Goal: Task Accomplishment & Management: Manage account settings

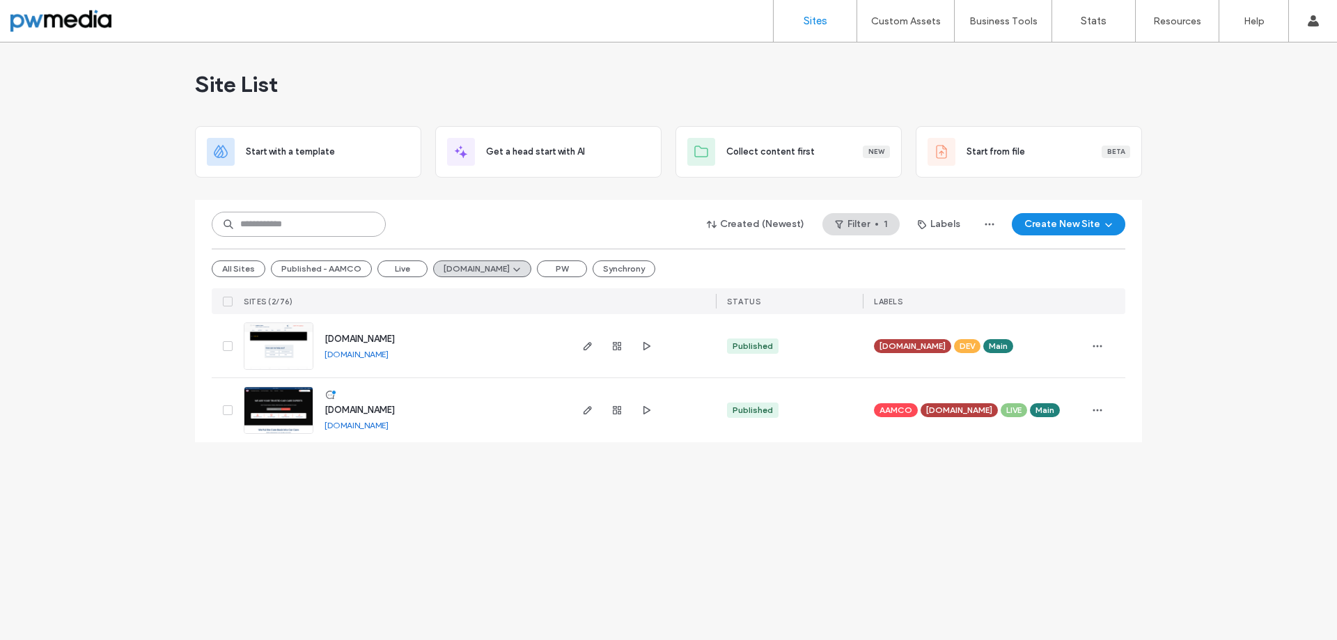
click at [342, 227] on input at bounding box center [299, 224] width 174 height 25
type input "****"
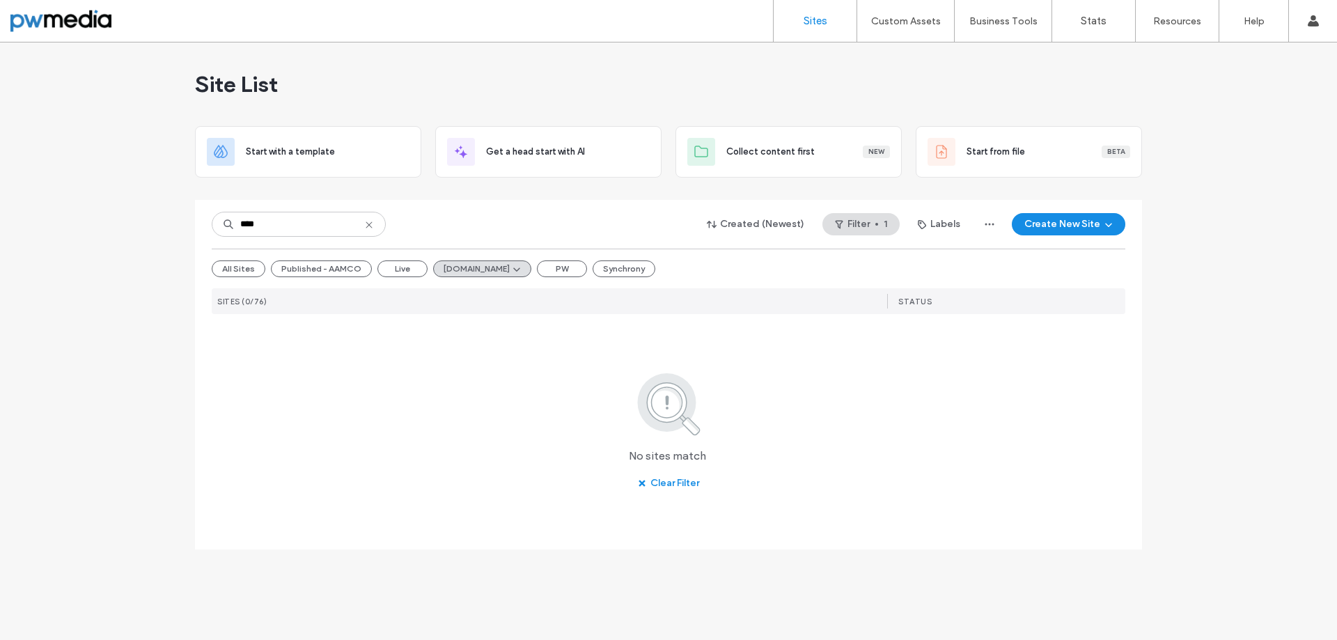
click at [371, 225] on icon at bounding box center [369, 224] width 11 height 11
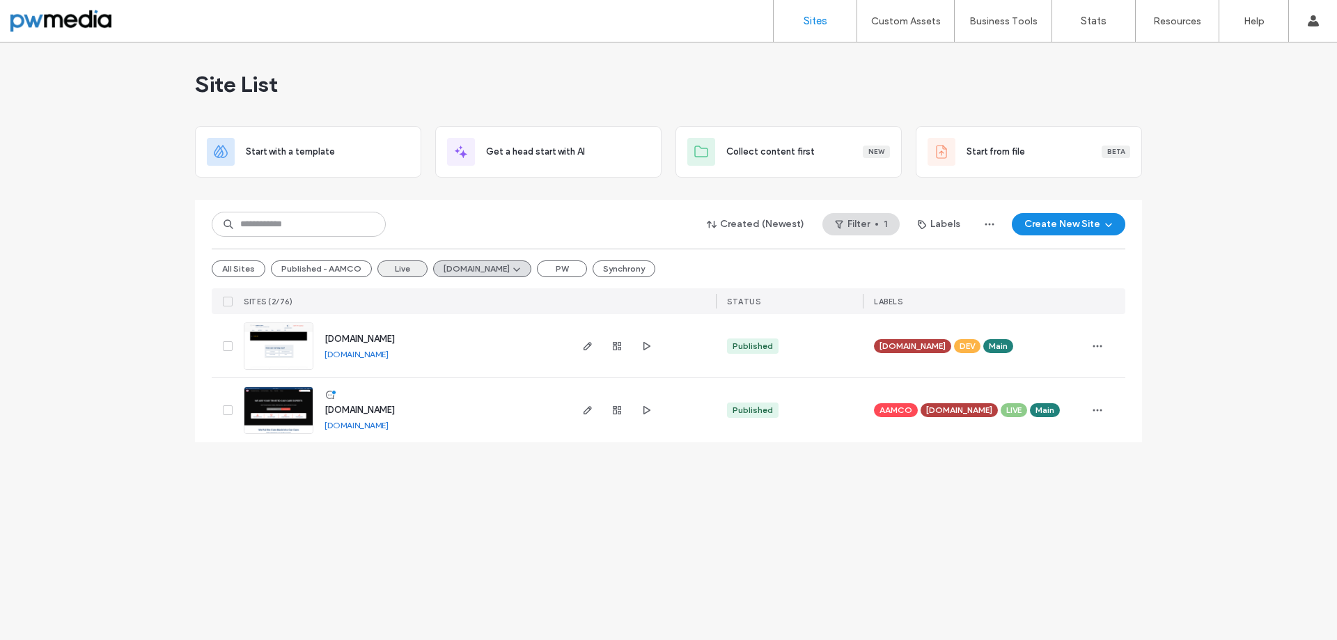
click at [391, 267] on button "Live" at bounding box center [402, 268] width 50 height 17
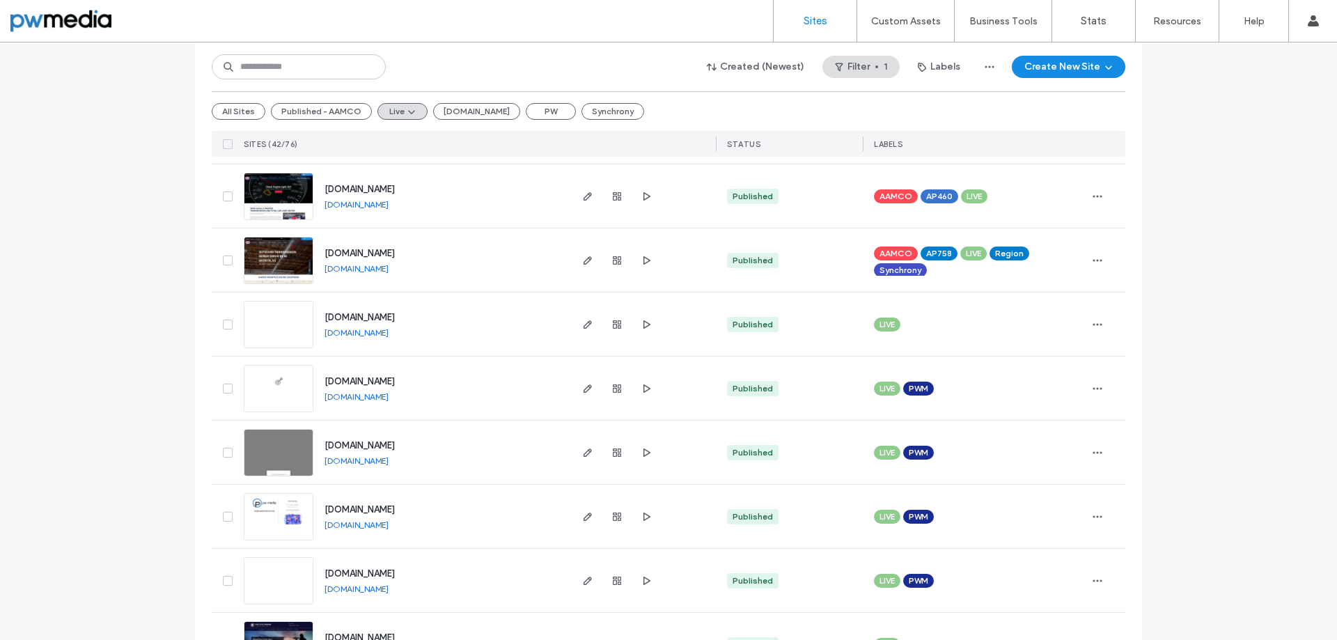
scroll to position [2103, 0]
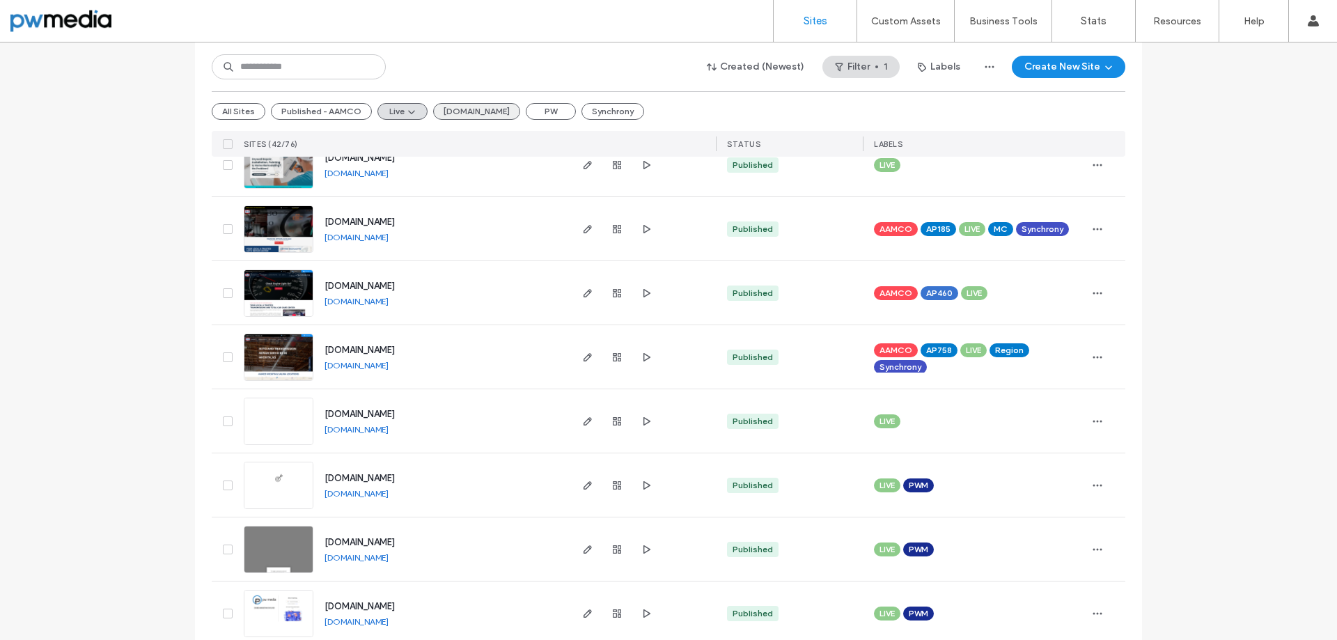
click at [485, 115] on button "AAMCO.com" at bounding box center [476, 111] width 87 height 17
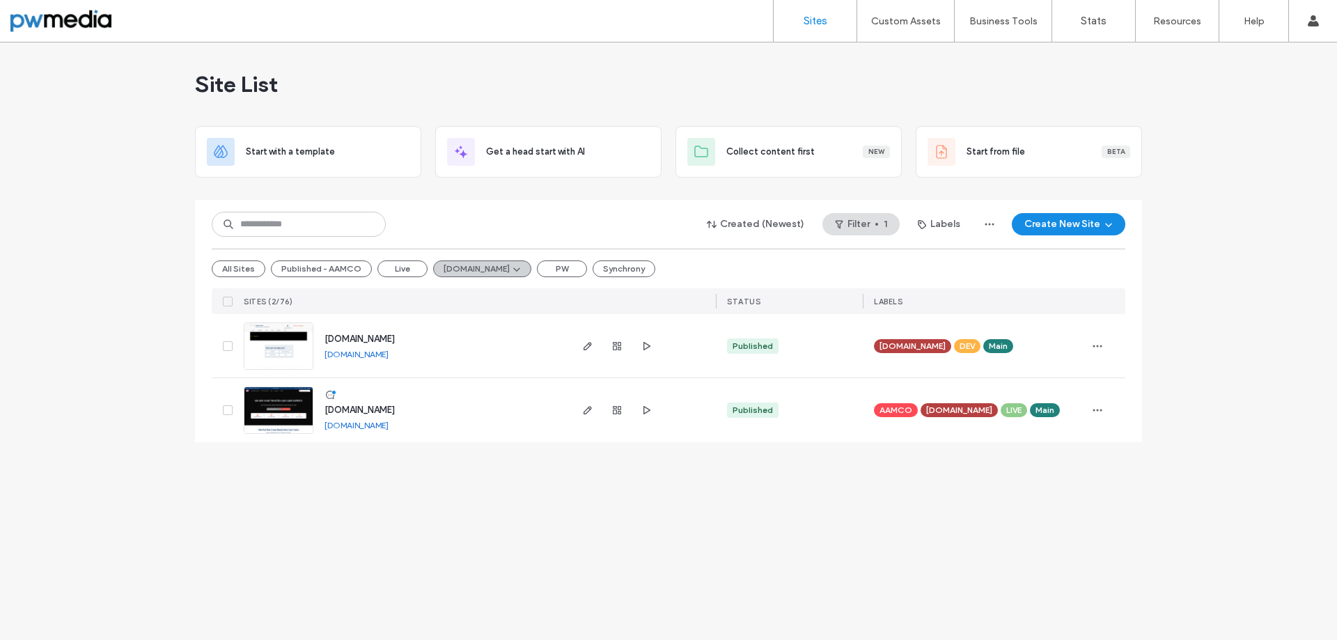
scroll to position [0, 0]
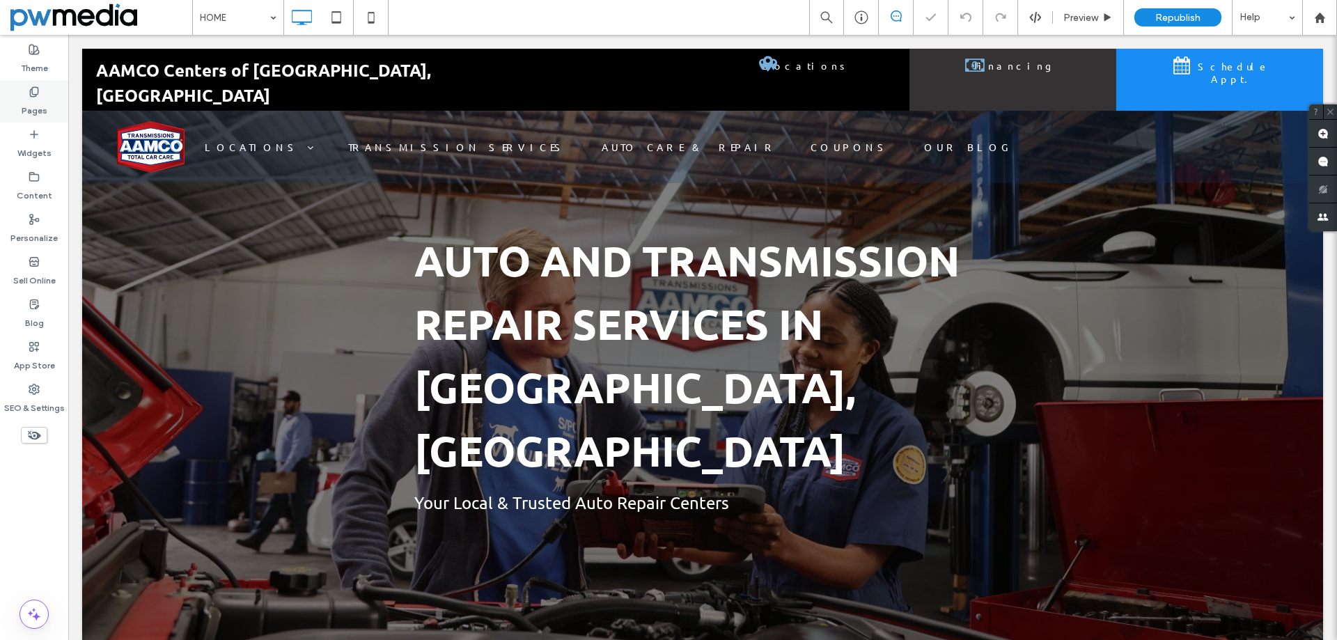
click at [24, 105] on label "Pages" at bounding box center [35, 108] width 26 height 20
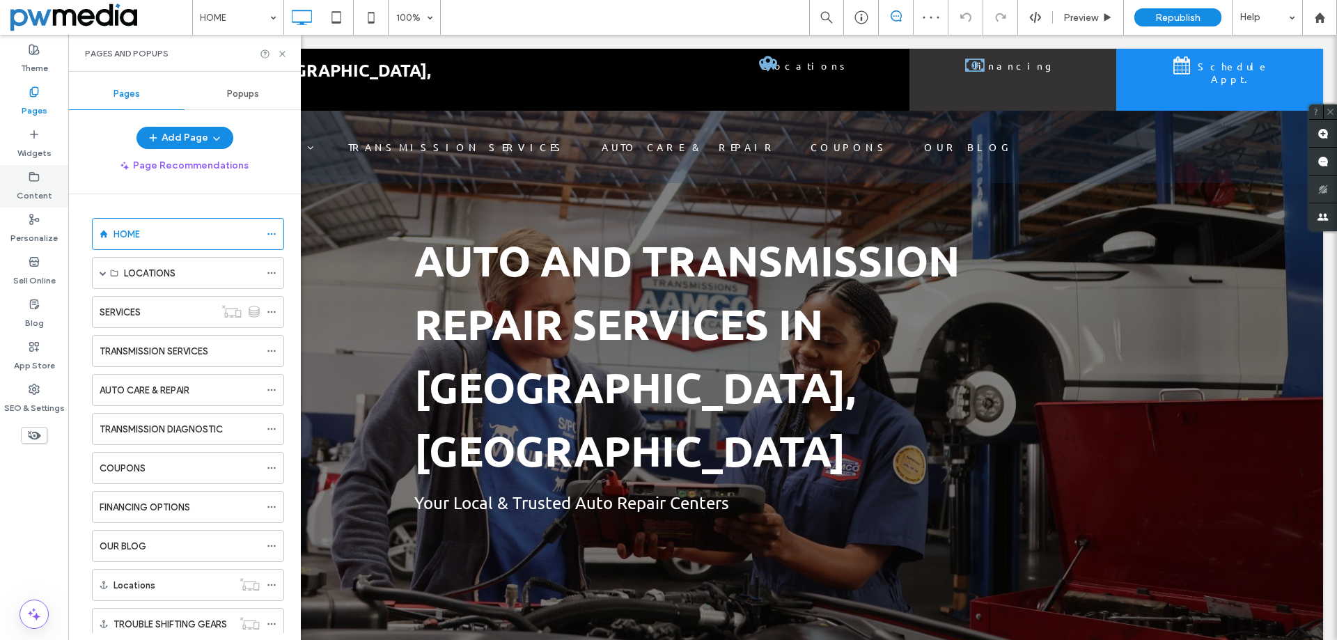
drag, startPoint x: 38, startPoint y: 194, endPoint x: 46, endPoint y: 191, distance: 8.4
click at [38, 194] on label "Content" at bounding box center [35, 192] width 36 height 20
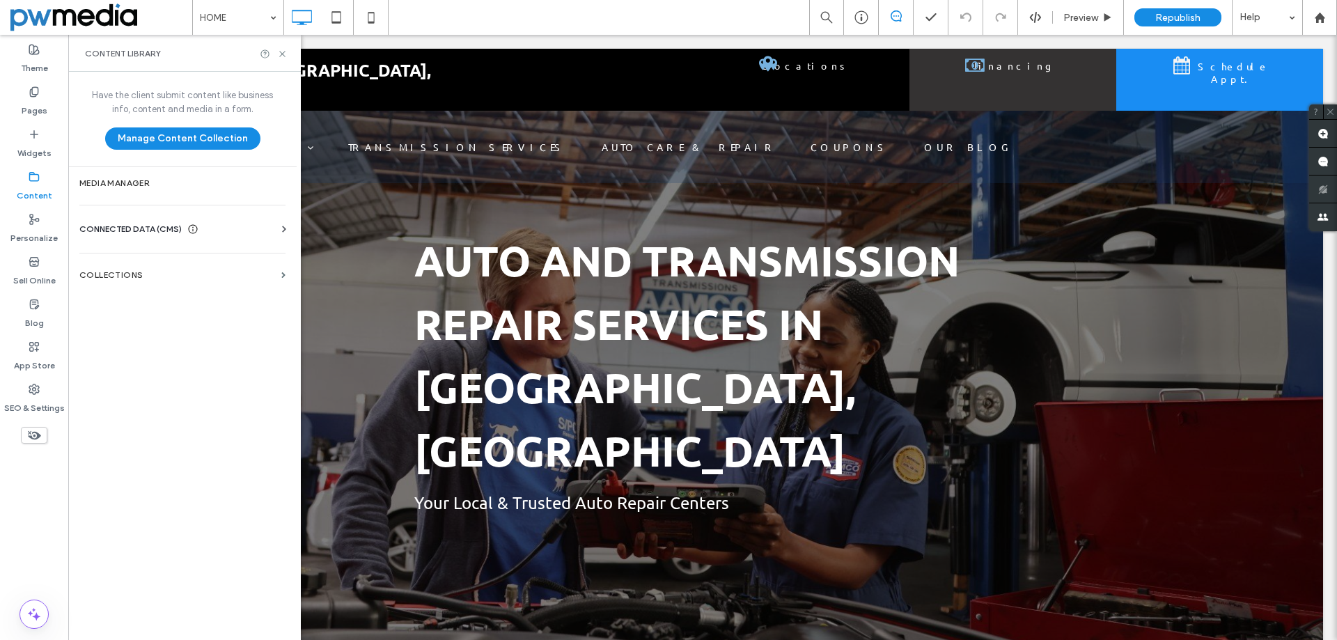
click at [162, 229] on span "CONNECTED DATA (CMS)" at bounding box center [130, 229] width 102 height 14
click at [148, 270] on section "Business Info" at bounding box center [185, 263] width 212 height 32
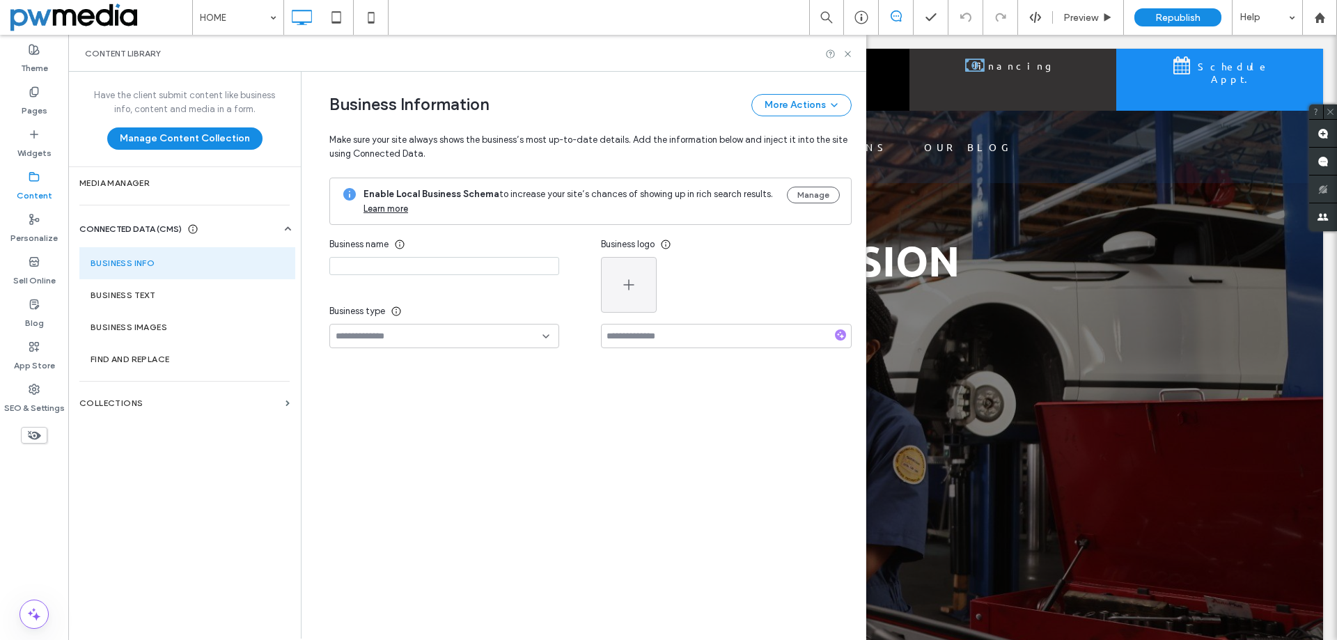
type input "**********"
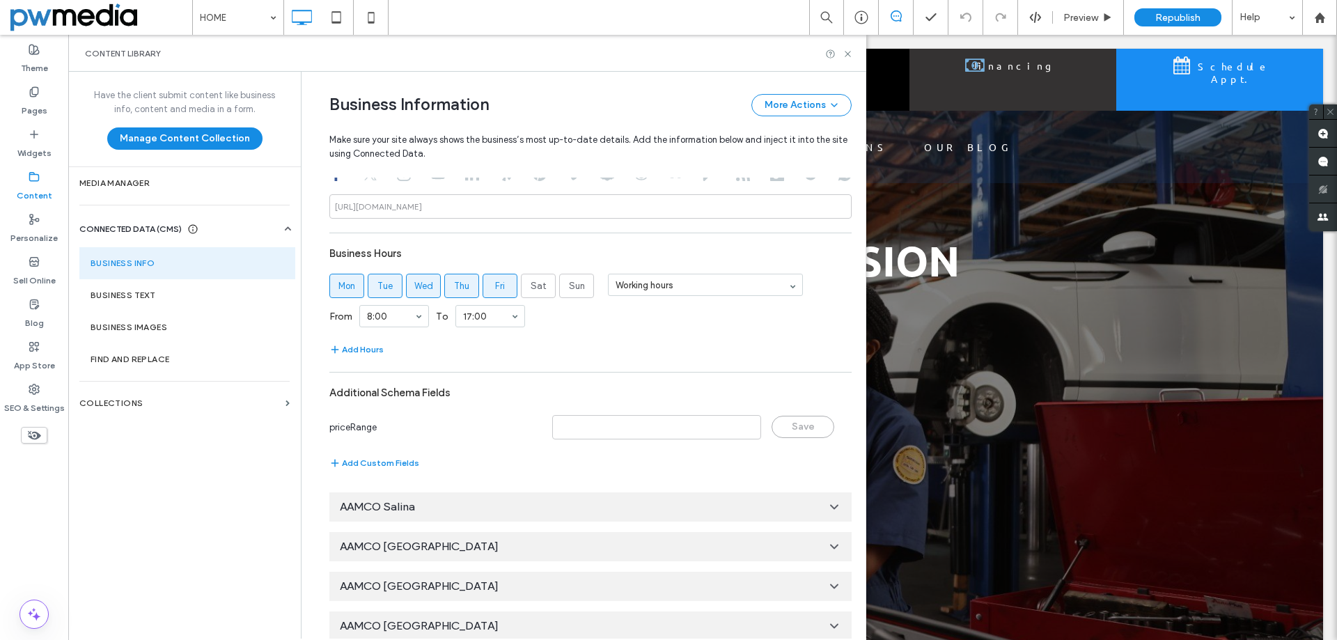
scroll to position [668, 0]
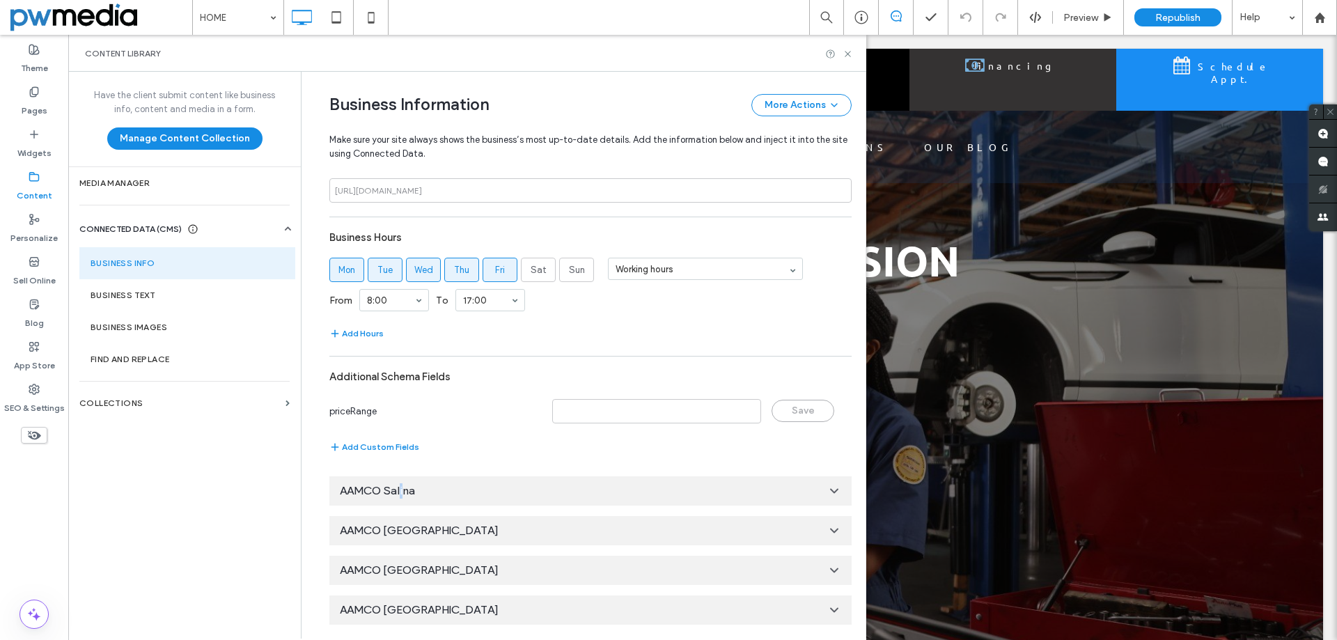
click at [400, 490] on span "AAMCO Salina" at bounding box center [377, 490] width 75 height 15
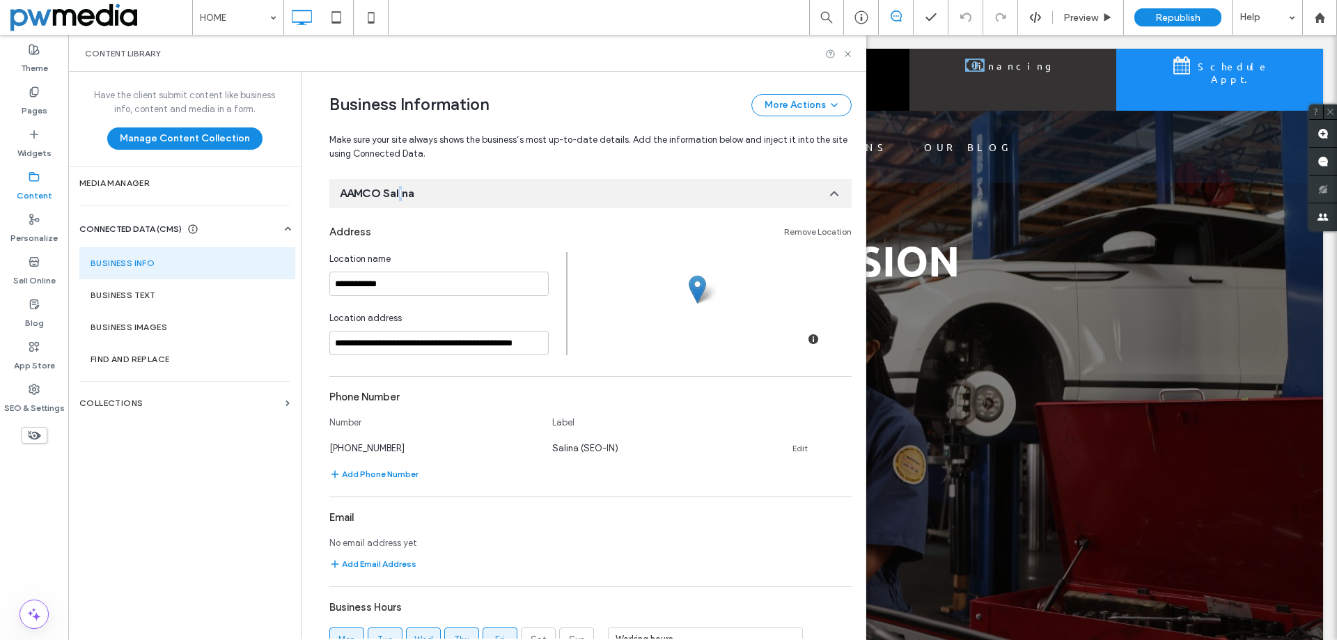
scroll to position [1016, 0]
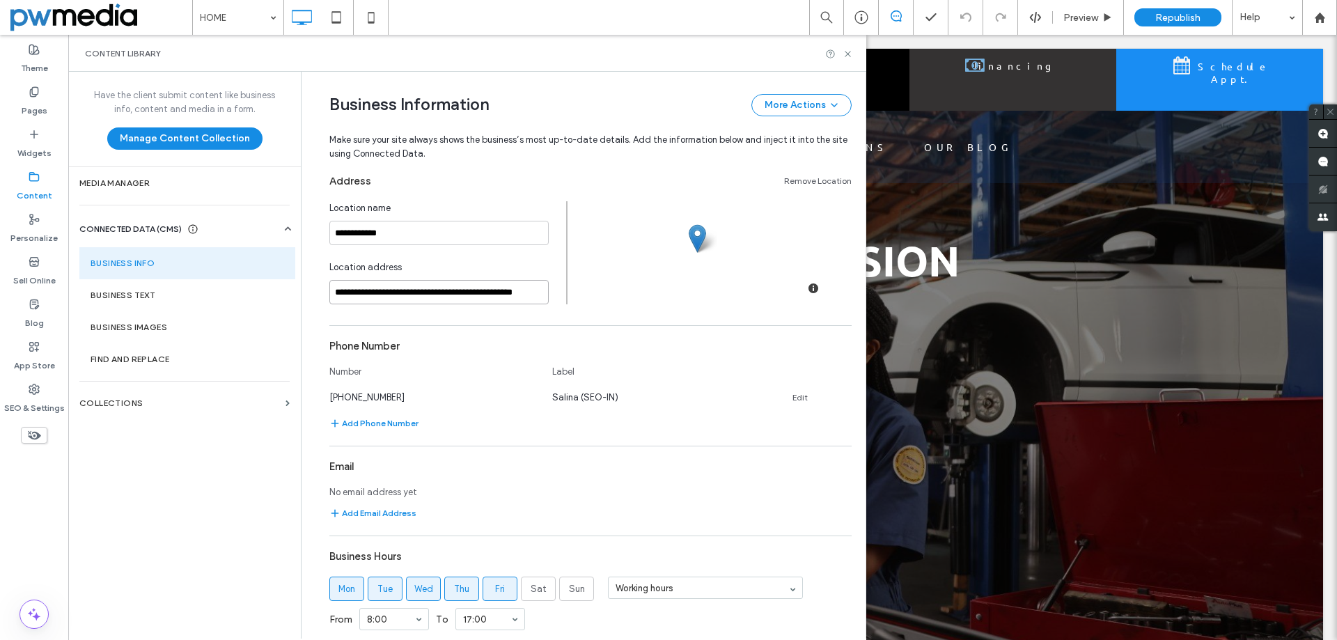
click at [453, 282] on input "**********" at bounding box center [438, 292] width 219 height 24
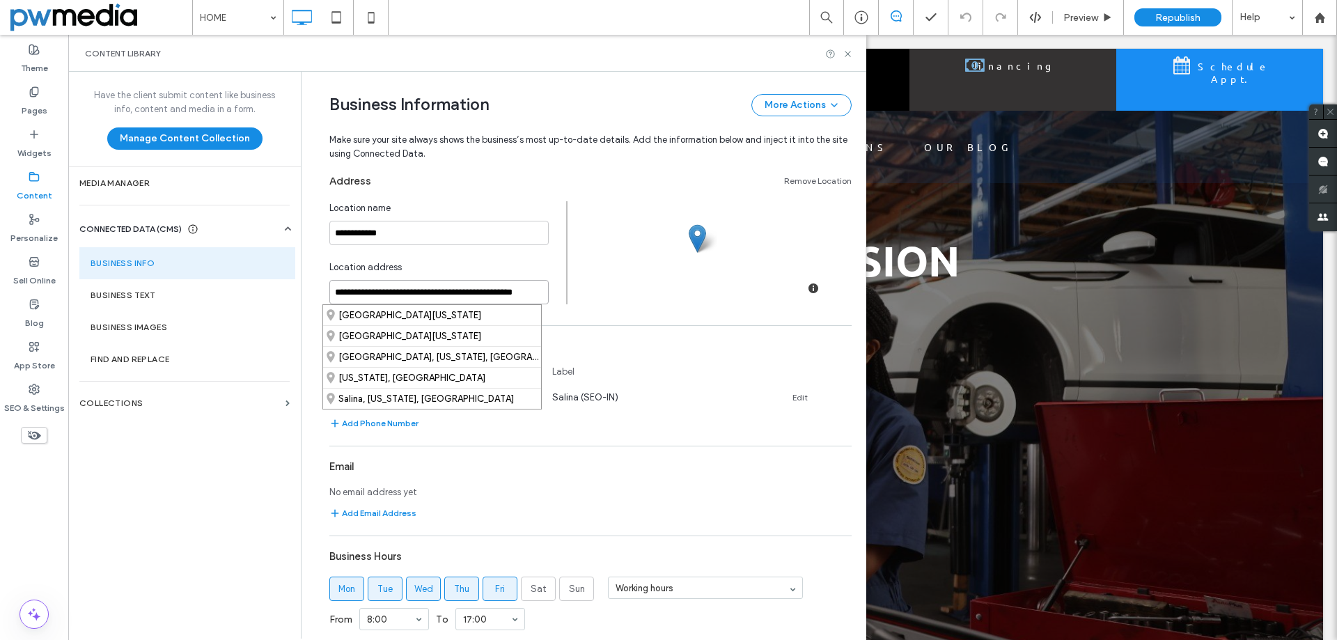
paste input
click at [414, 315] on div "662 South Broadway Boulevard, Salina, Kansas 67401, United States" at bounding box center [432, 315] width 218 height 20
type input "**********"
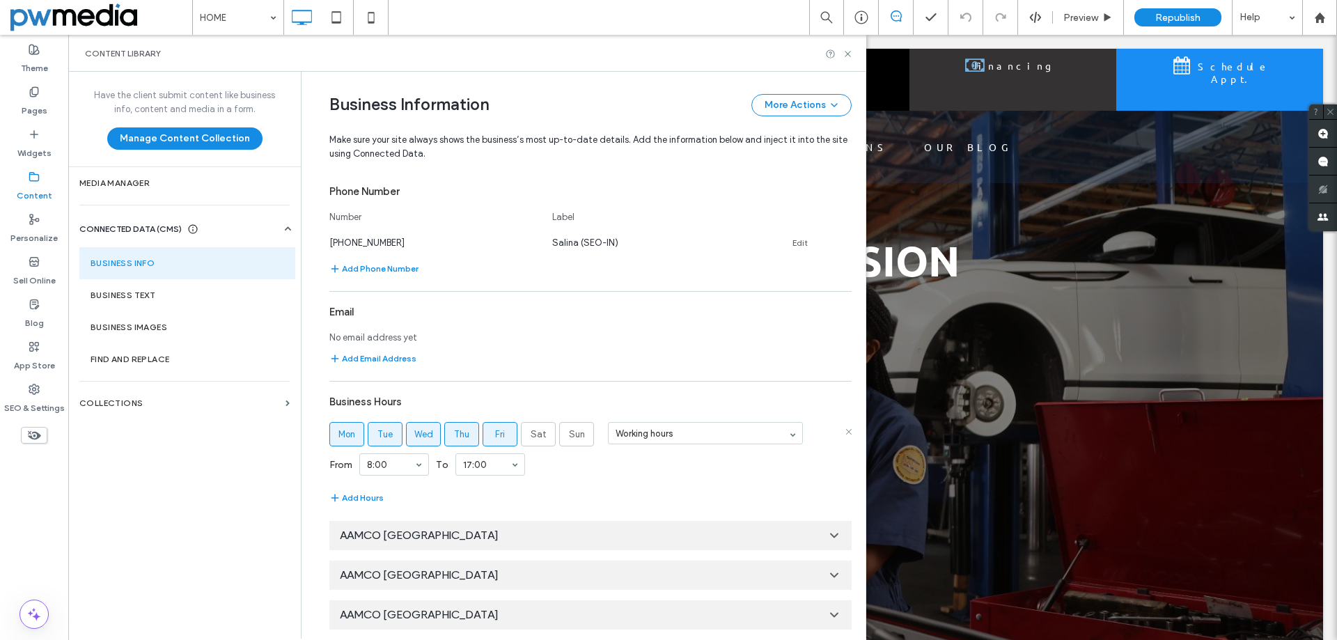
scroll to position [1176, 0]
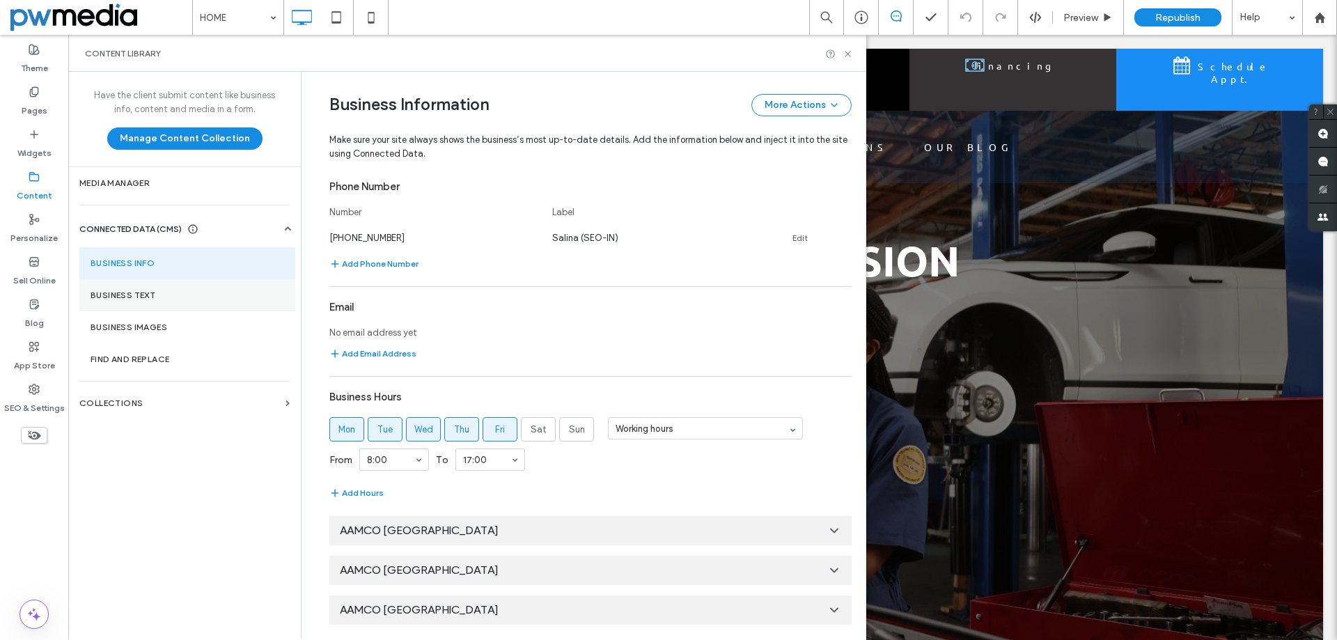
click at [247, 299] on label "Business Text" at bounding box center [188, 295] width 194 height 10
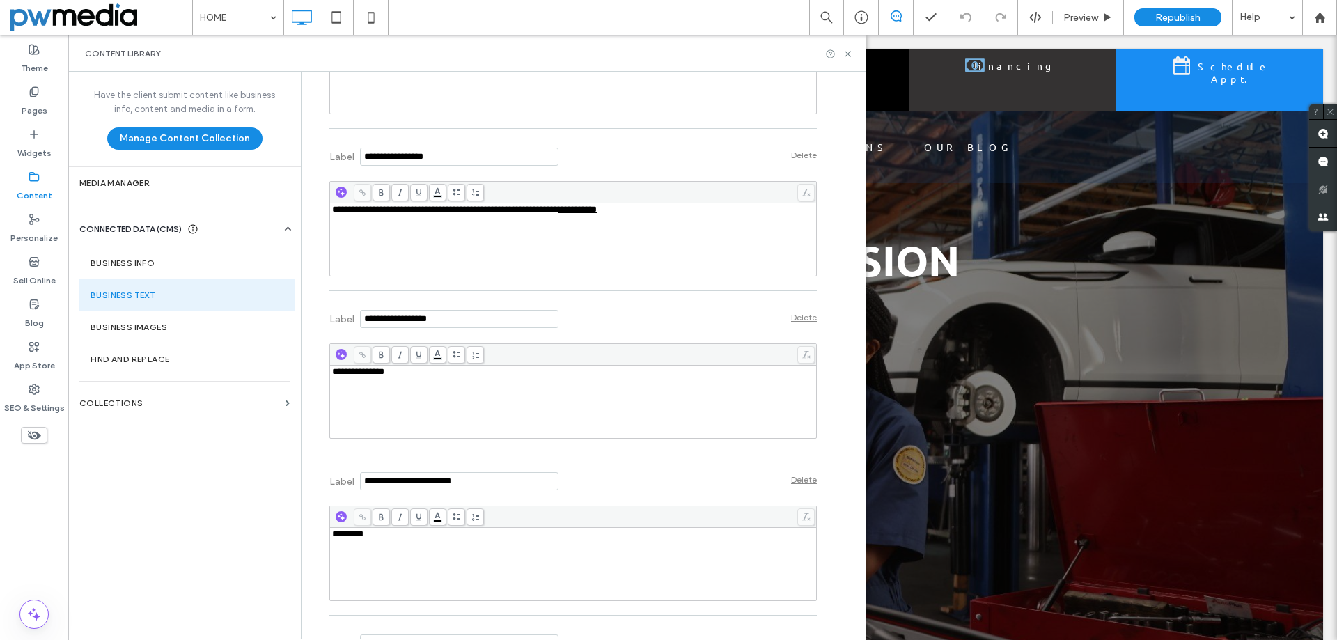
scroll to position [548, 0]
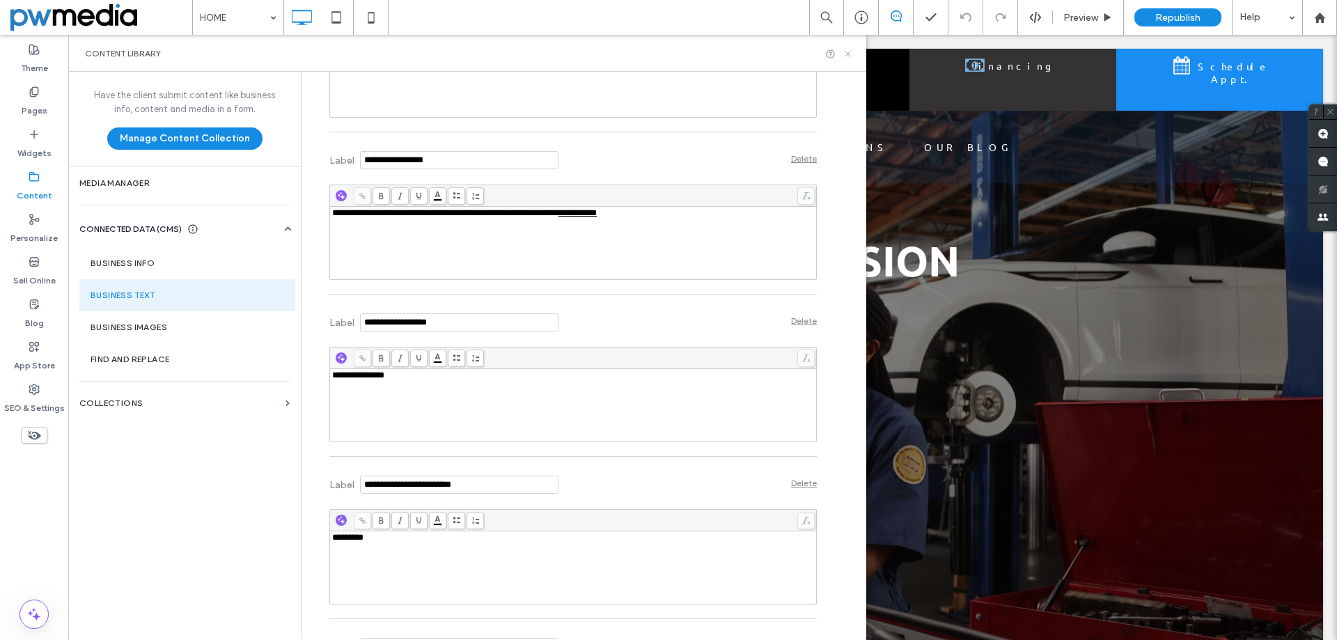
drag, startPoint x: 848, startPoint y: 57, endPoint x: 781, endPoint y: 19, distance: 77.1
click at [848, 57] on icon at bounding box center [848, 54] width 10 height 10
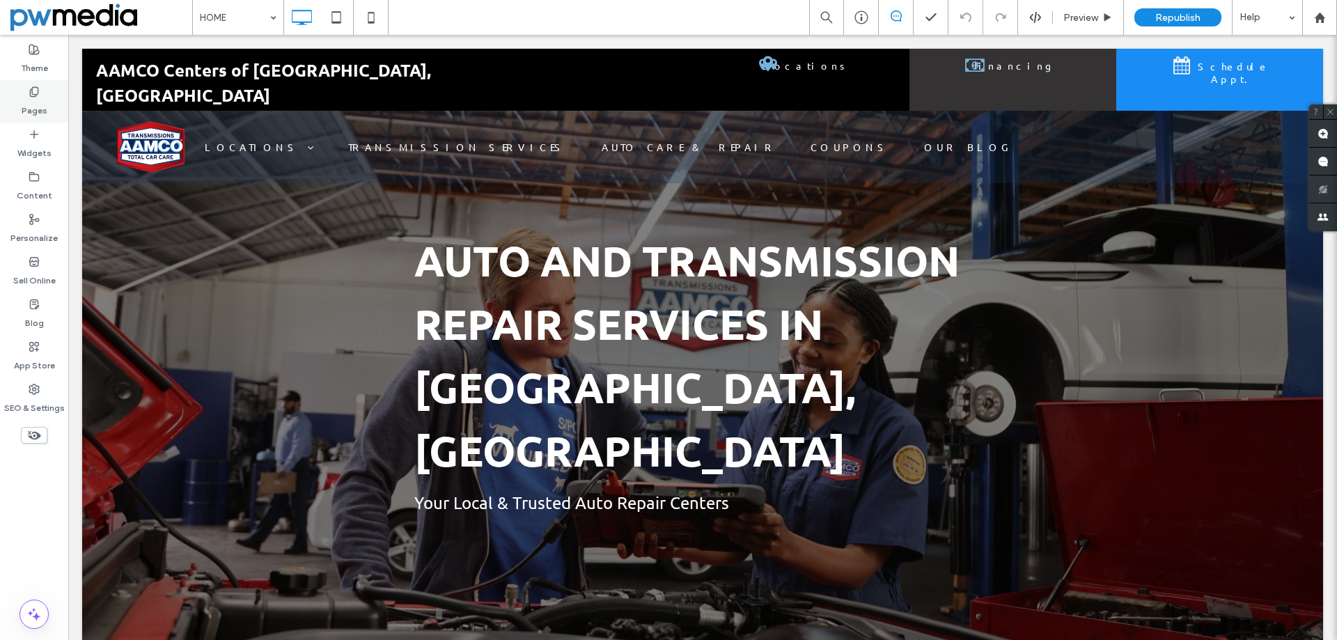
click at [35, 102] on label "Pages" at bounding box center [35, 108] width 26 height 20
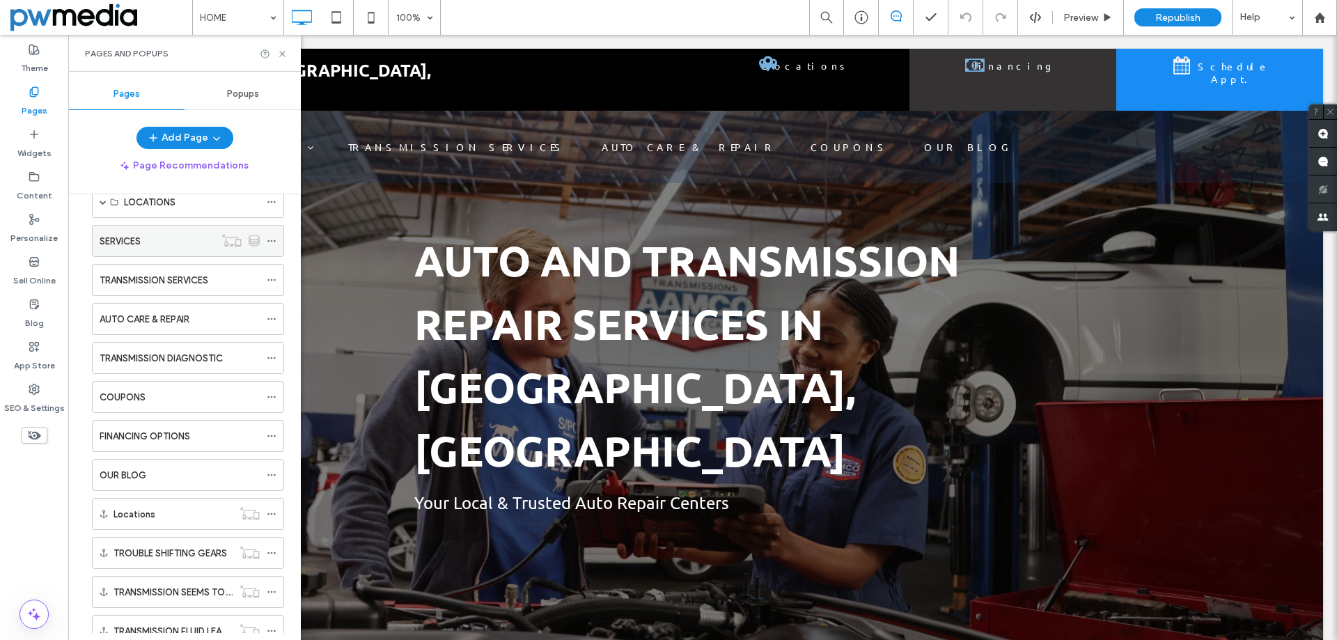
scroll to position [70, 0]
click at [96, 205] on div "LOCATIONS" at bounding box center [188, 203] width 192 height 32
click at [104, 203] on span at bounding box center [103, 203] width 7 height 7
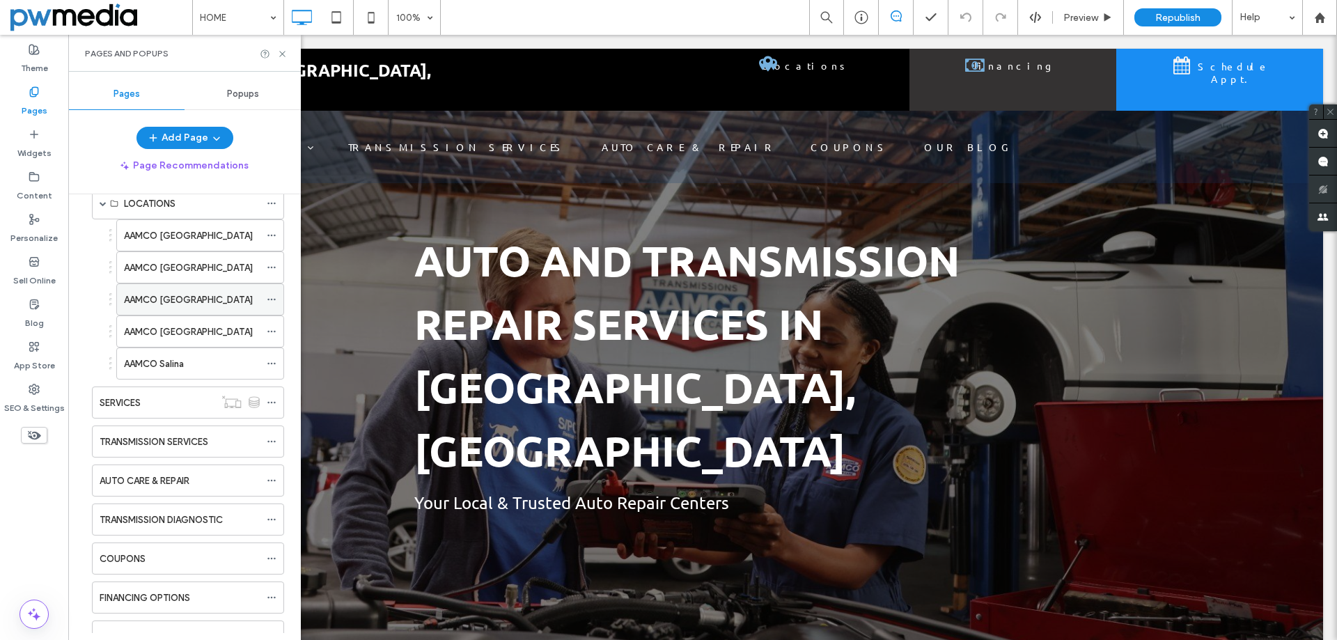
click at [226, 297] on div "AAMCO South Wichita" at bounding box center [192, 300] width 136 height 15
click at [163, 363] on label "AAMCO Salina" at bounding box center [154, 364] width 60 height 24
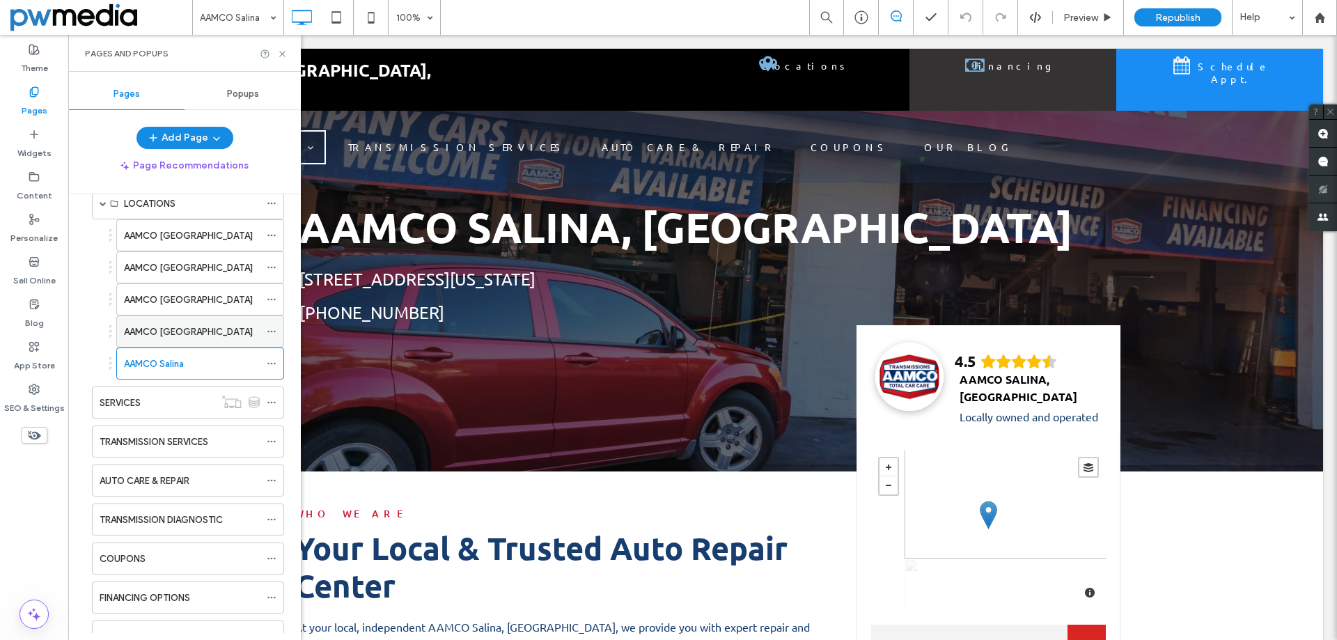
click at [201, 327] on label "AAMCO East Wichita" at bounding box center [188, 332] width 129 height 24
click at [187, 361] on div "AAMCO Salina" at bounding box center [192, 364] width 136 height 15
click at [279, 54] on icon at bounding box center [282, 54] width 10 height 10
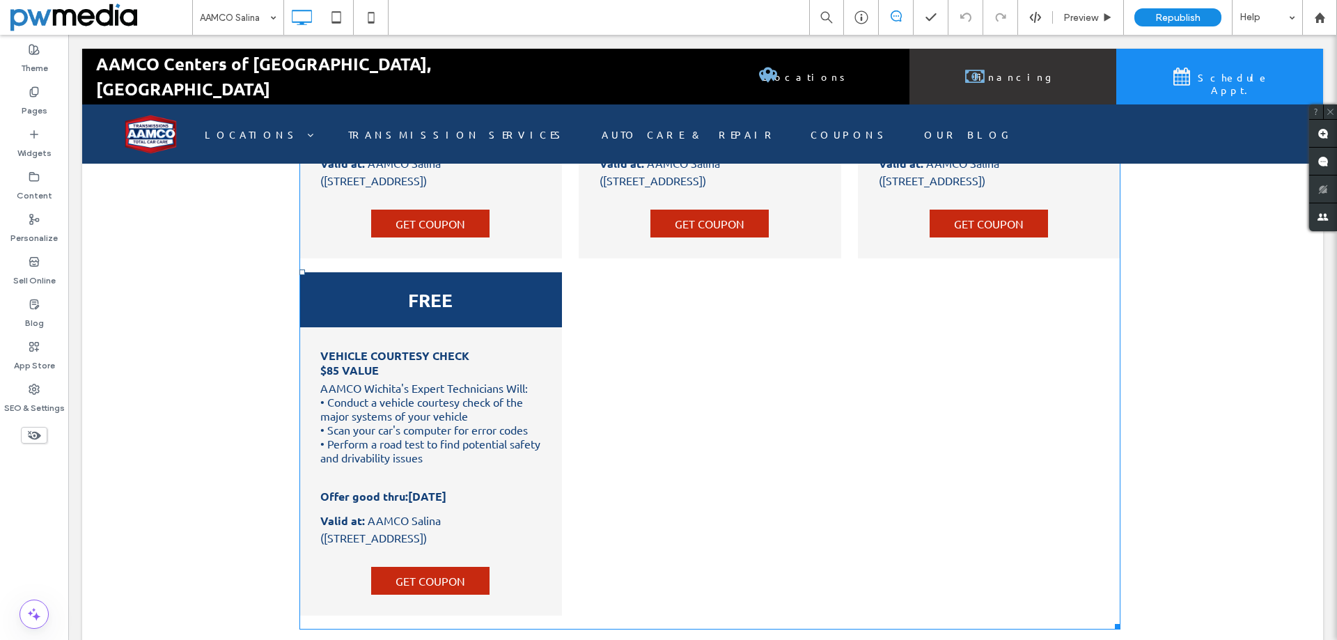
scroll to position [2229, 0]
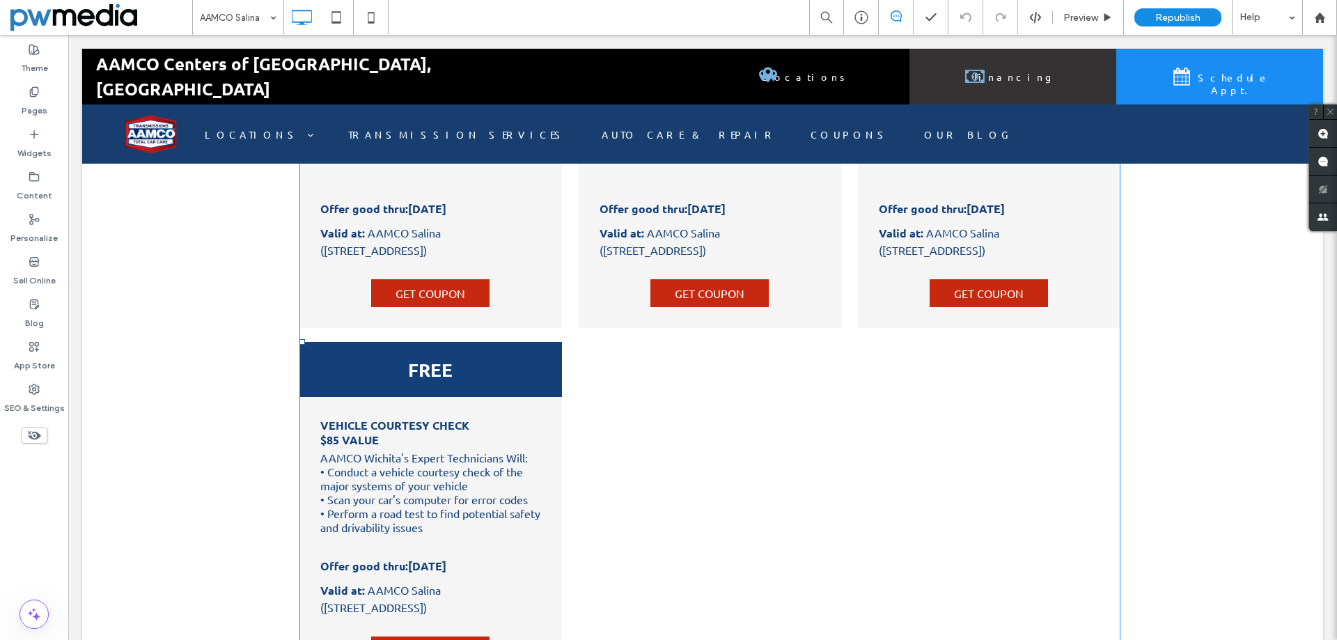
click at [472, 302] on span at bounding box center [710, 342] width 822 height 715
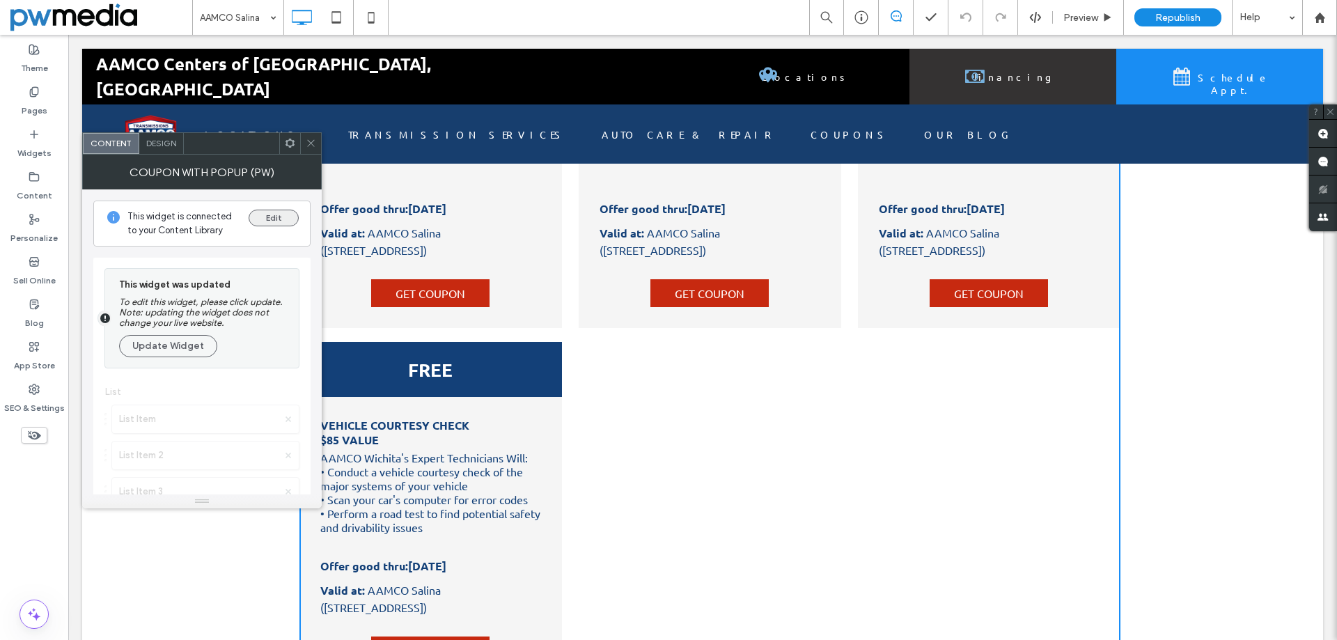
click at [270, 220] on button "Edit" at bounding box center [274, 218] width 50 height 17
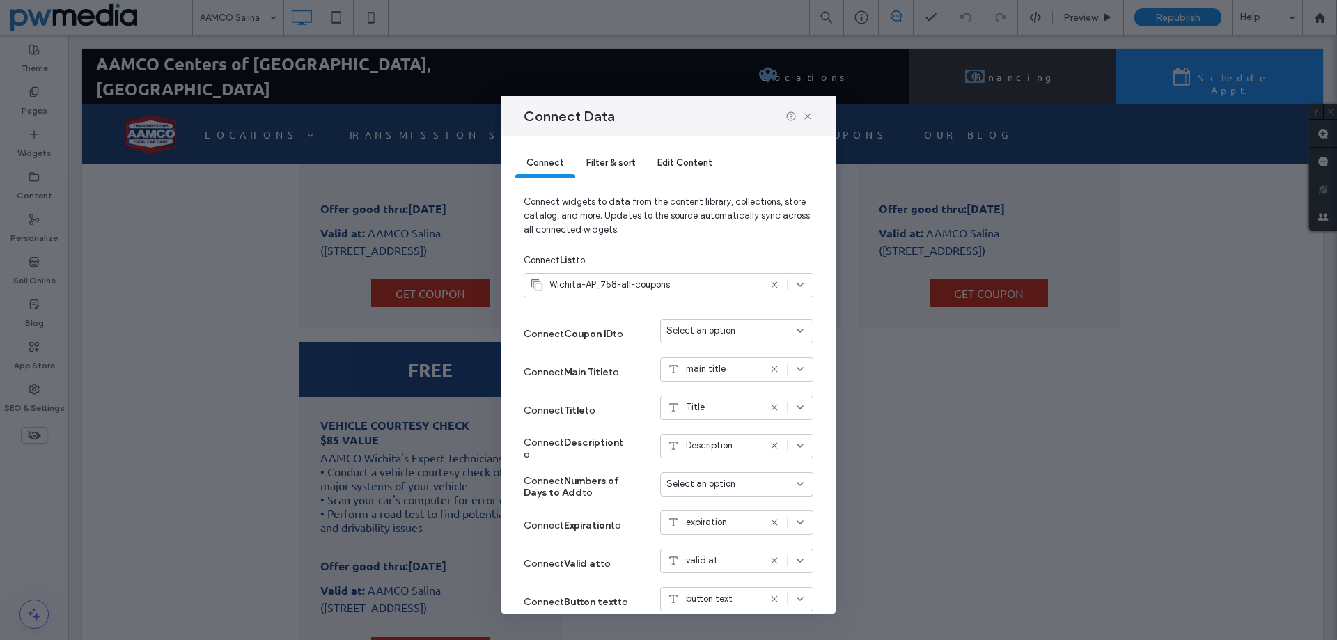
scroll to position [0, 0]
click at [604, 172] on div "Filter & sort" at bounding box center [610, 167] width 71 height 28
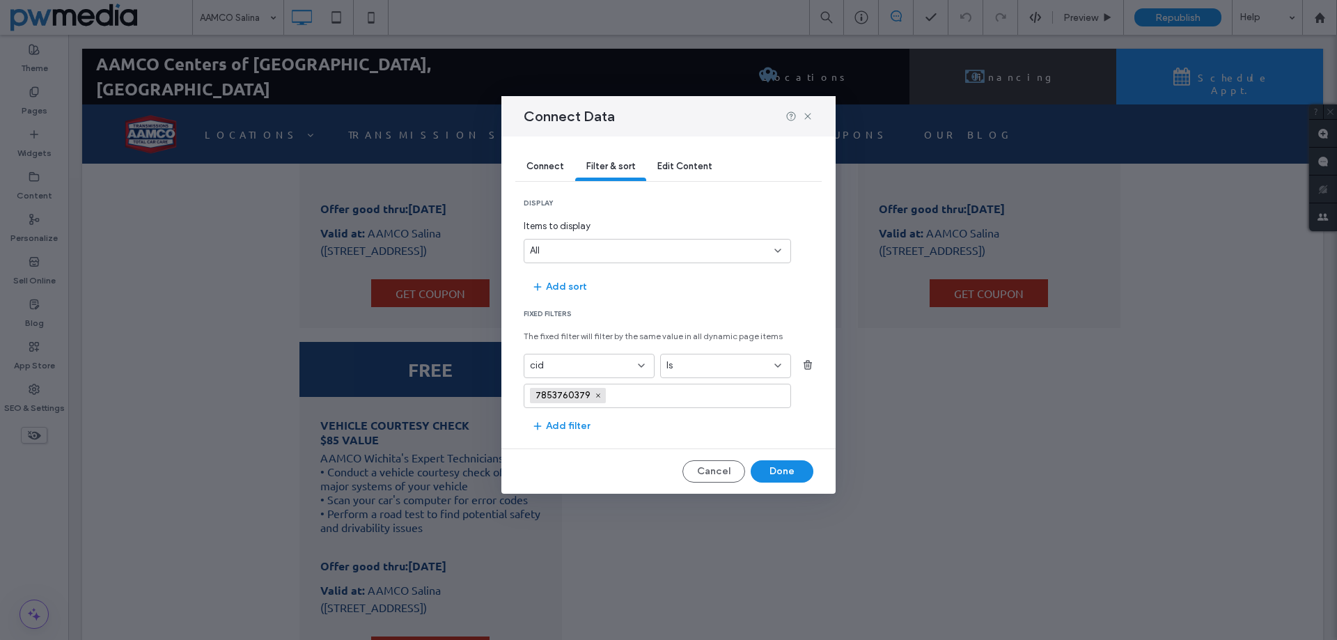
click at [680, 172] on div "Edit Content" at bounding box center [684, 167] width 77 height 28
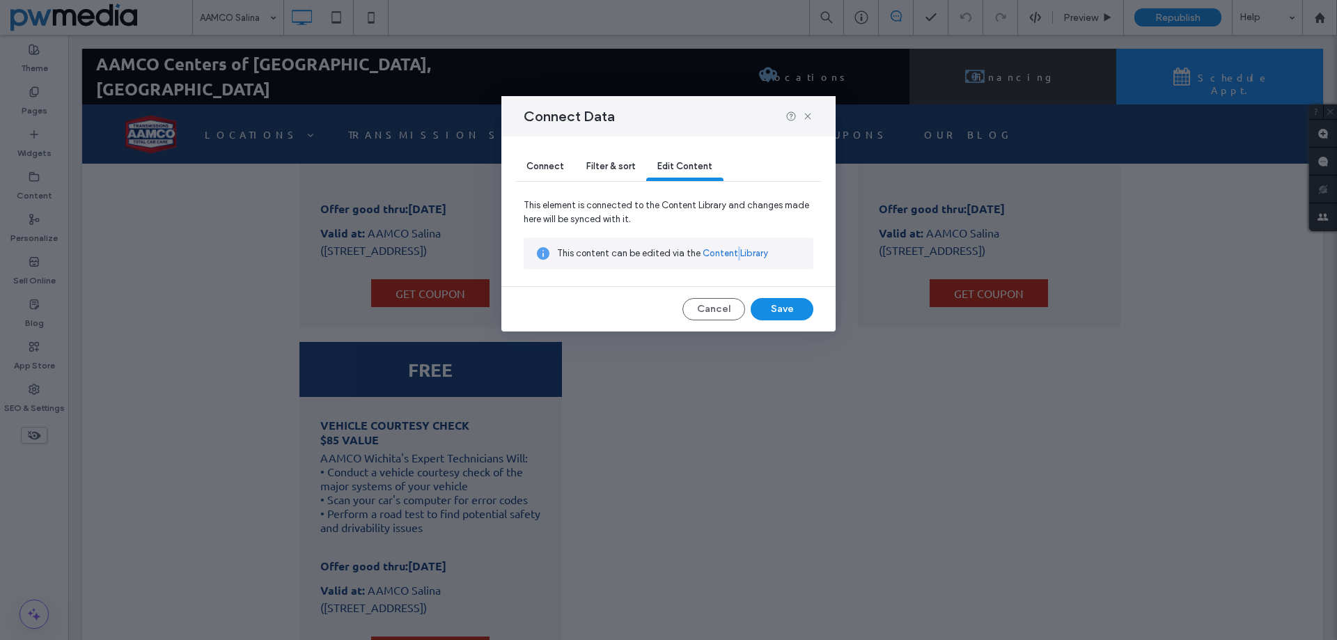
drag, startPoint x: 739, startPoint y: 251, endPoint x: 671, endPoint y: 217, distance: 76.6
click at [739, 251] on link "Content Library" at bounding box center [735, 254] width 65 height 14
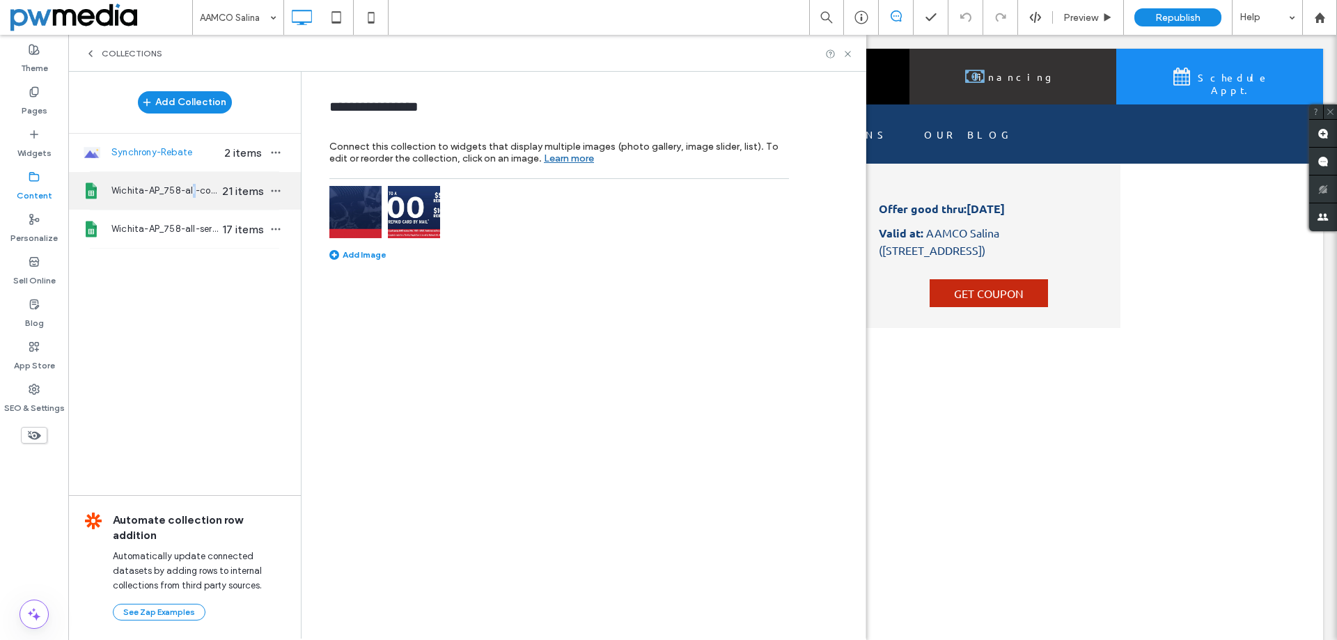
click at [198, 196] on span "Wichita-AP_758-all-coupons" at bounding box center [164, 191] width 107 height 14
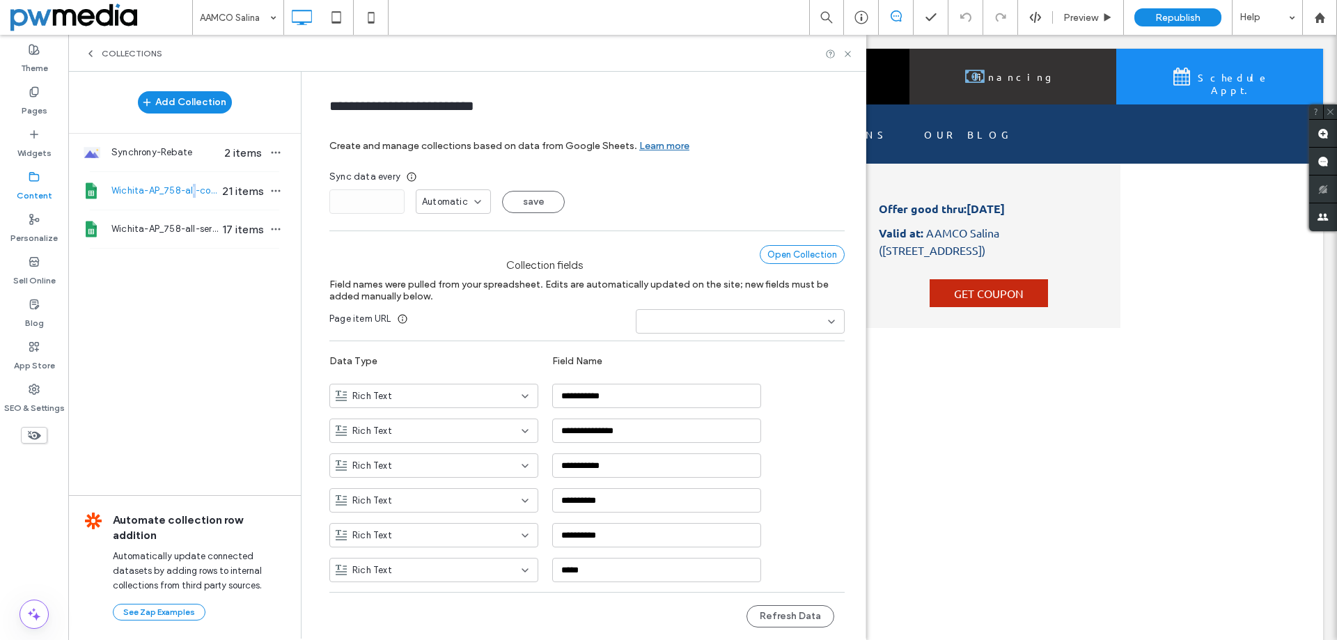
click at [779, 261] on div "Open Collection" at bounding box center [802, 254] width 85 height 19
click at [765, 615] on button "Refresh Data" at bounding box center [791, 616] width 88 height 22
click at [848, 56] on icon at bounding box center [848, 54] width 10 height 10
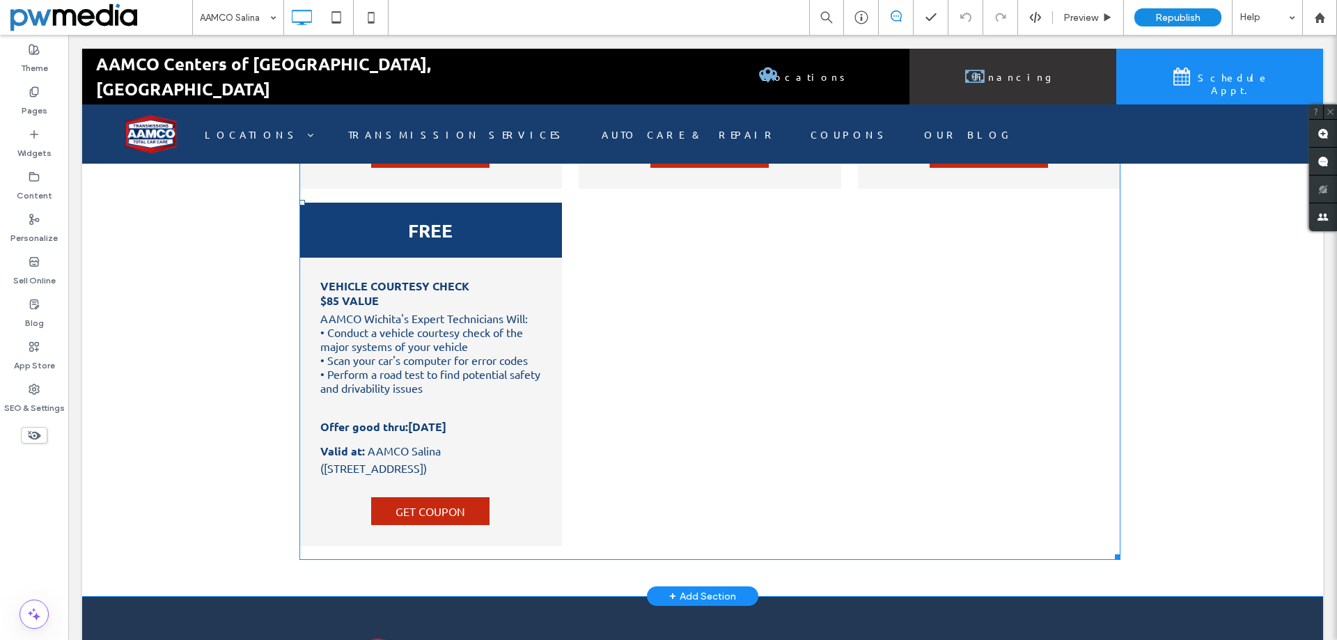
scroll to position [2229, 0]
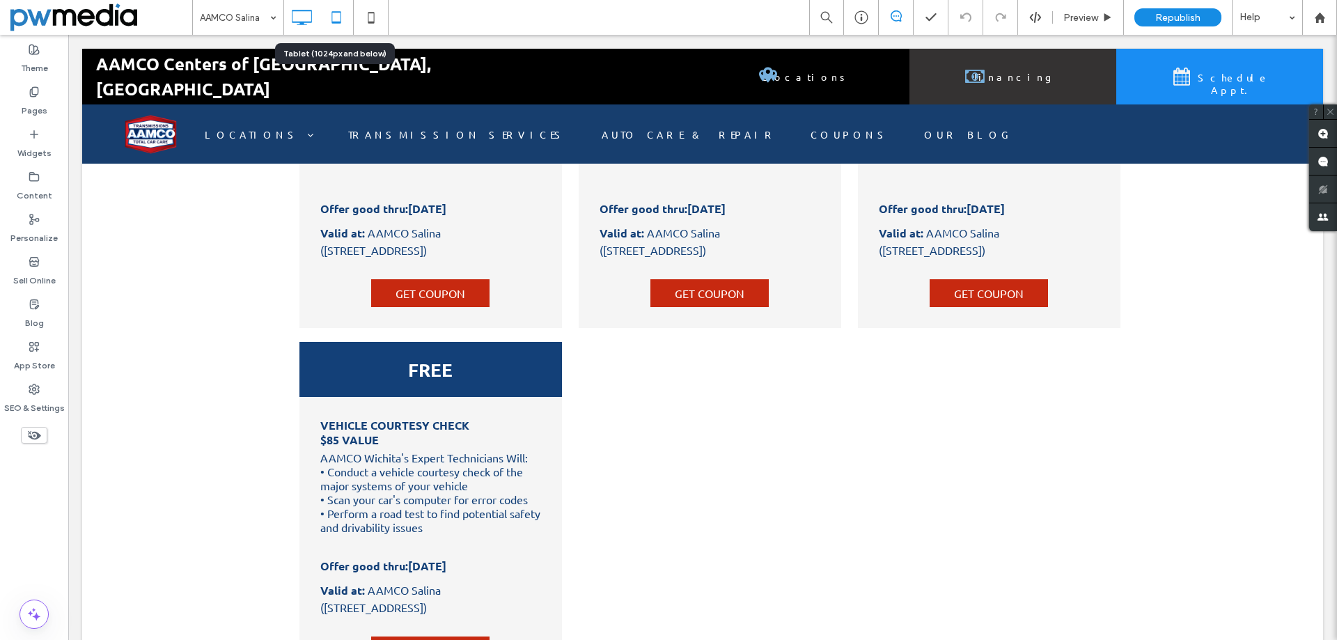
drag, startPoint x: 338, startPoint y: 21, endPoint x: 264, endPoint y: 227, distance: 219.2
click at [338, 21] on icon at bounding box center [336, 17] width 28 height 28
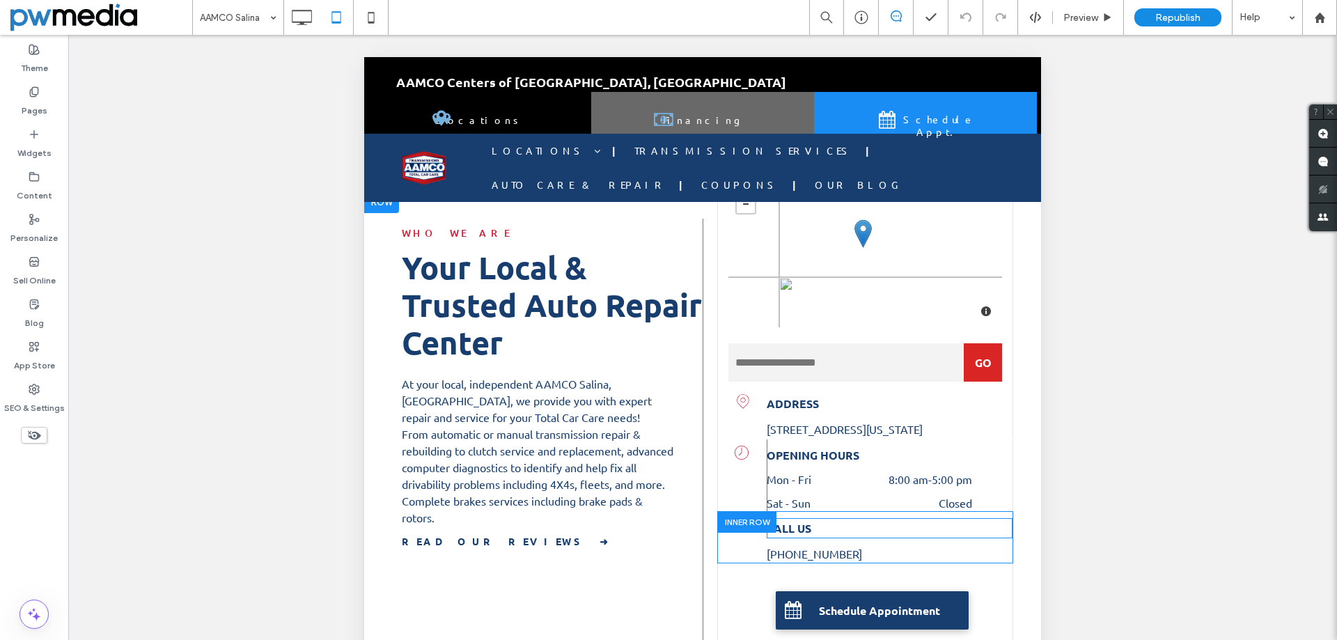
scroll to position [418, 0]
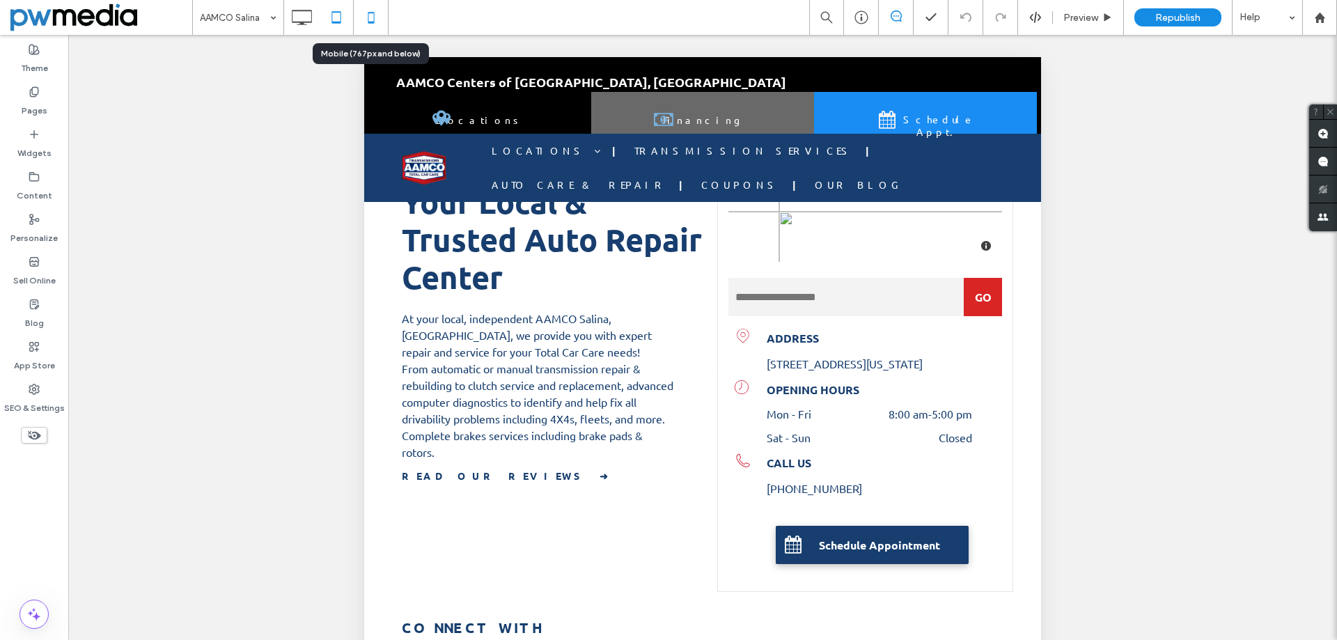
click at [375, 22] on icon at bounding box center [371, 17] width 28 height 28
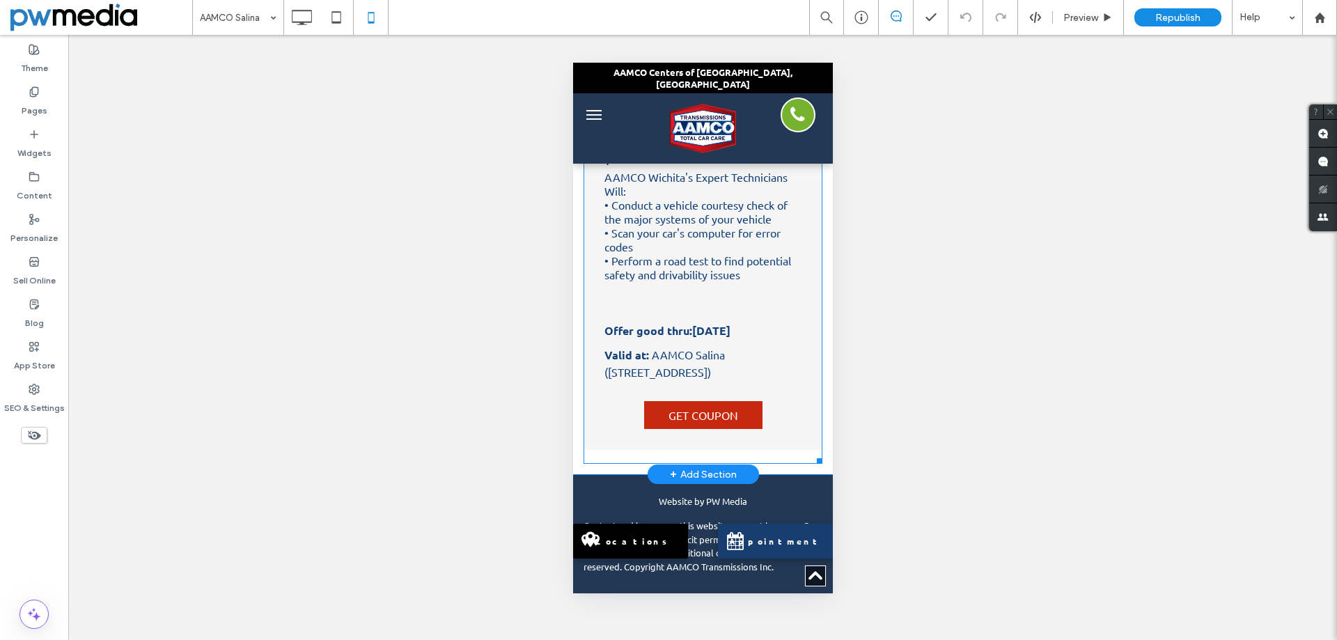
scroll to position [4538, 0]
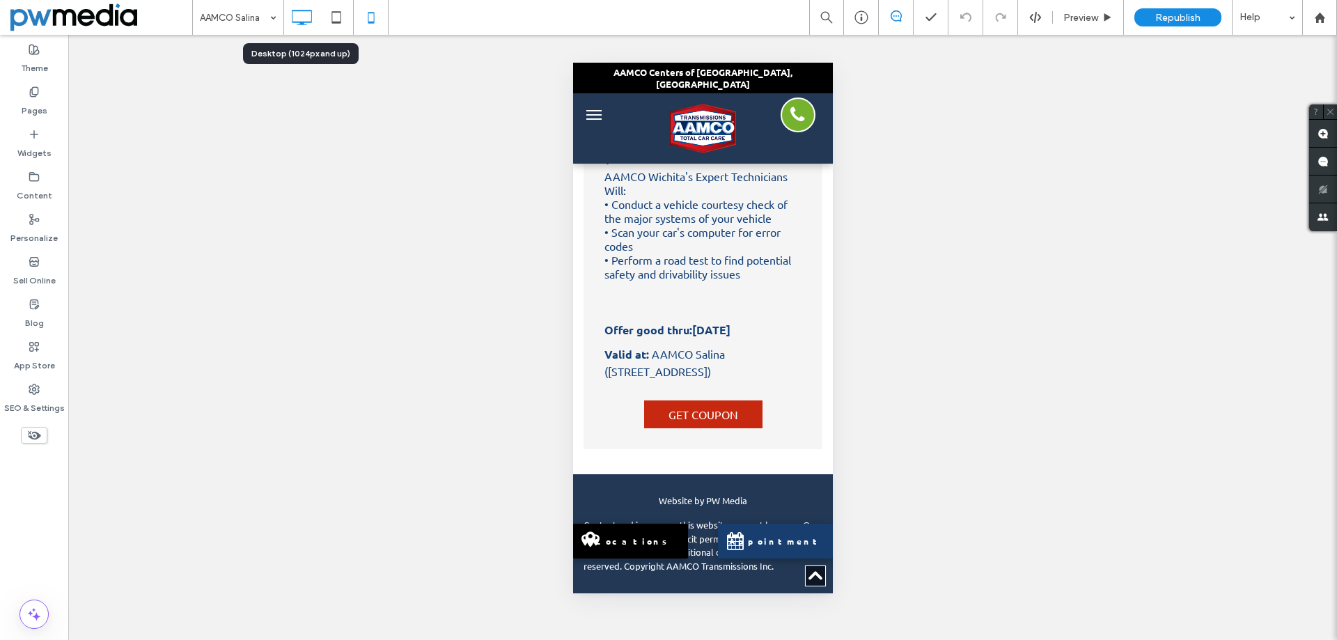
click at [295, 17] on icon at bounding box center [302, 17] width 28 height 28
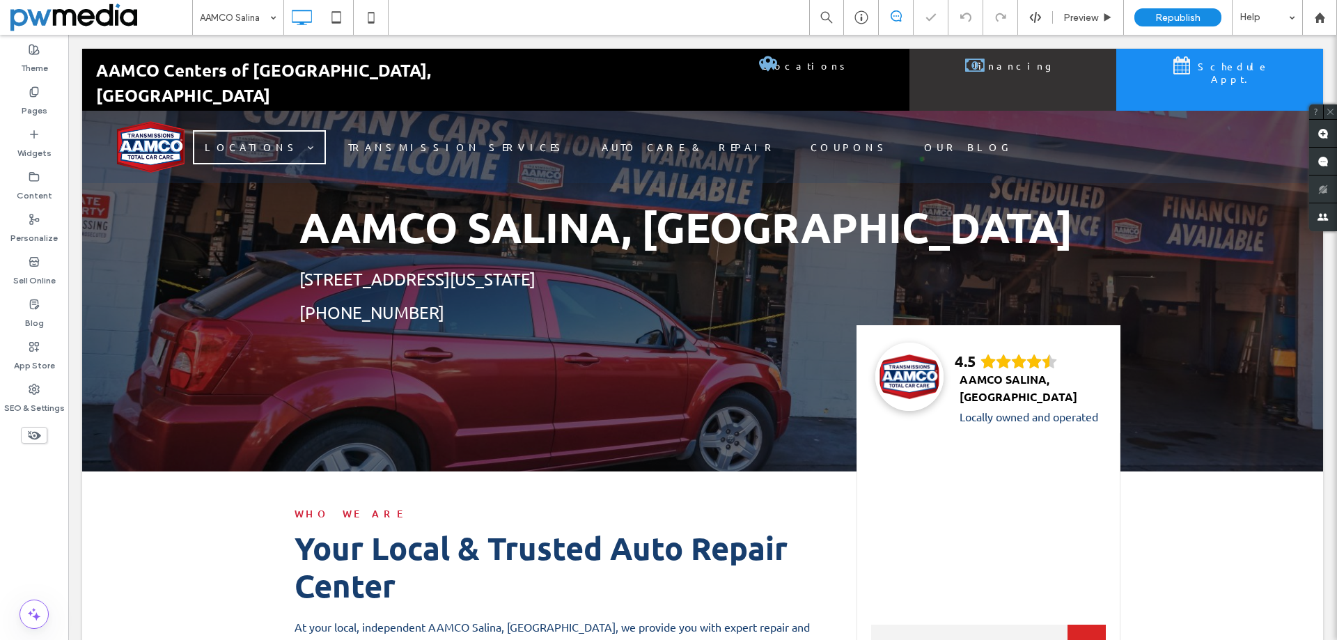
scroll to position [0, 0]
click at [42, 142] on label "Widgets" at bounding box center [34, 150] width 34 height 20
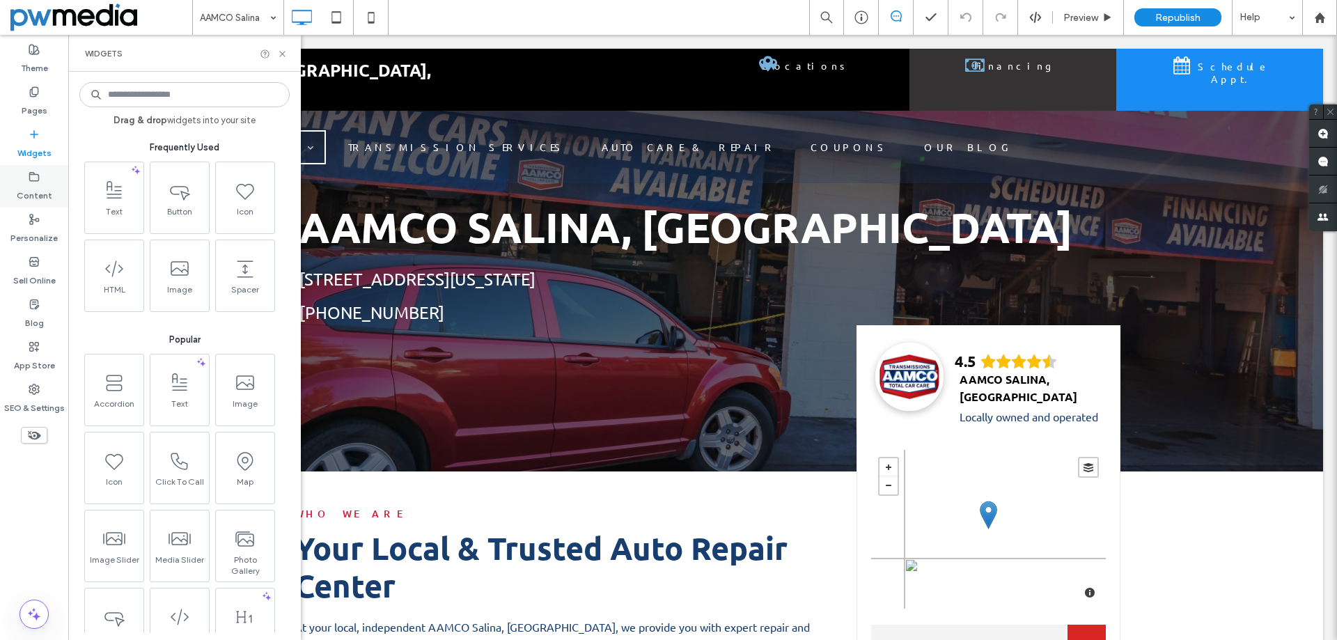
click at [48, 187] on label "Content" at bounding box center [35, 192] width 36 height 20
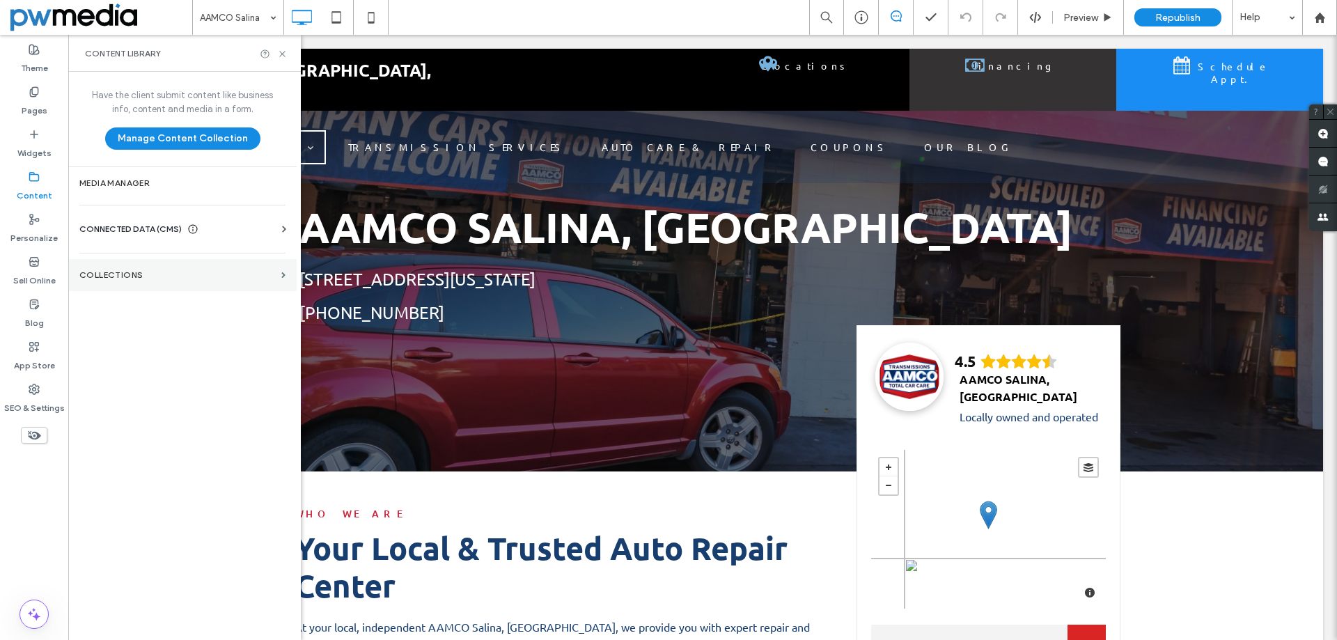
click at [132, 276] on label "Collections" at bounding box center [177, 275] width 196 height 10
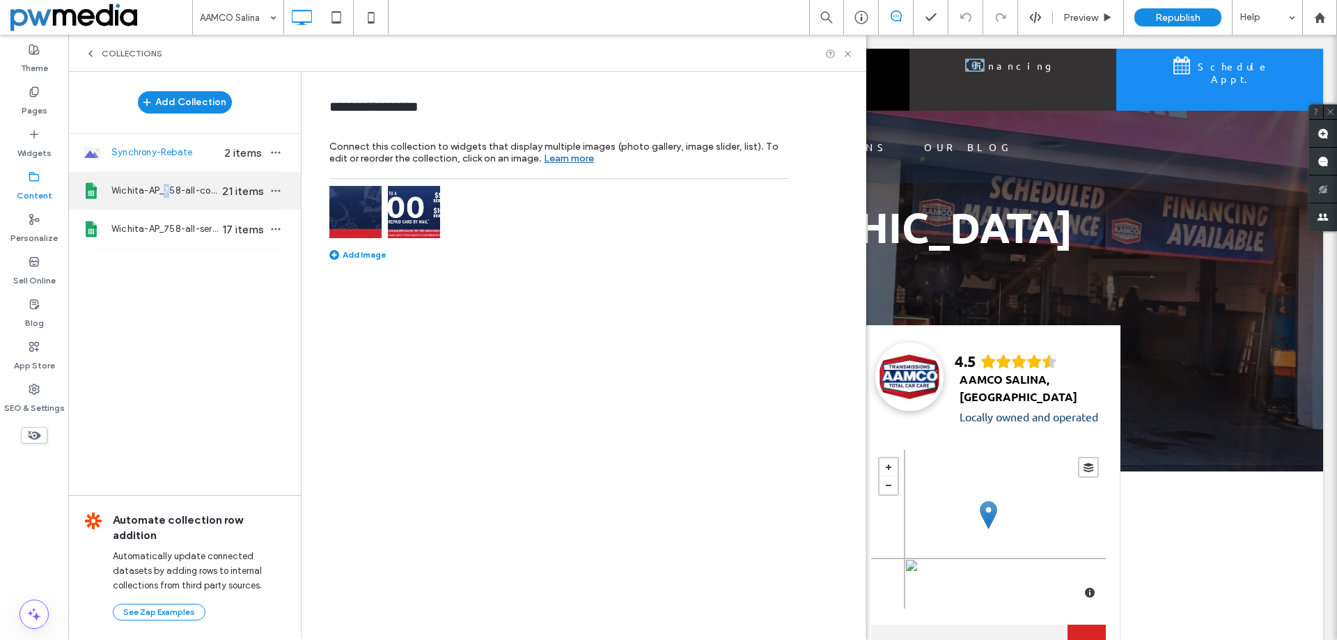
click at [168, 192] on span "Wichita-AP_758-all-coupons" at bounding box center [164, 191] width 107 height 14
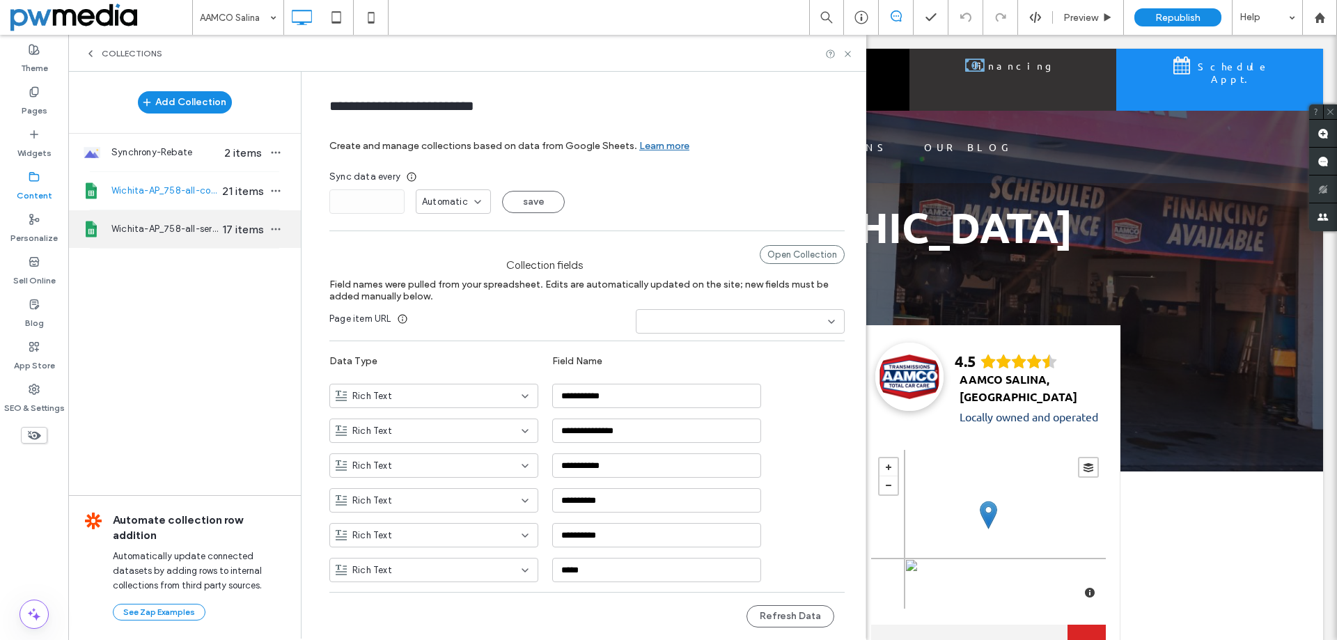
click at [164, 229] on span "Wichita-AP_758-all-services" at bounding box center [164, 229] width 107 height 14
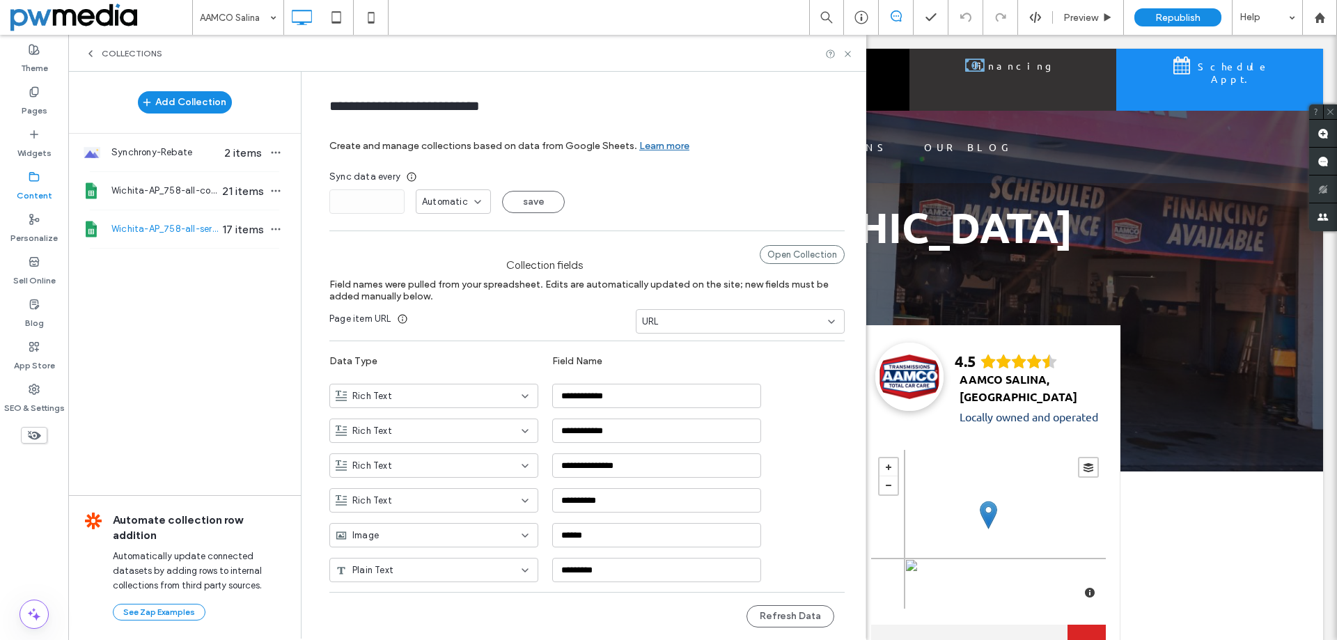
type input "**********"
click at [805, 255] on div "Open Collection" at bounding box center [802, 254] width 85 height 19
click at [841, 52] on div at bounding box center [839, 54] width 28 height 10
click at [848, 53] on use at bounding box center [848, 54] width 6 height 6
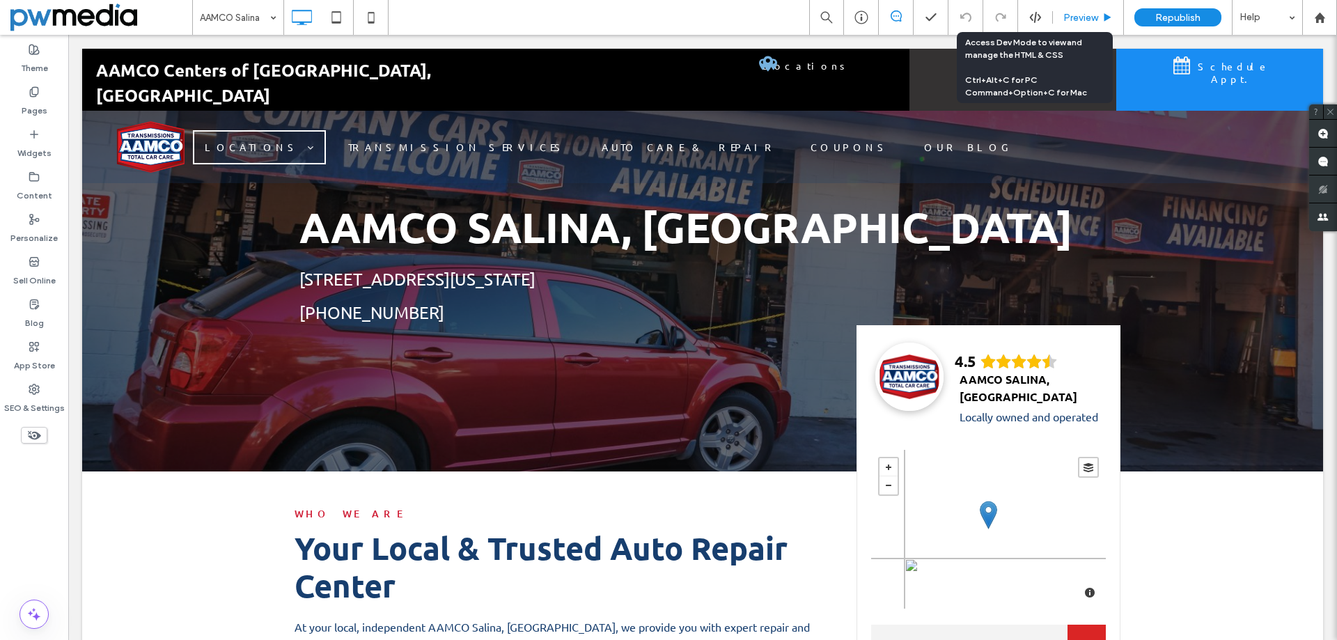
click at [1068, 19] on span "Preview" at bounding box center [1080, 18] width 35 height 12
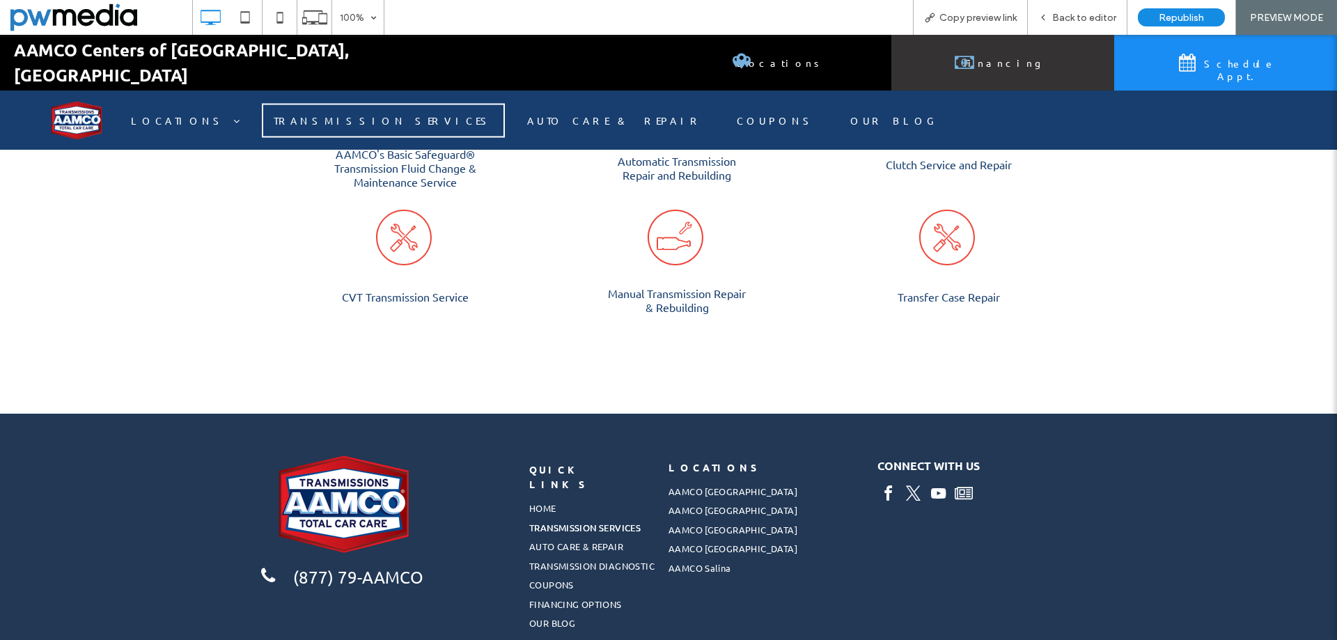
scroll to position [627, 0]
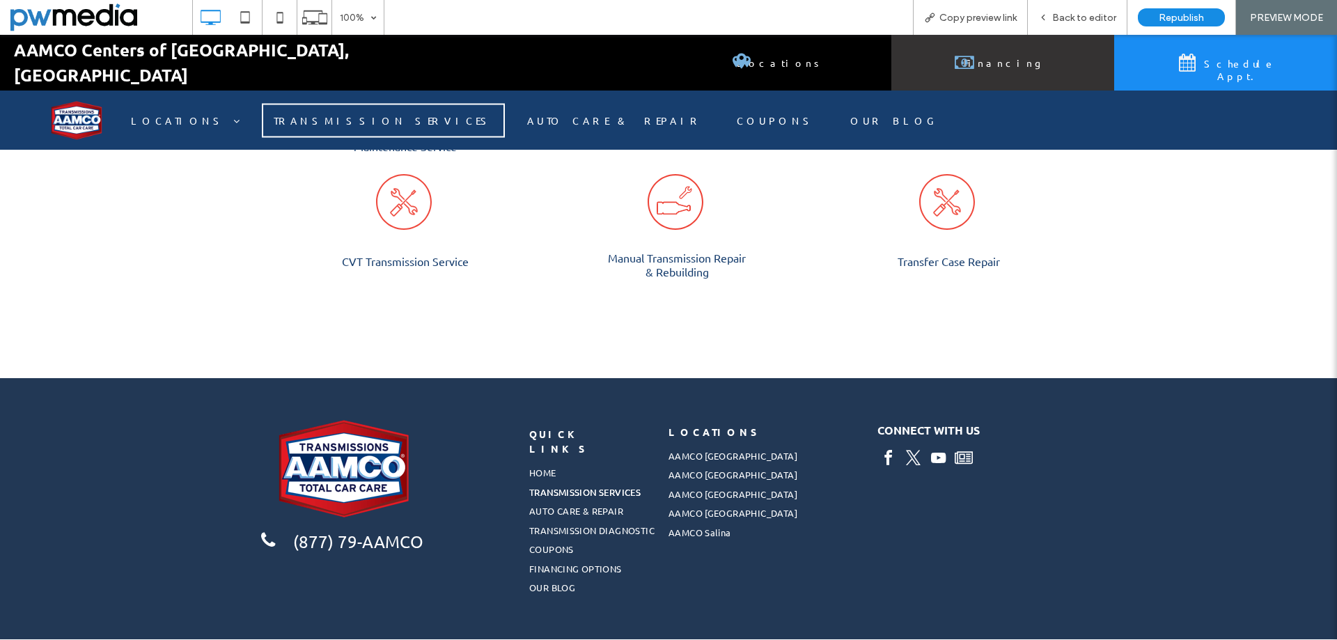
click at [416, 282] on span "CVT Transmission Service" at bounding box center [405, 264] width 155 height 35
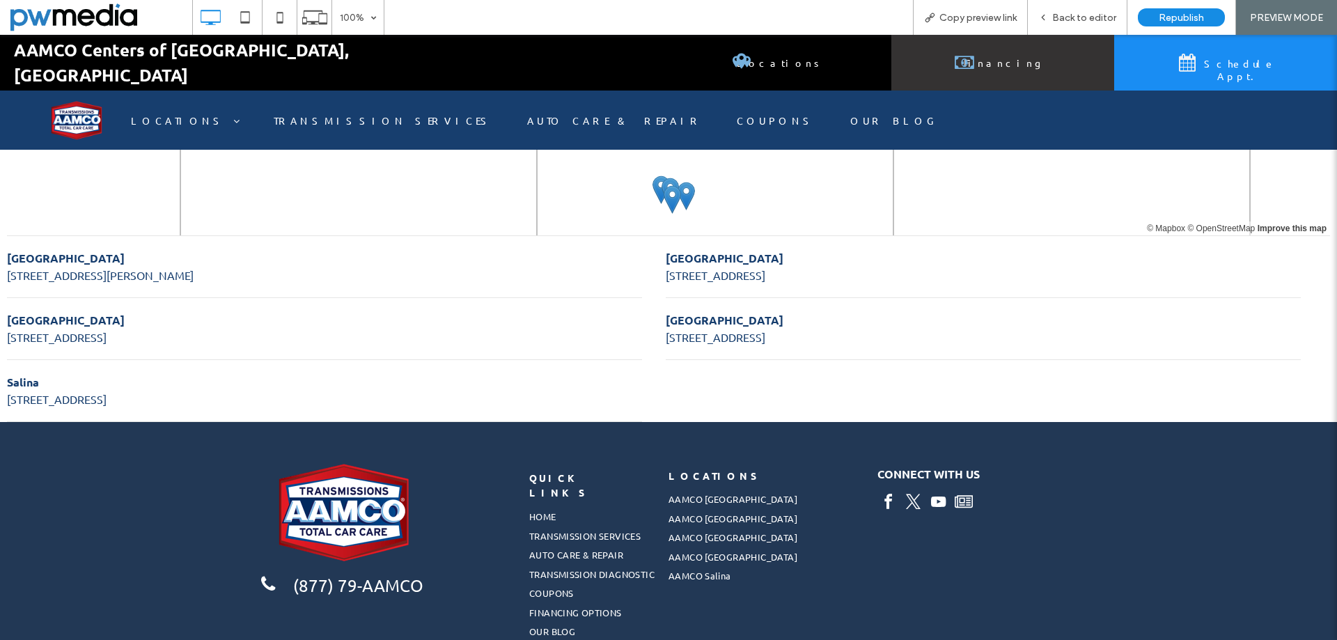
scroll to position [836, 0]
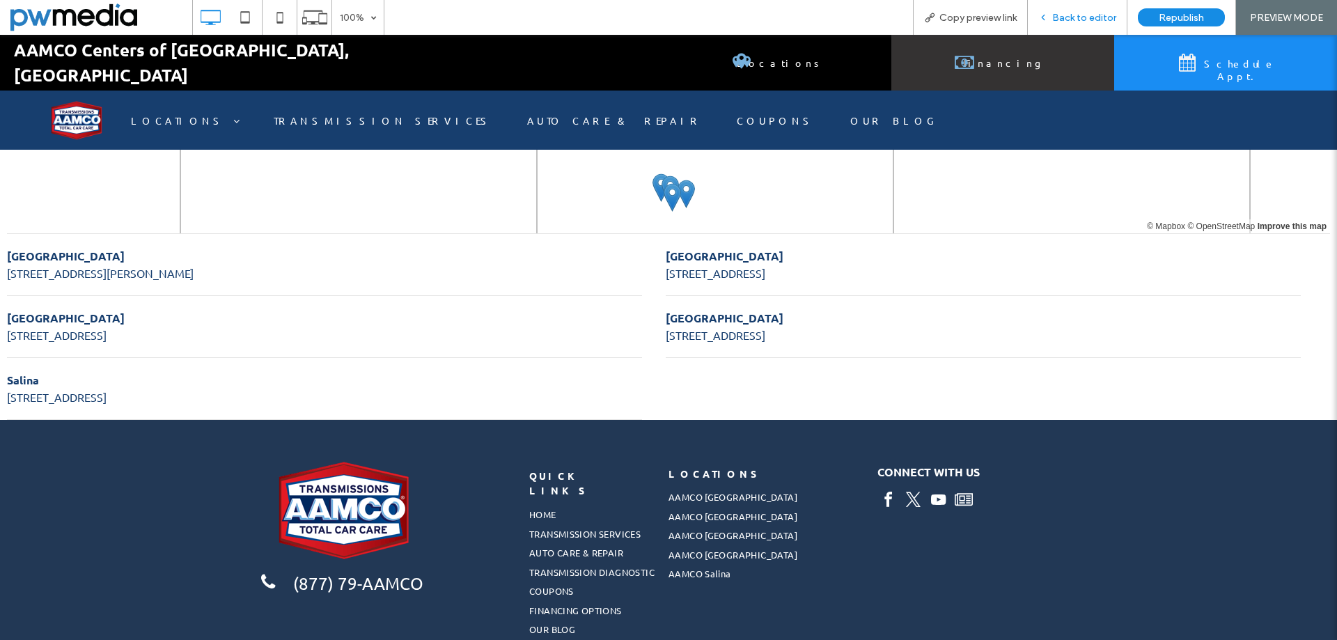
click at [1081, 19] on span "Back to editor" at bounding box center [1084, 18] width 64 height 12
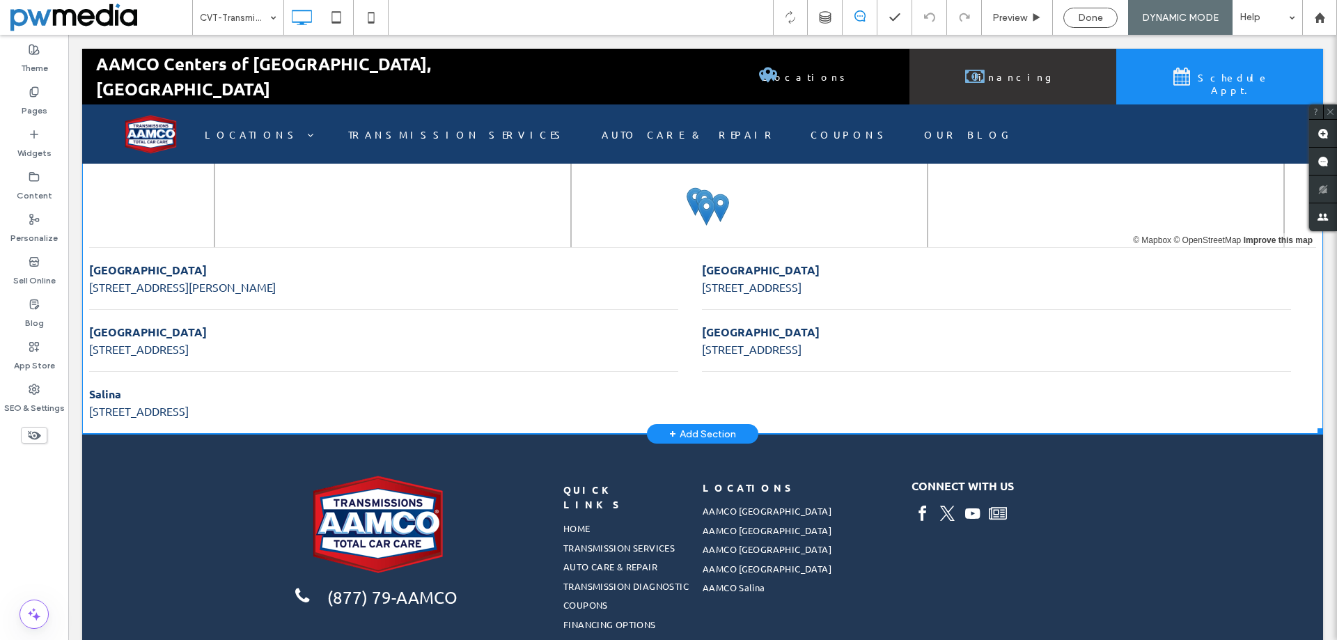
click at [310, 372] on li "Salina 2221 S Tulane Ave, Salina, KS, 67401, United States" at bounding box center [383, 403] width 589 height 62
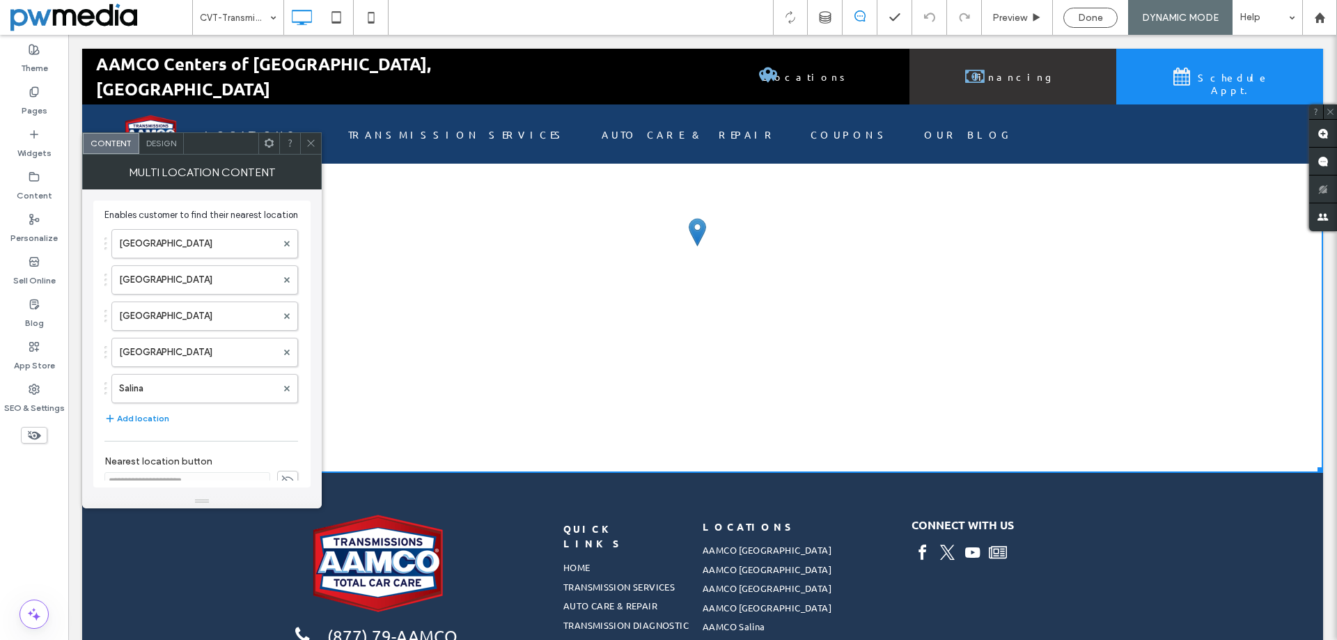
scroll to position [719, 0]
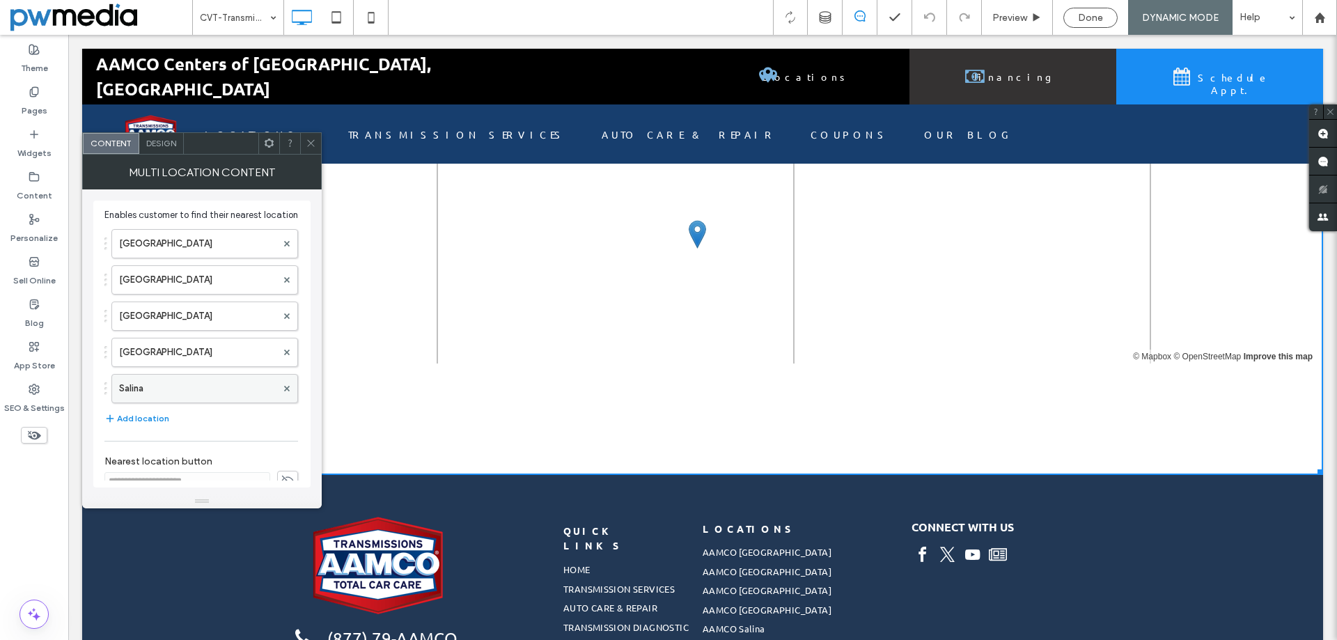
click at [169, 403] on label "Salina" at bounding box center [197, 389] width 157 height 28
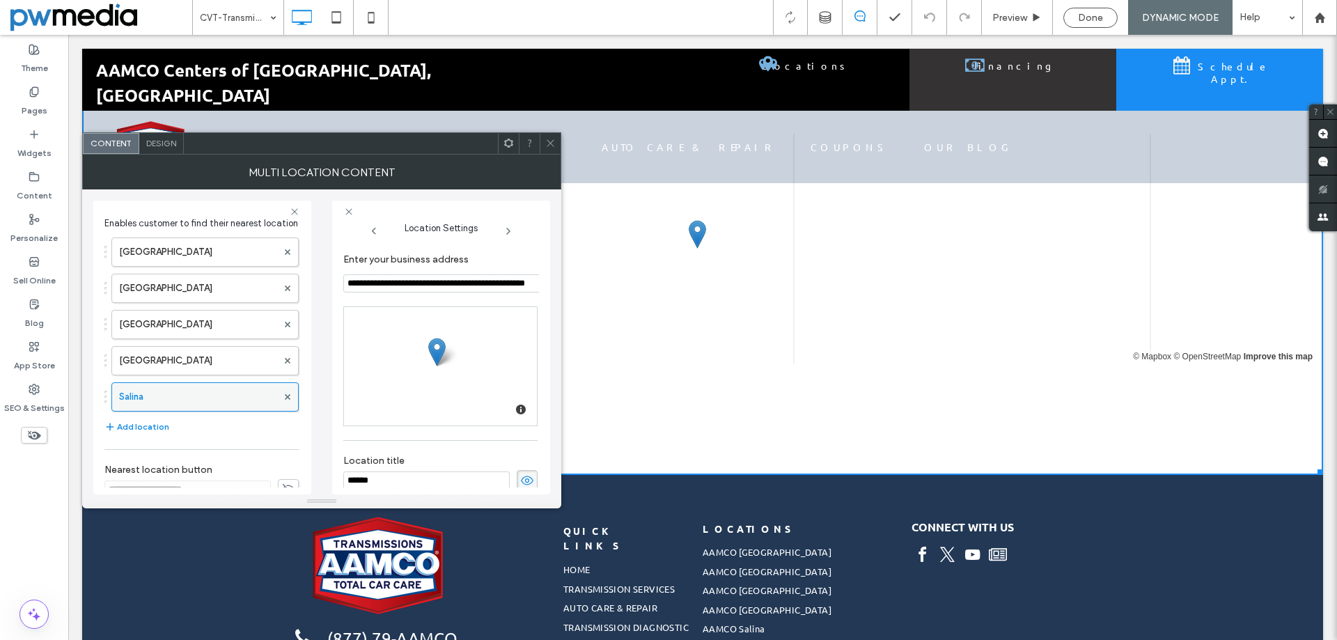
scroll to position [11, 0]
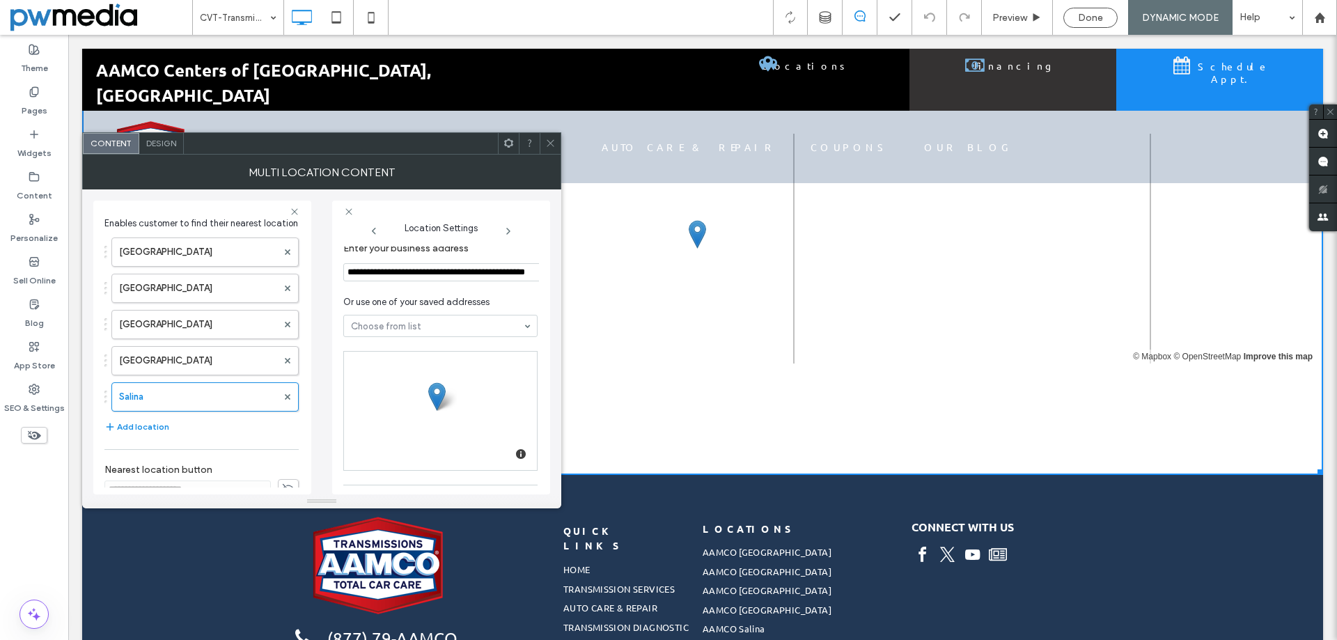
click at [442, 272] on input "**********" at bounding box center [442, 272] width 198 height 18
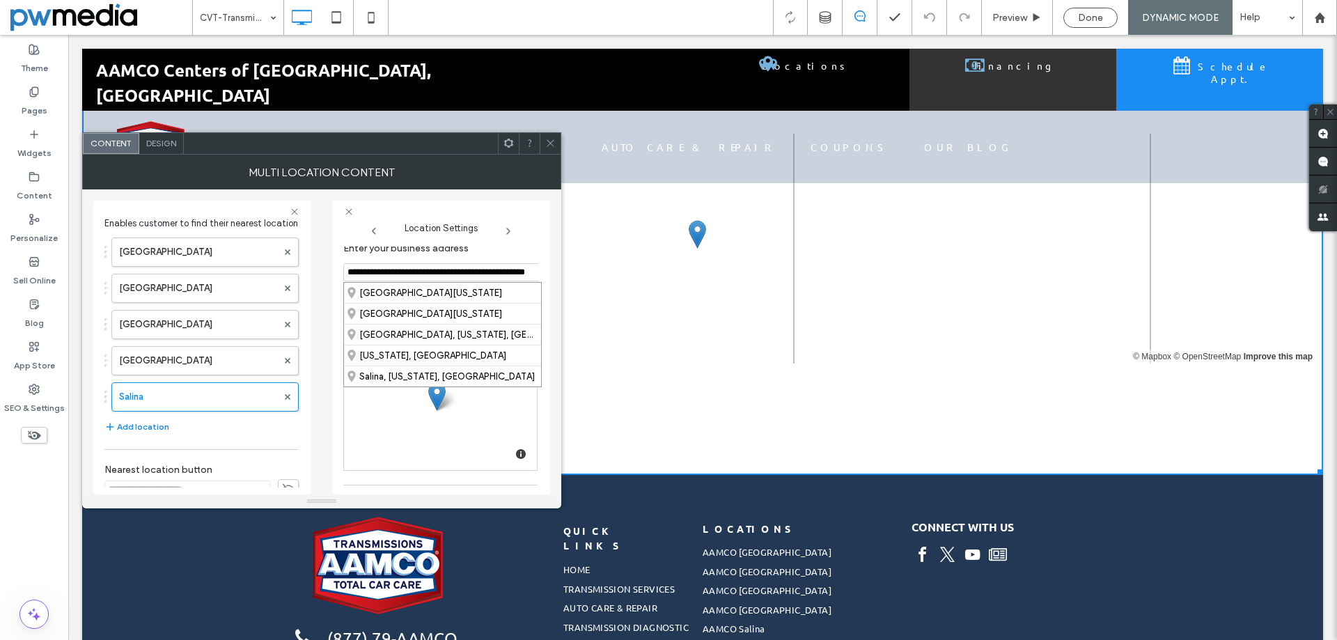
click at [477, 272] on input "**********" at bounding box center [442, 272] width 198 height 18
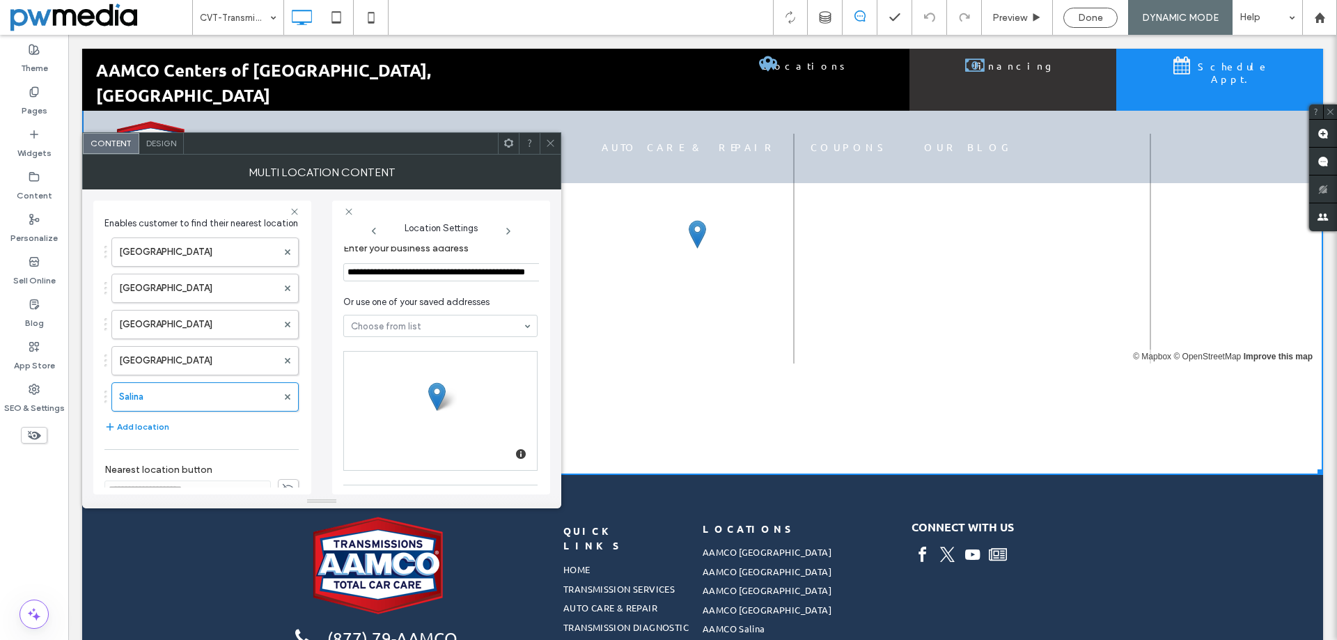
paste input
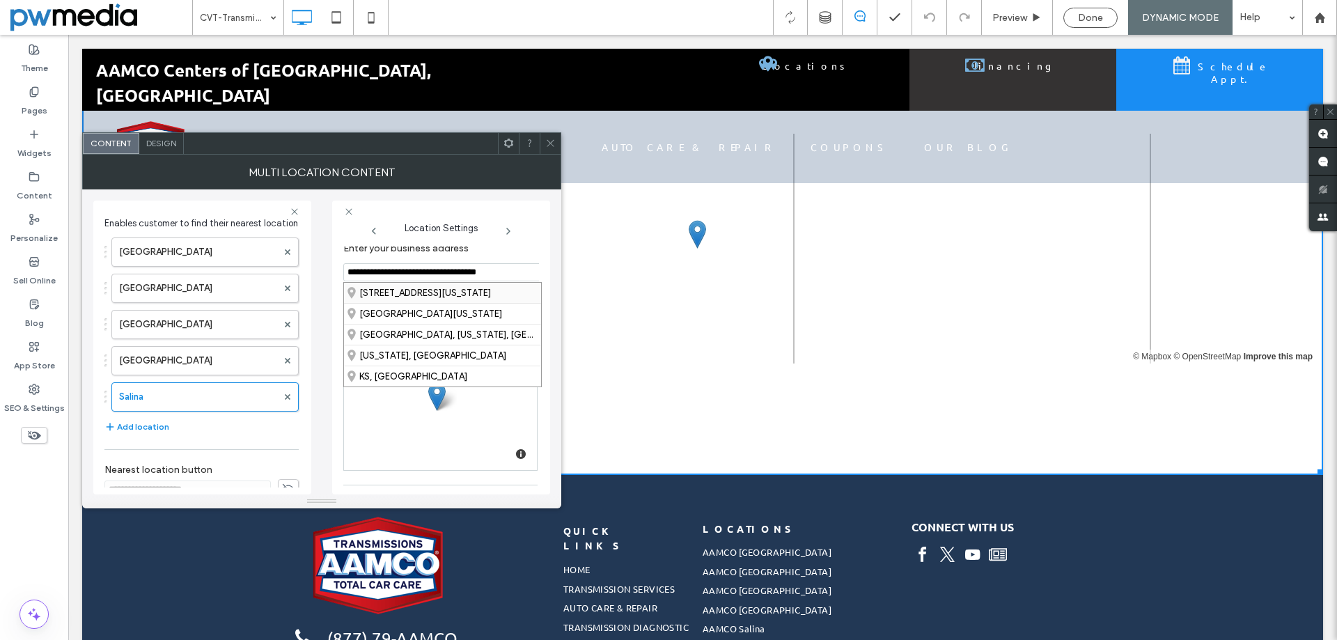
click at [478, 294] on div "662 South Broadway Boulevard, Salina, Kansas 67401, United States" at bounding box center [442, 293] width 197 height 20
type input "**********"
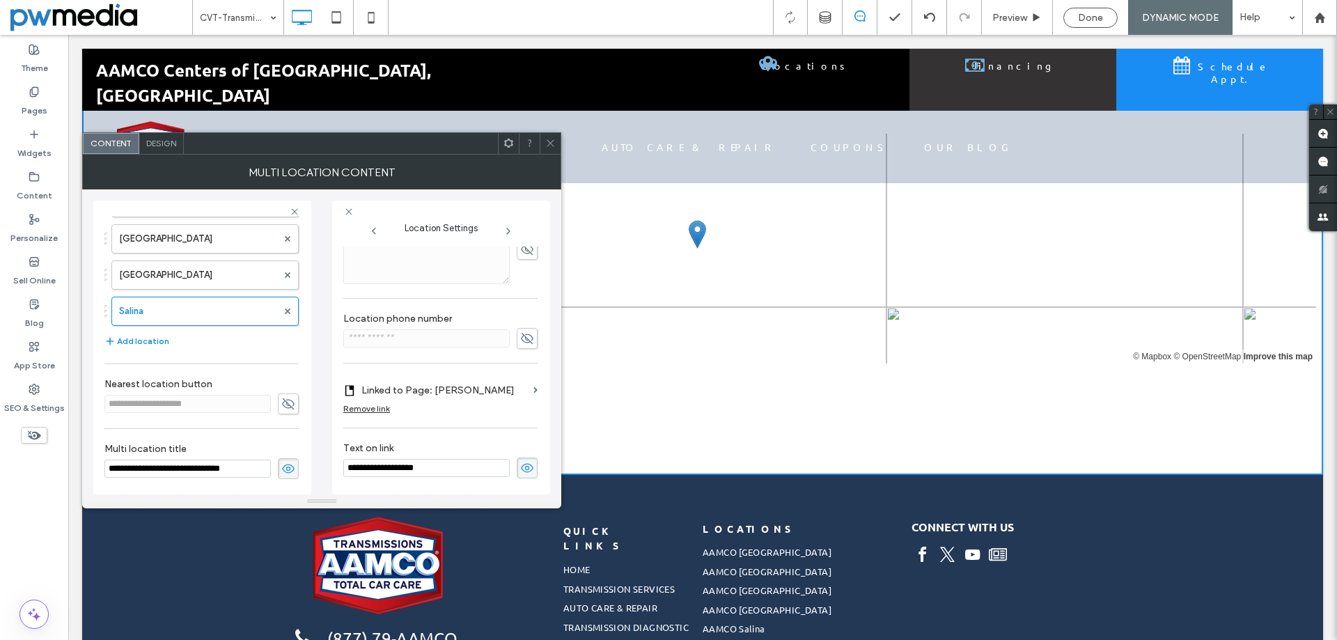
scroll to position [100, 0]
click at [549, 143] on icon at bounding box center [550, 143] width 10 height 10
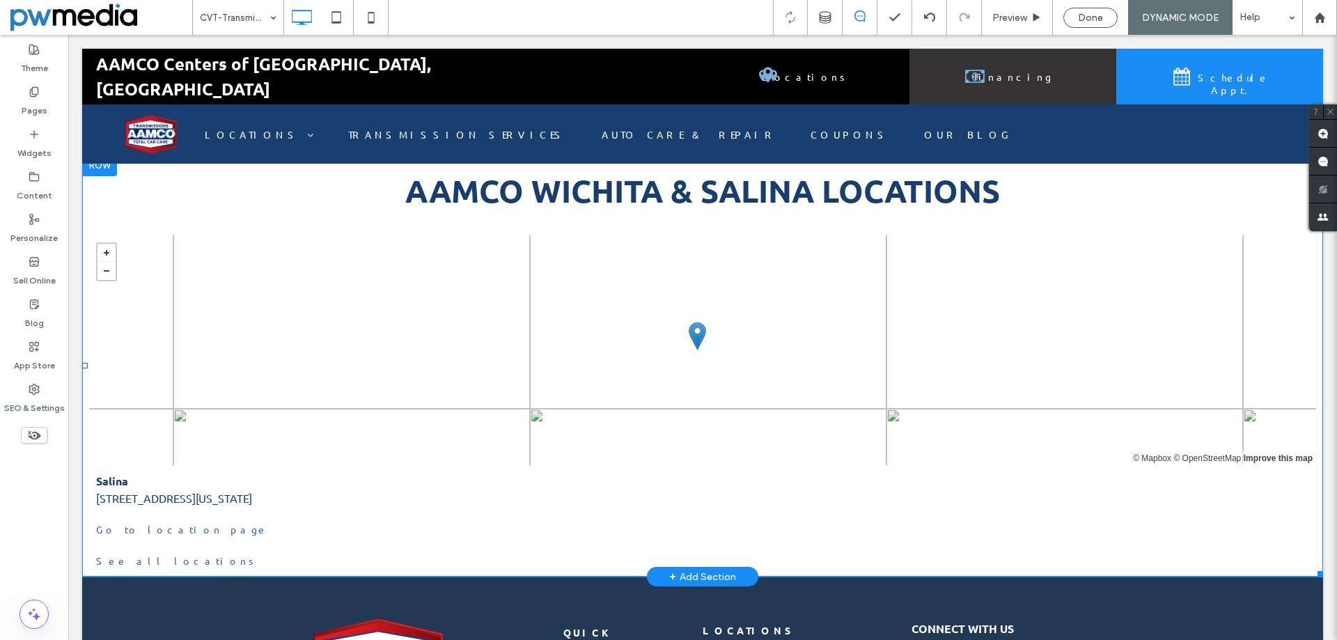
scroll to position [580, 0]
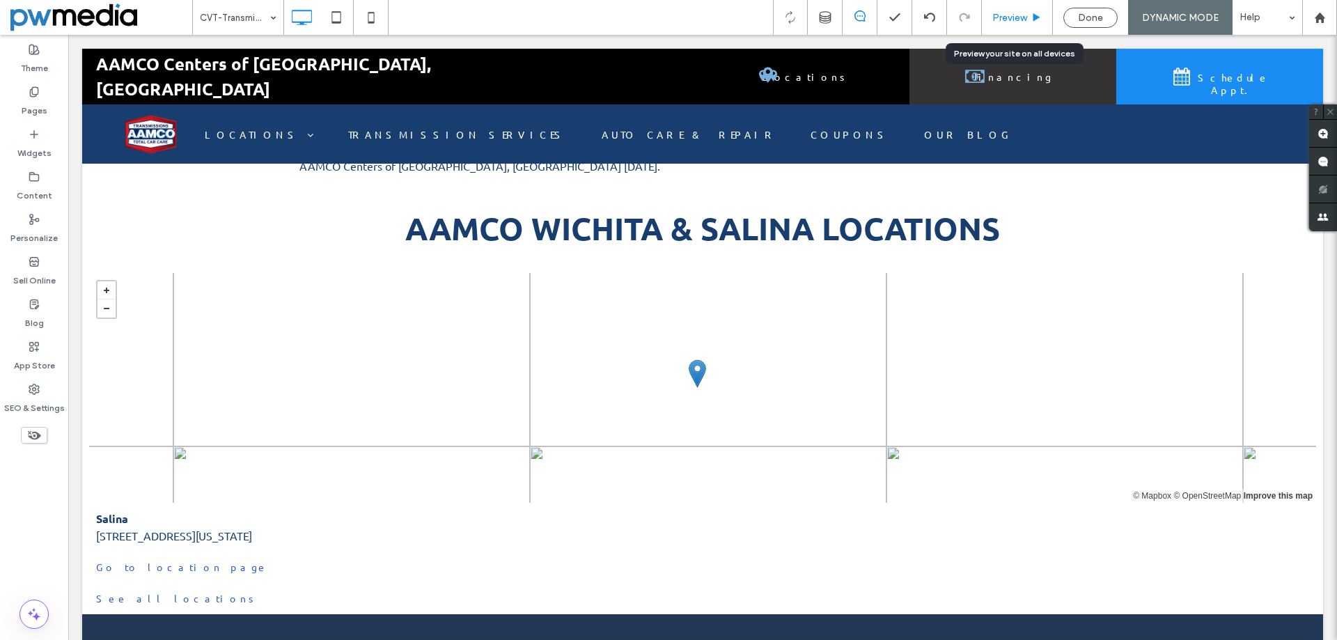
click at [1022, 17] on span "Preview" at bounding box center [1009, 18] width 35 height 12
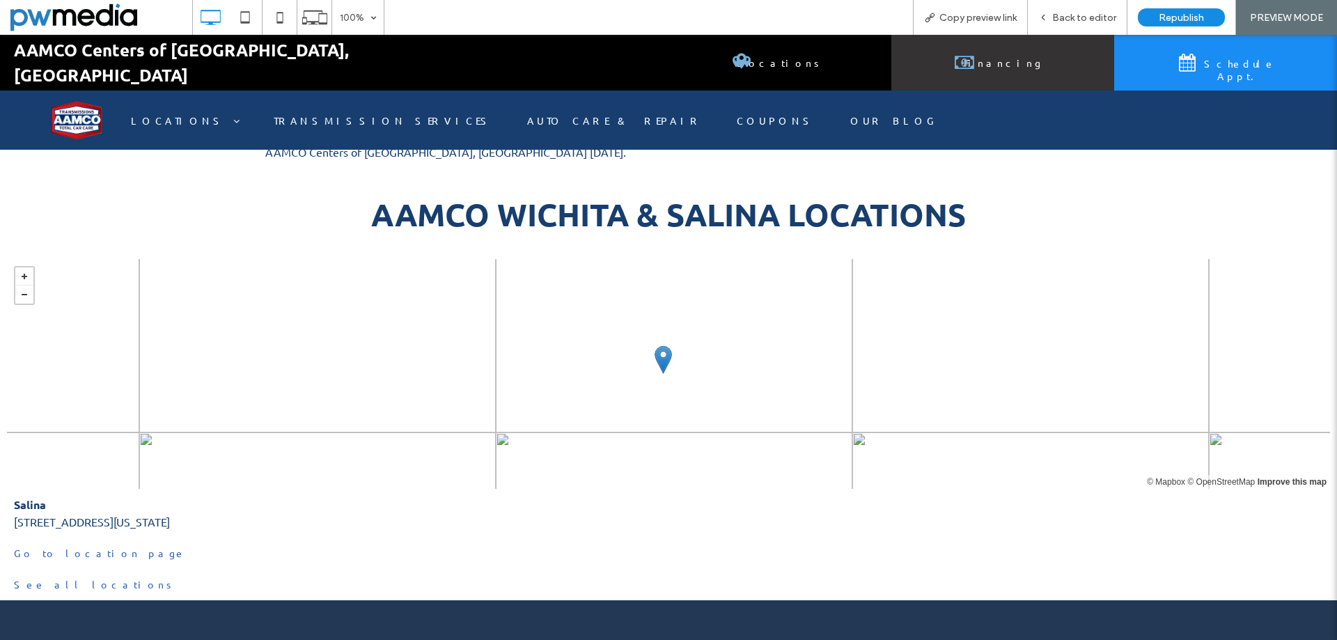
click at [793, 52] on span "Locations" at bounding box center [780, 62] width 97 height 26
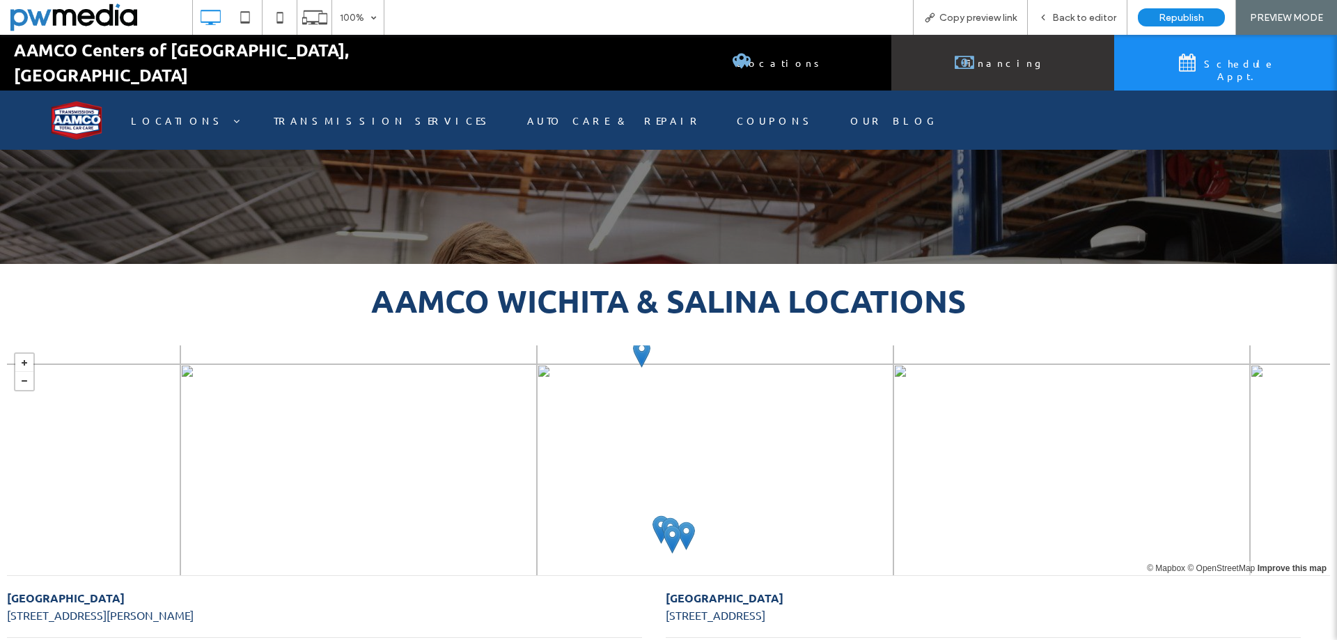
scroll to position [450, 0]
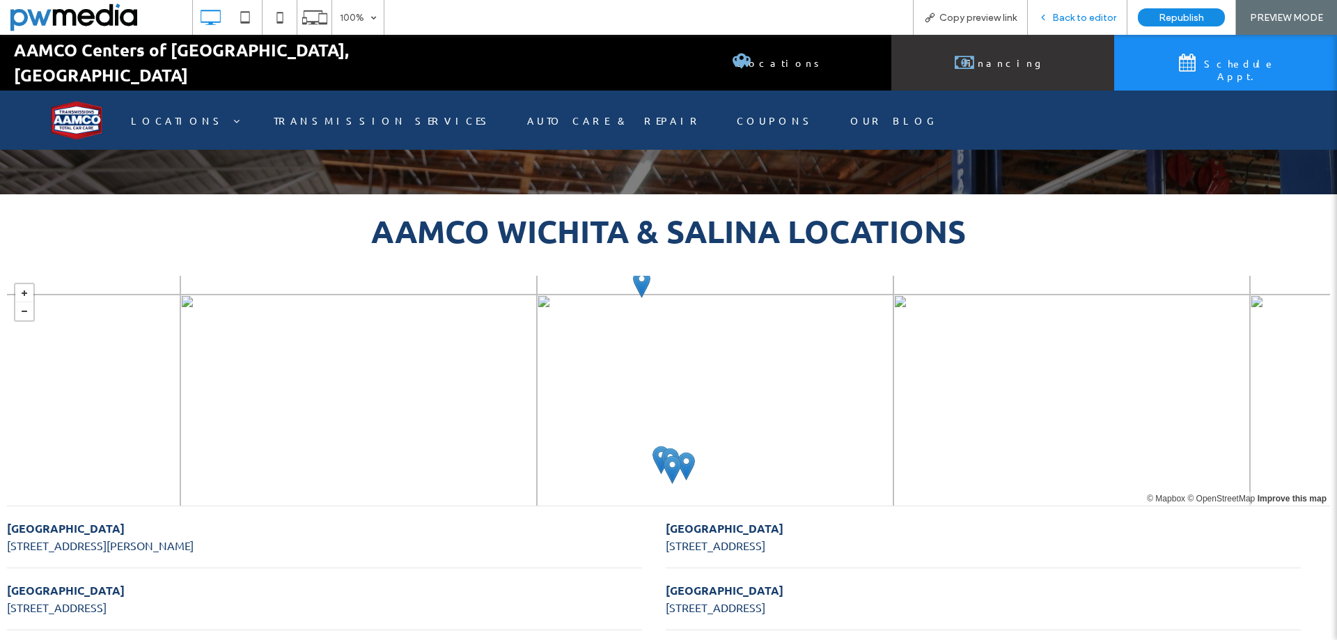
click at [1088, 23] on span "Back to editor" at bounding box center [1084, 18] width 64 height 12
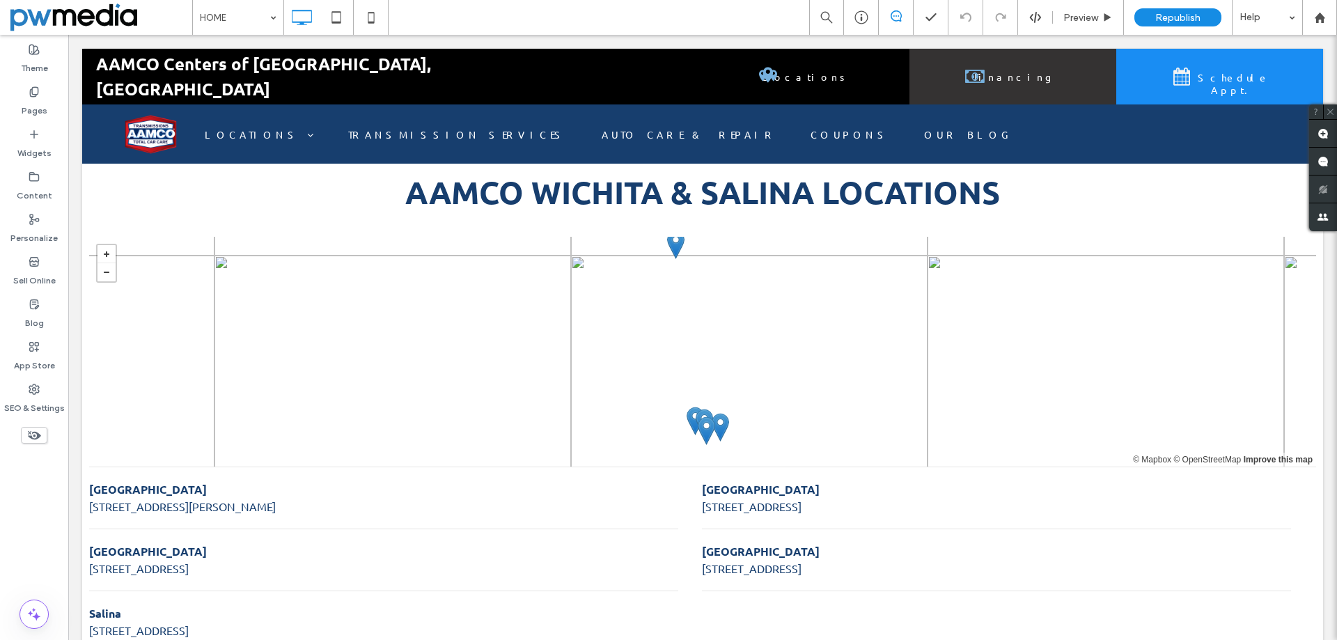
scroll to position [589, 0]
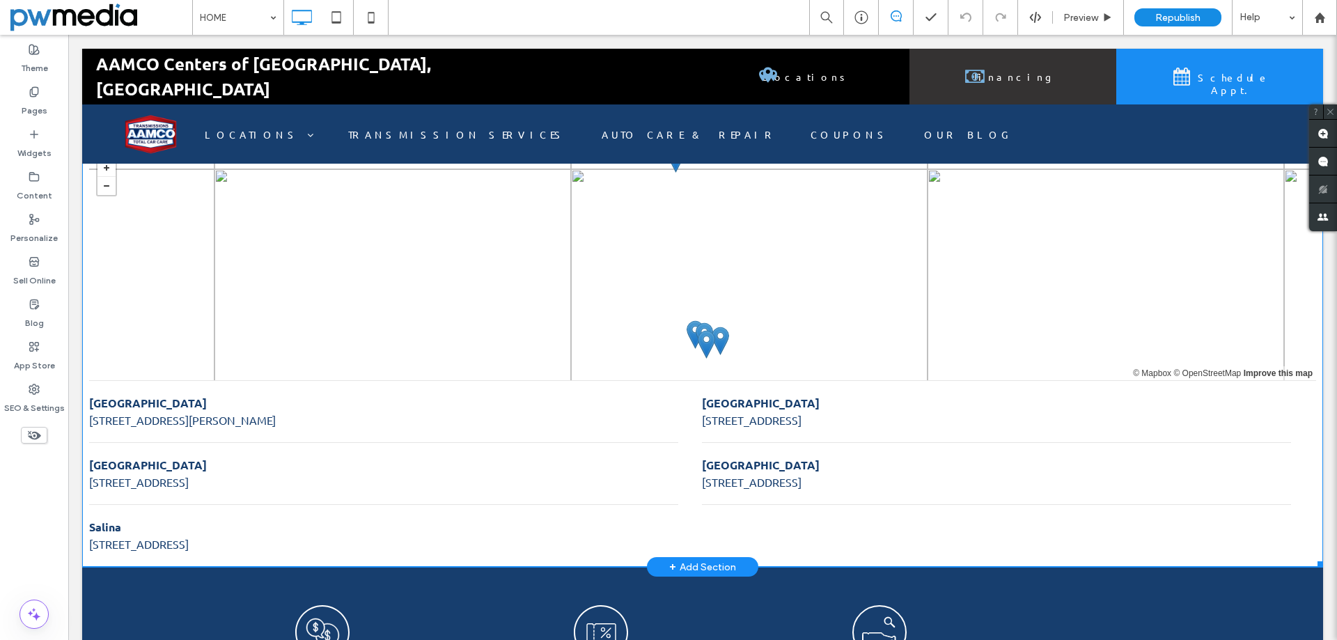
click at [502, 443] on li "Central Wichita 703 N West St, Wichita, KS, 67203, United States" at bounding box center [383, 474] width 589 height 62
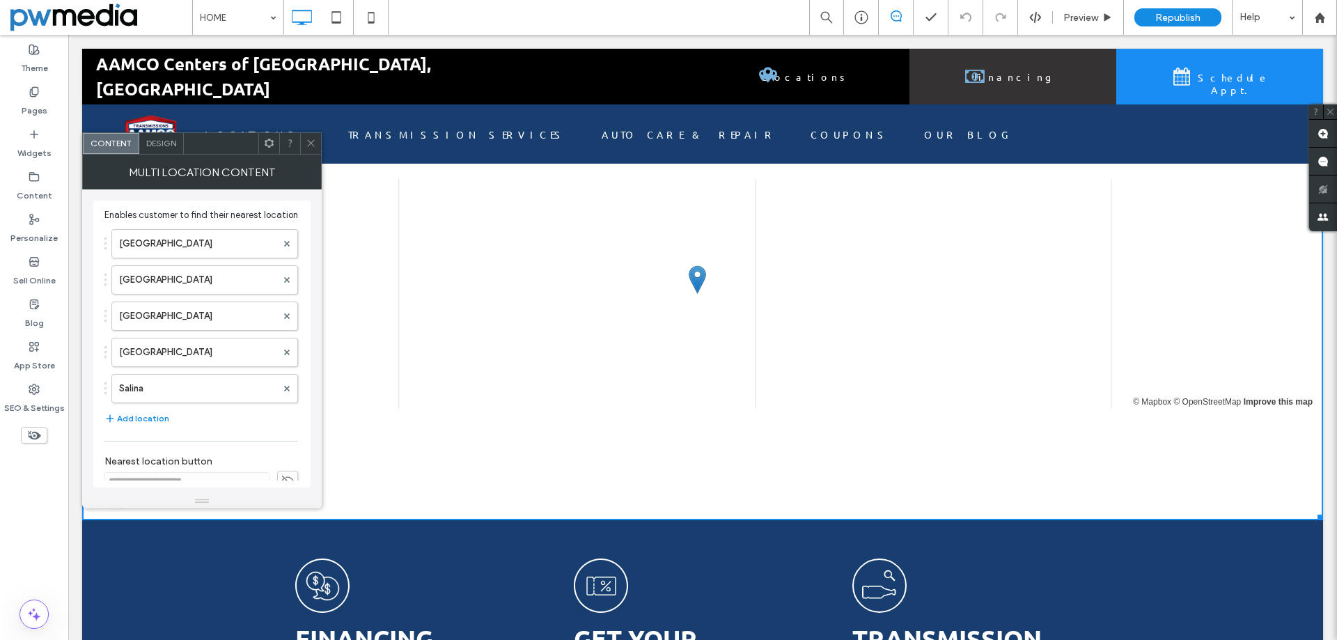
scroll to position [558, 0]
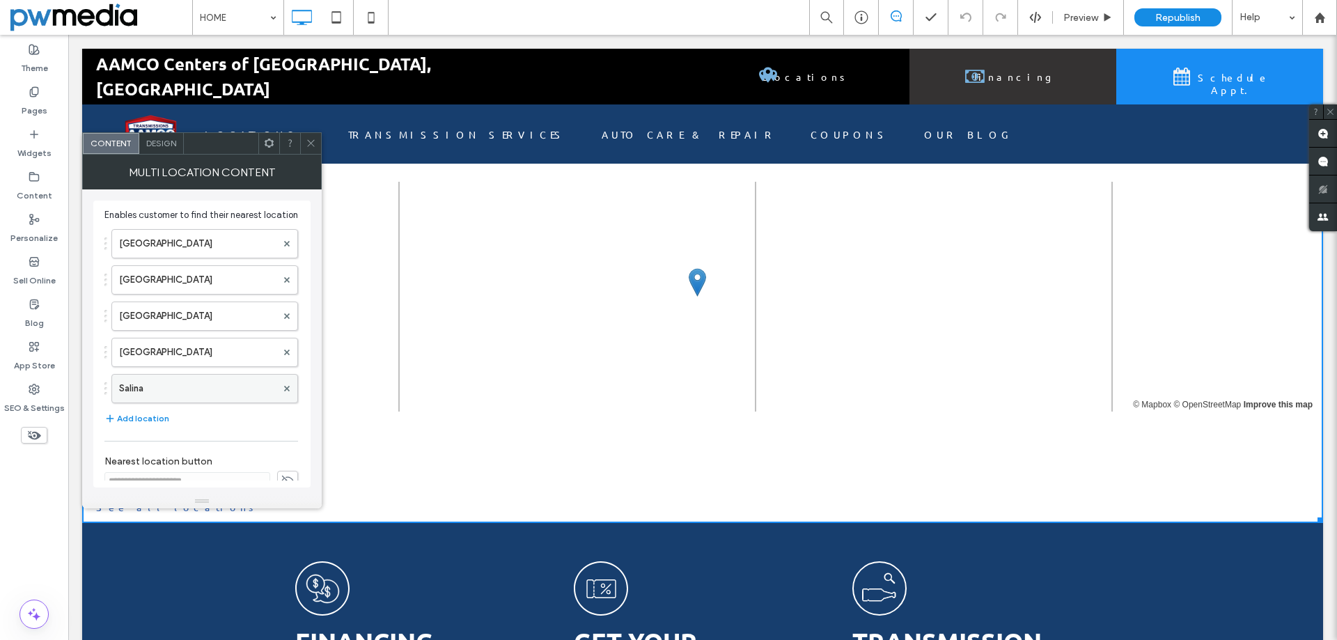
click at [184, 395] on label "Salina" at bounding box center [197, 389] width 157 height 28
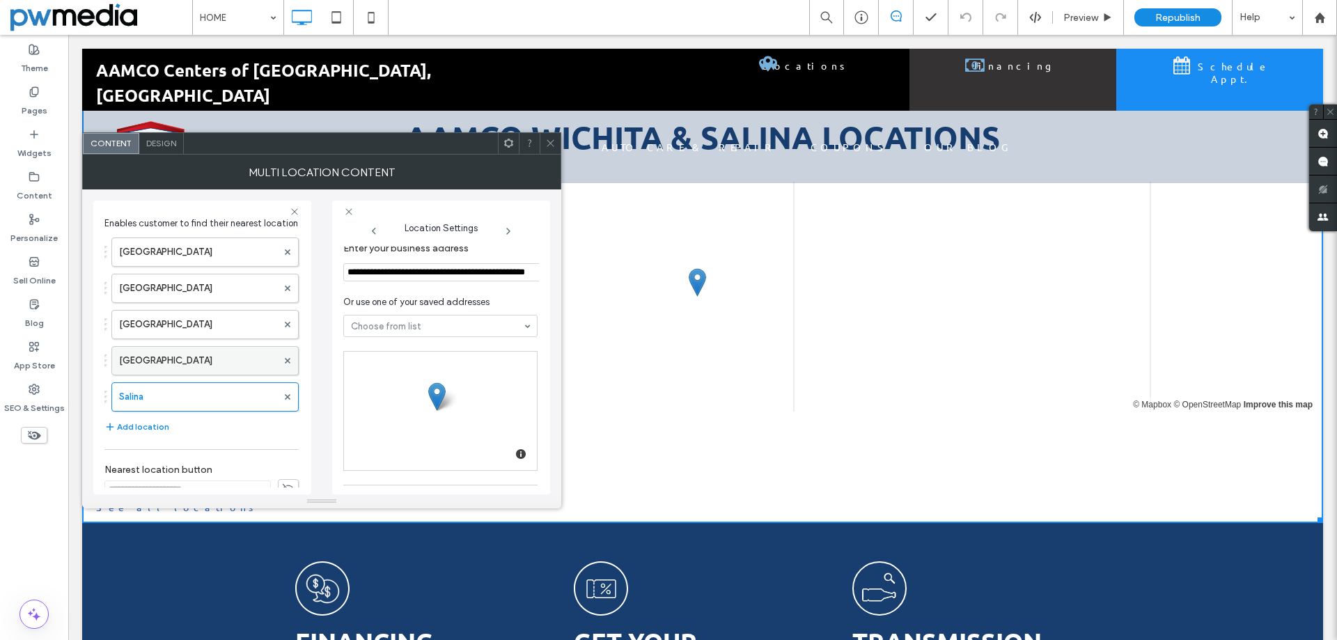
scroll to position [0, 0]
click at [420, 277] on input "**********" at bounding box center [442, 272] width 198 height 18
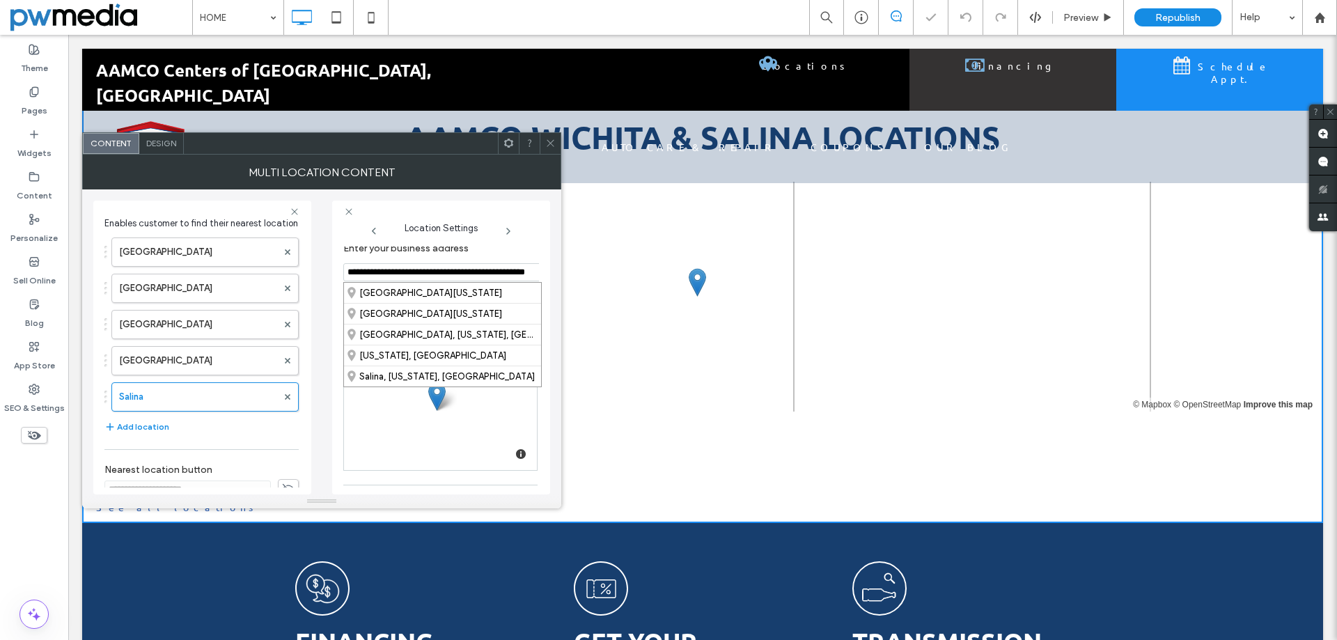
paste input
click at [423, 292] on div "662 South Broadway Boulevard, Salina, Kansas 67401, United States" at bounding box center [442, 293] width 197 height 20
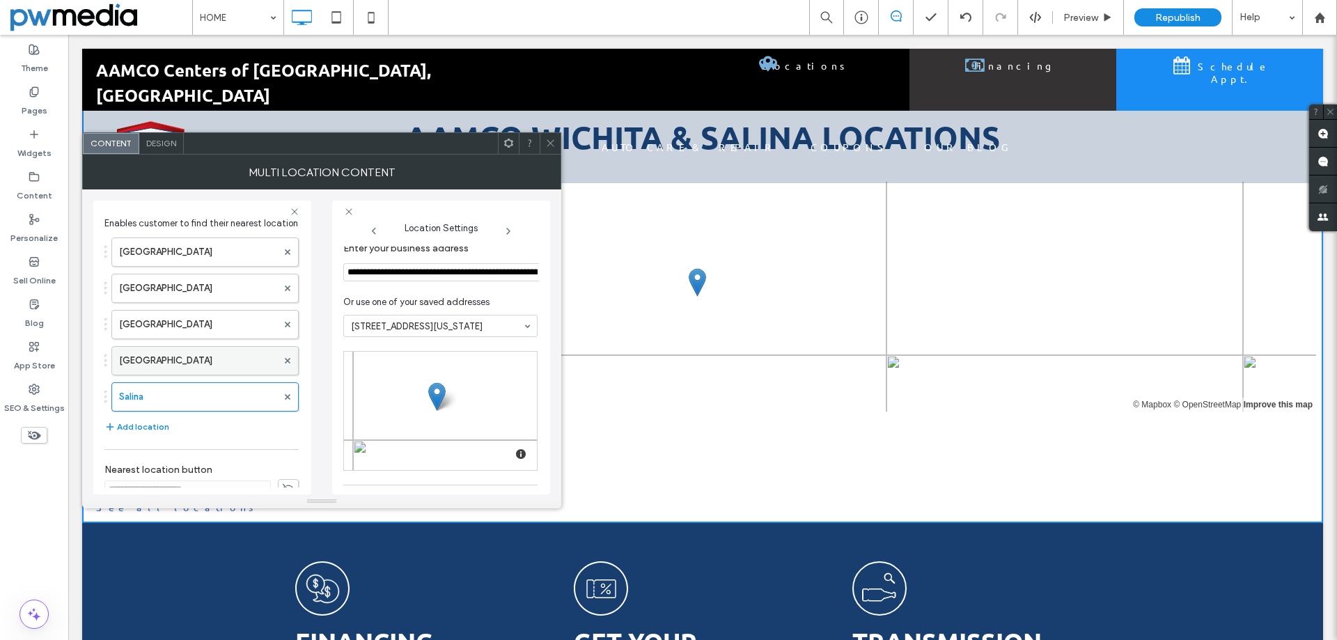
click at [229, 367] on label "South Wichita" at bounding box center [198, 361] width 158 height 28
type input "**********"
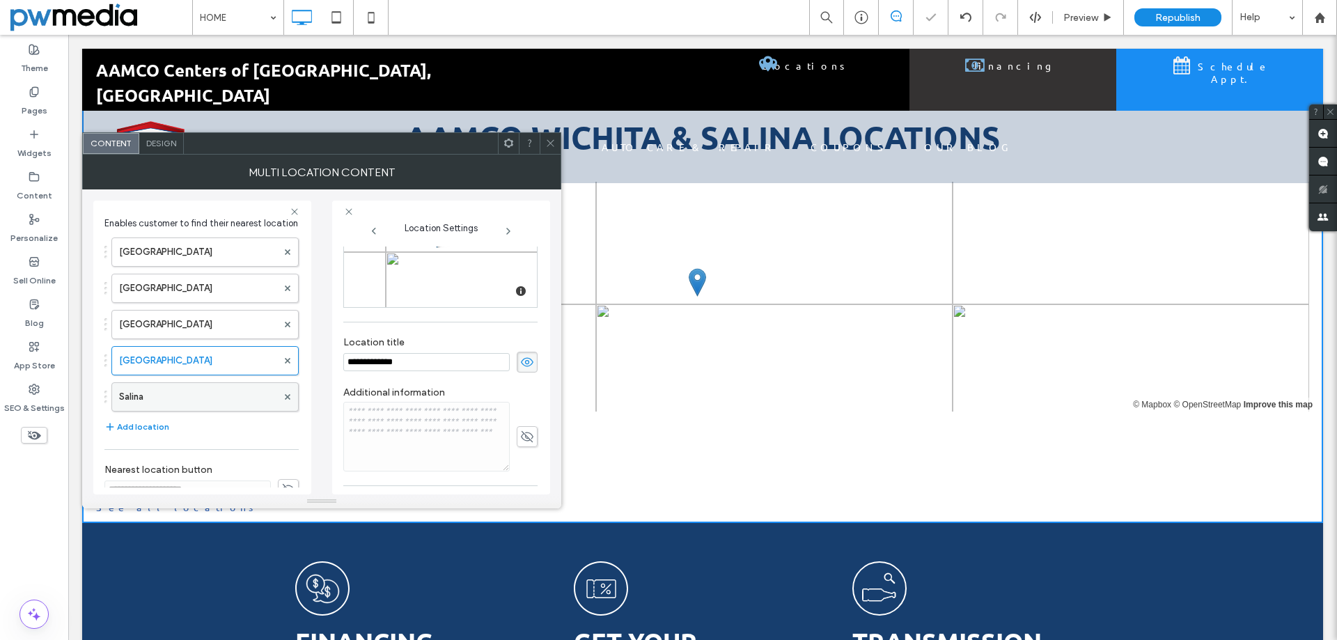
click at [210, 402] on label "Salina" at bounding box center [198, 397] width 158 height 28
type input "**********"
type input "******"
click at [551, 147] on icon at bounding box center [550, 143] width 10 height 10
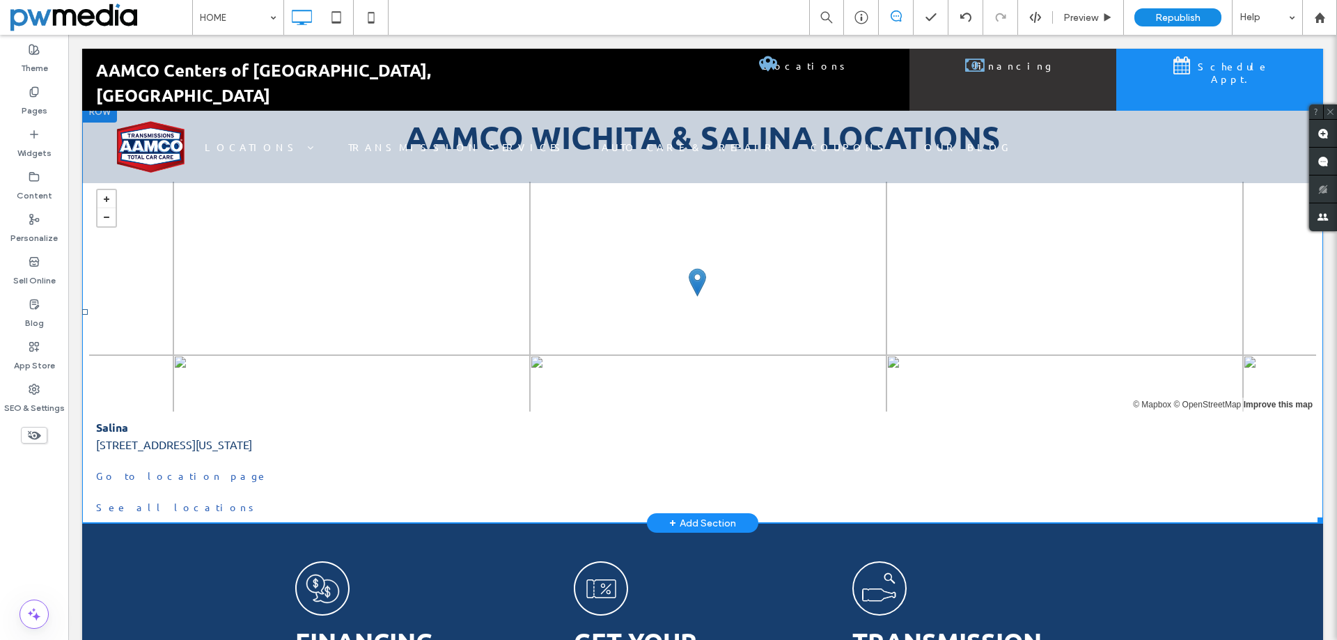
click at [161, 467] on link "Go to location page" at bounding box center [702, 475] width 1213 height 17
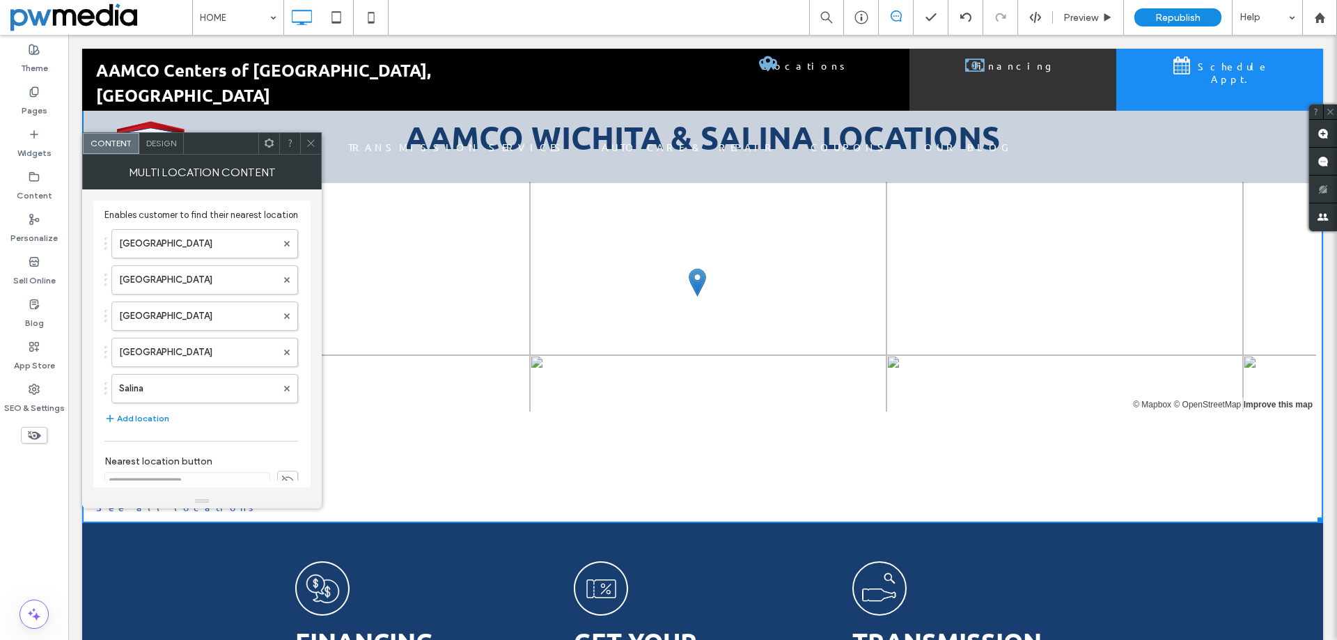
drag, startPoint x: 314, startPoint y: 146, endPoint x: 309, endPoint y: 196, distance: 50.4
click at [314, 146] on icon at bounding box center [311, 143] width 10 height 10
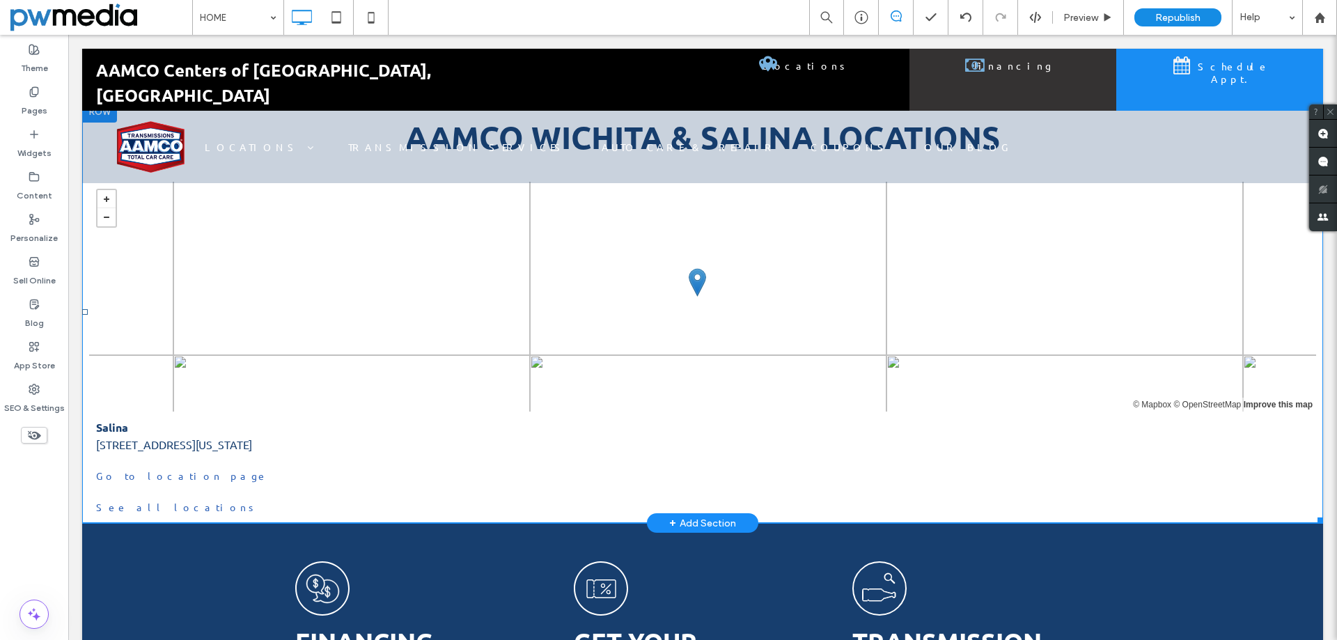
click at [146, 499] on link "See all locations" at bounding box center [702, 507] width 1213 height 17
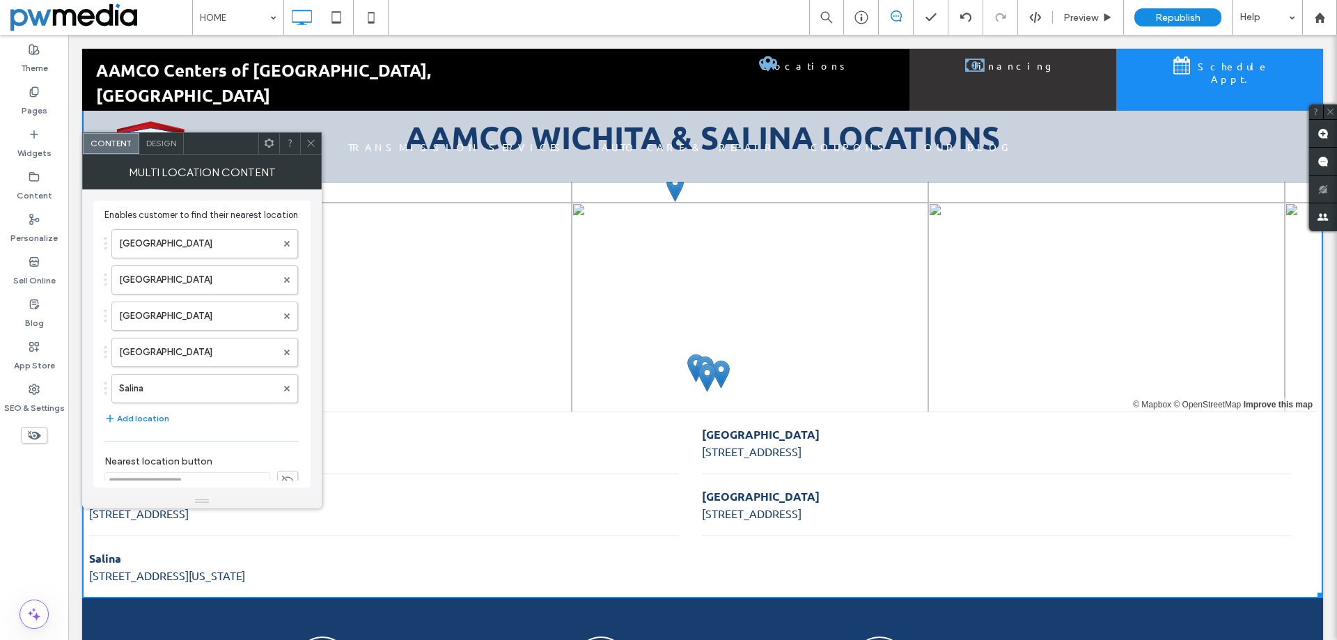
click at [309, 147] on icon at bounding box center [311, 143] width 10 height 10
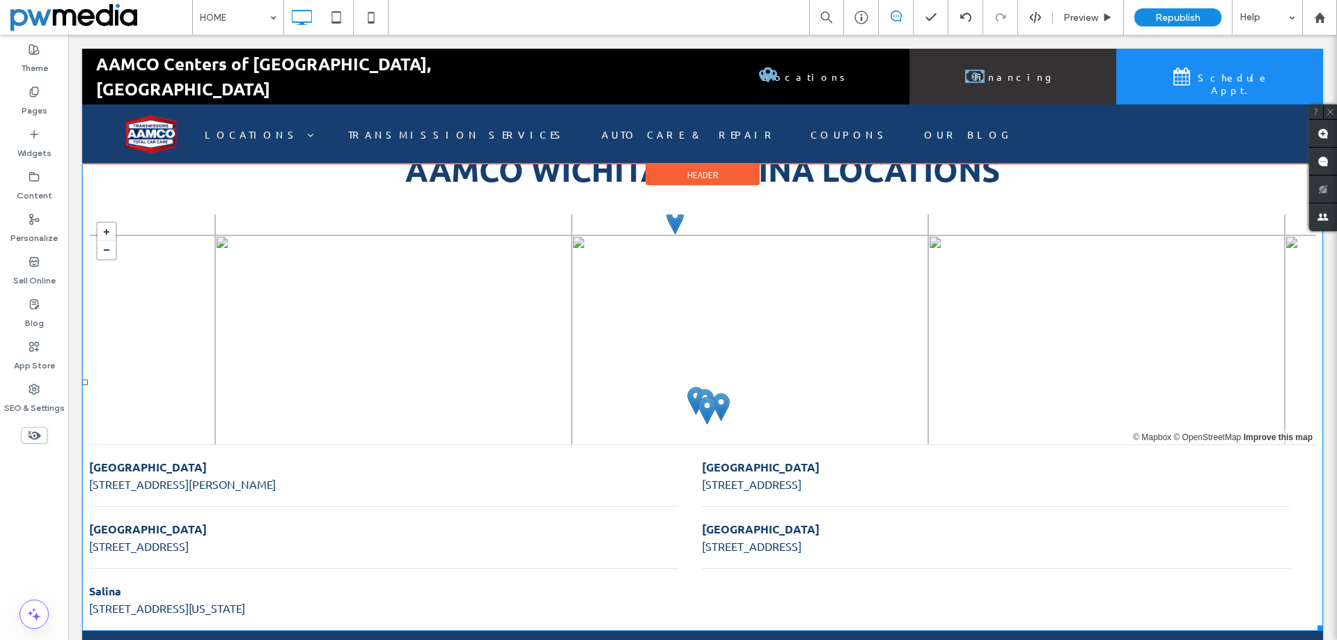
scroll to position [488, 0]
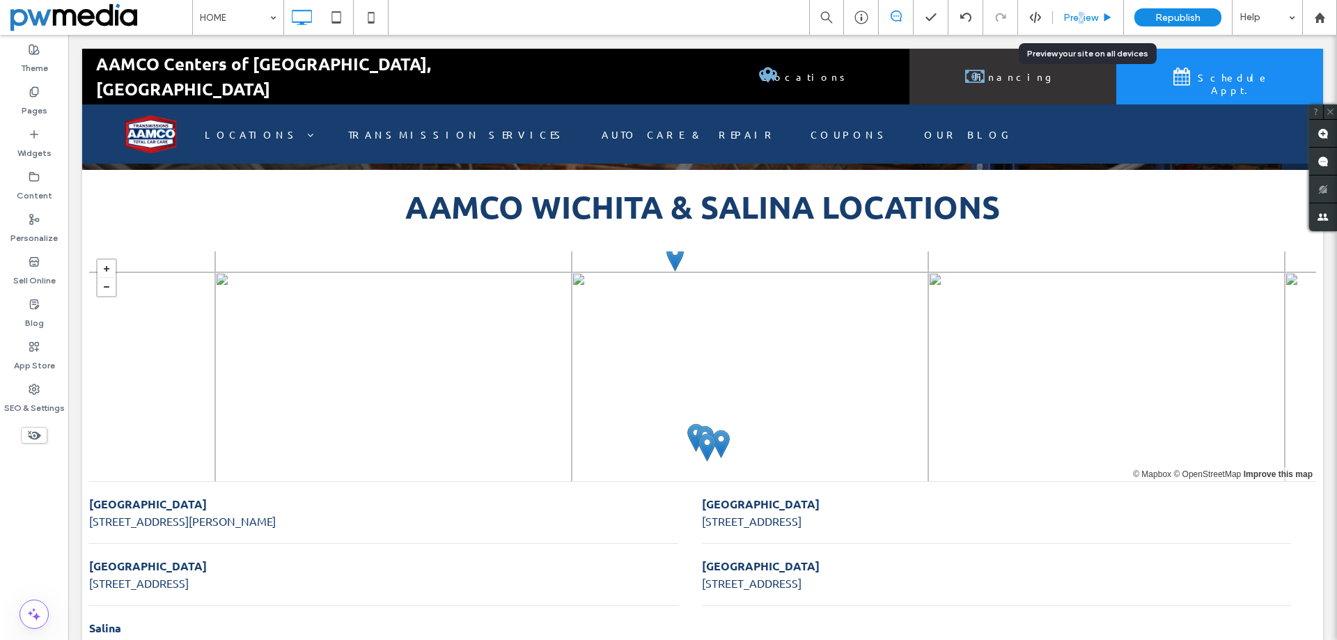
click at [1081, 14] on span "Preview" at bounding box center [1080, 18] width 35 height 12
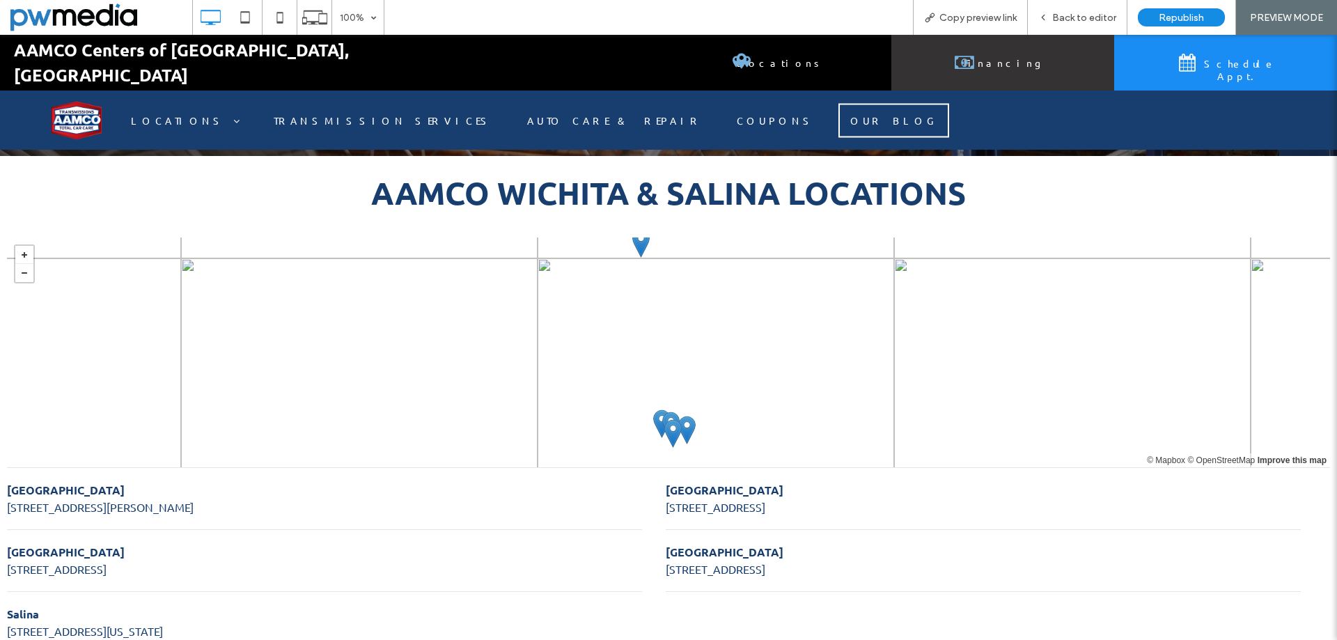
click at [839, 107] on link "OUR BLOG" at bounding box center [894, 120] width 111 height 34
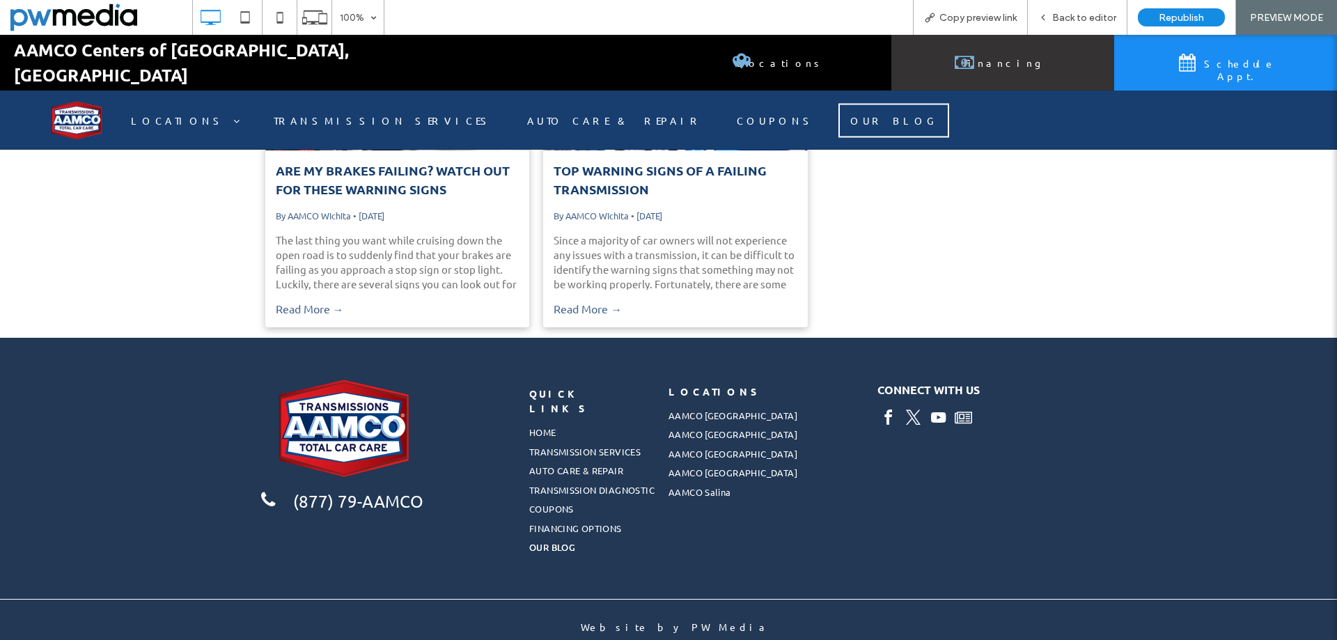
scroll to position [1772, 0]
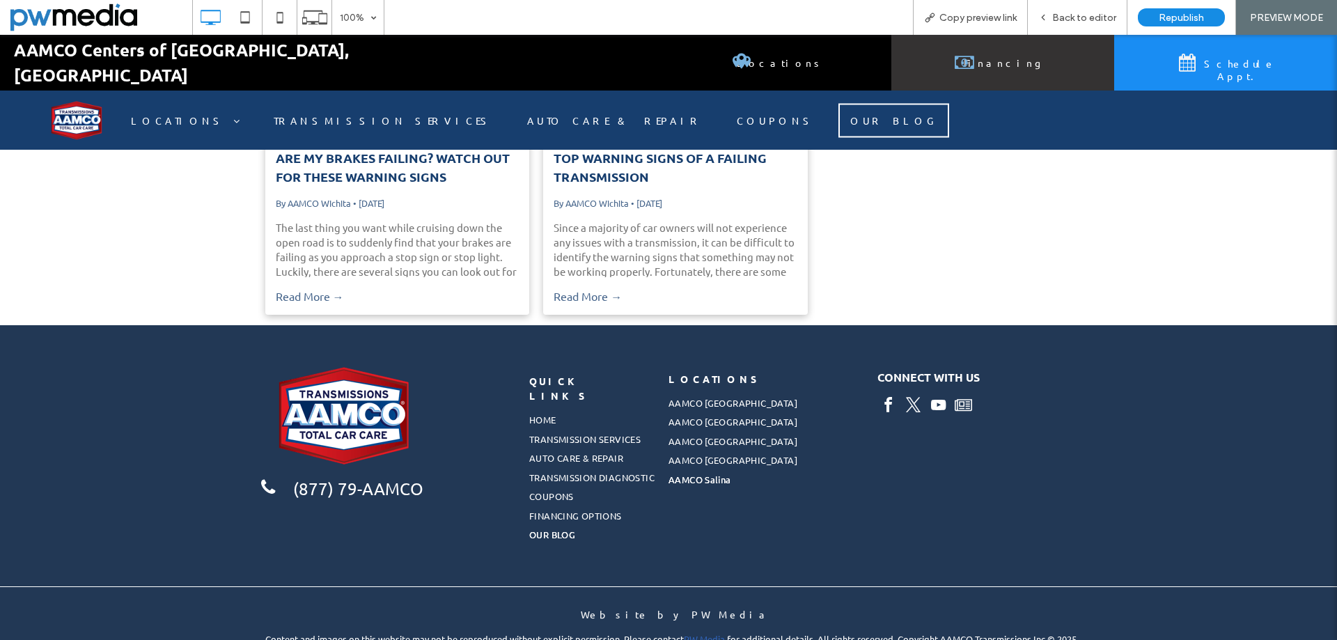
click at [716, 478] on span "AAMCO Salina" at bounding box center [700, 480] width 63 height 14
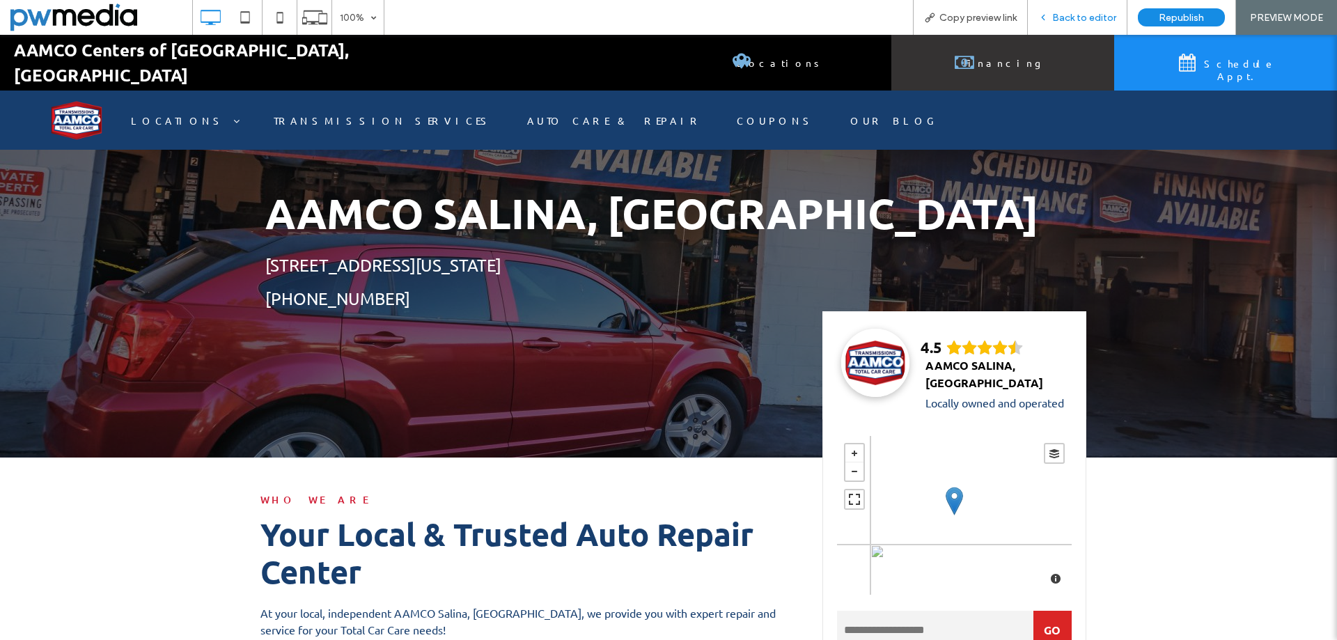
scroll to position [209, 0]
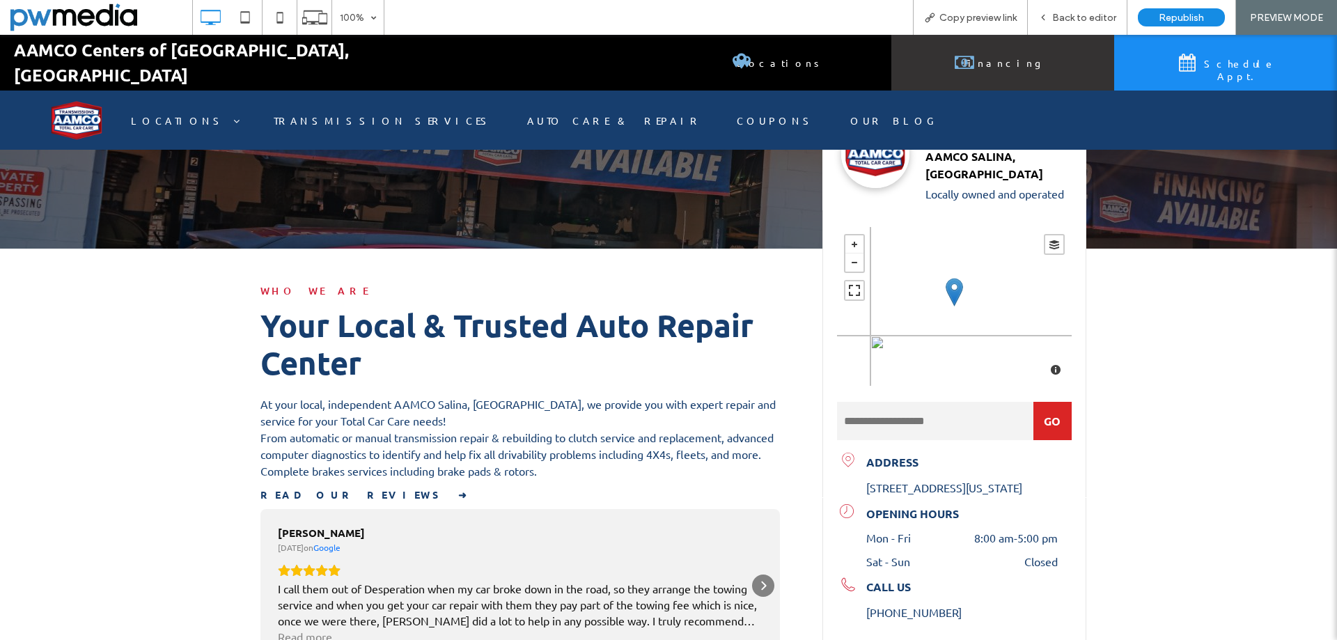
click at [1007, 55] on span "Financing" at bounding box center [1003, 62] width 88 height 26
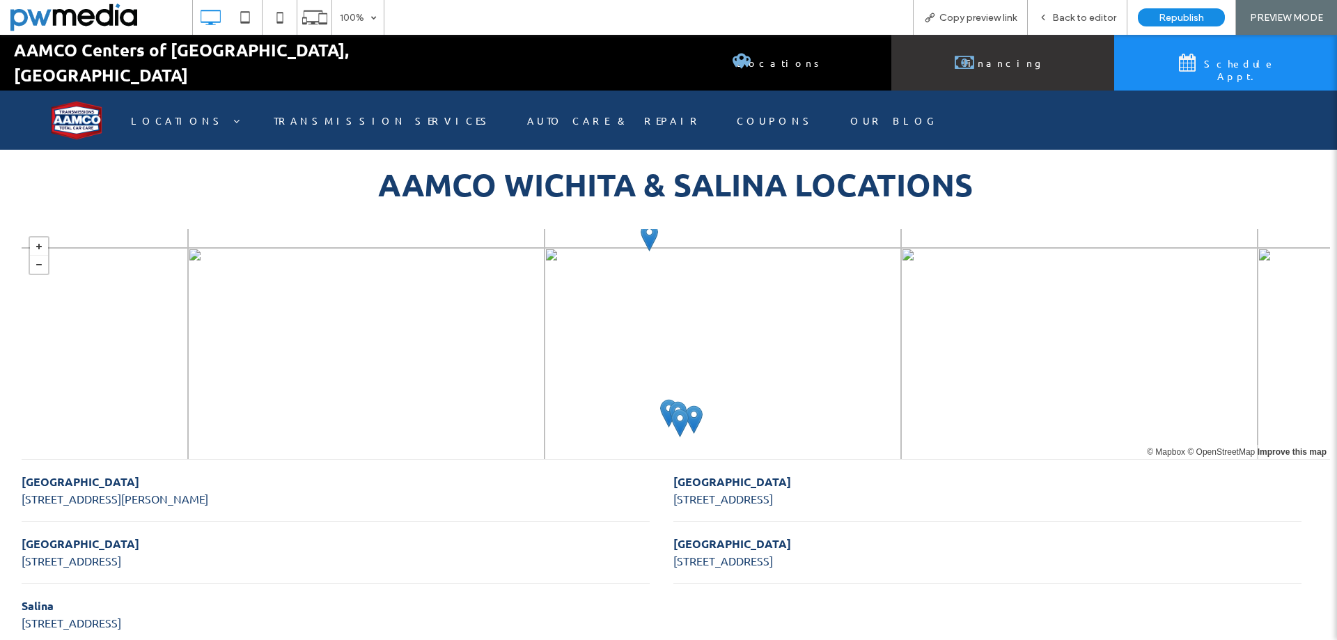
scroll to position [1880, 0]
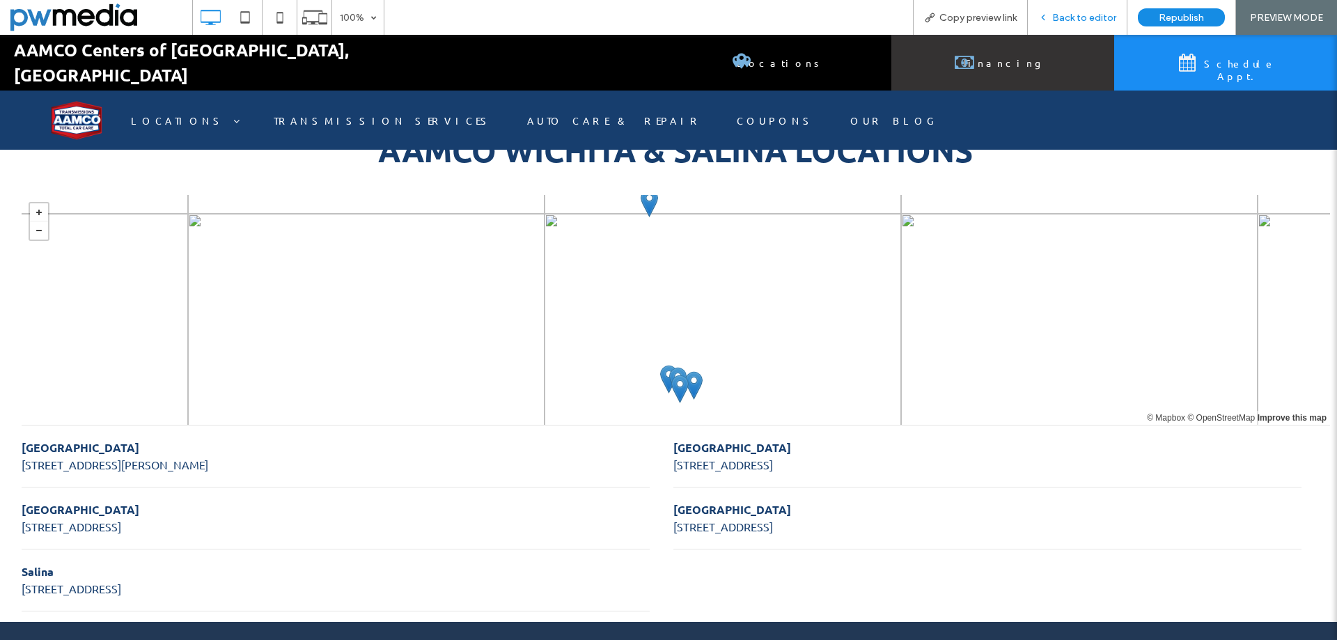
click at [1093, 13] on span "Back to editor" at bounding box center [1084, 18] width 64 height 12
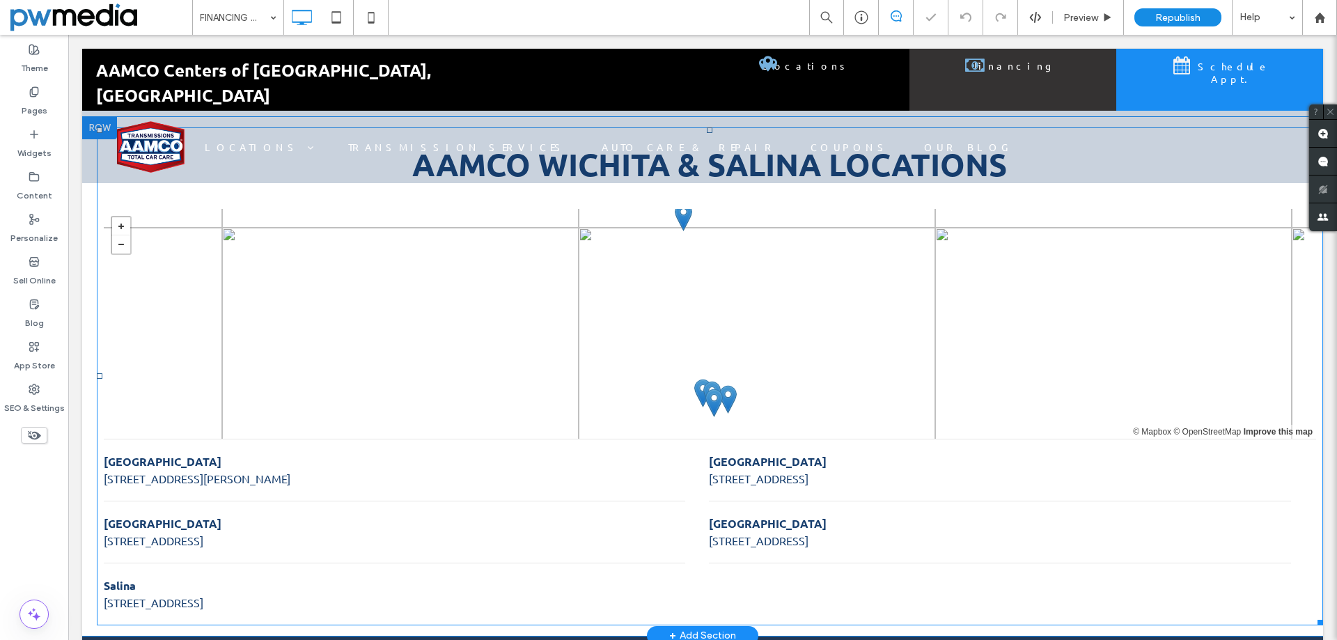
click at [461, 501] on li "Central Wichita 703 N West St, Wichita, KS, 67203, United States" at bounding box center [395, 532] width 582 height 62
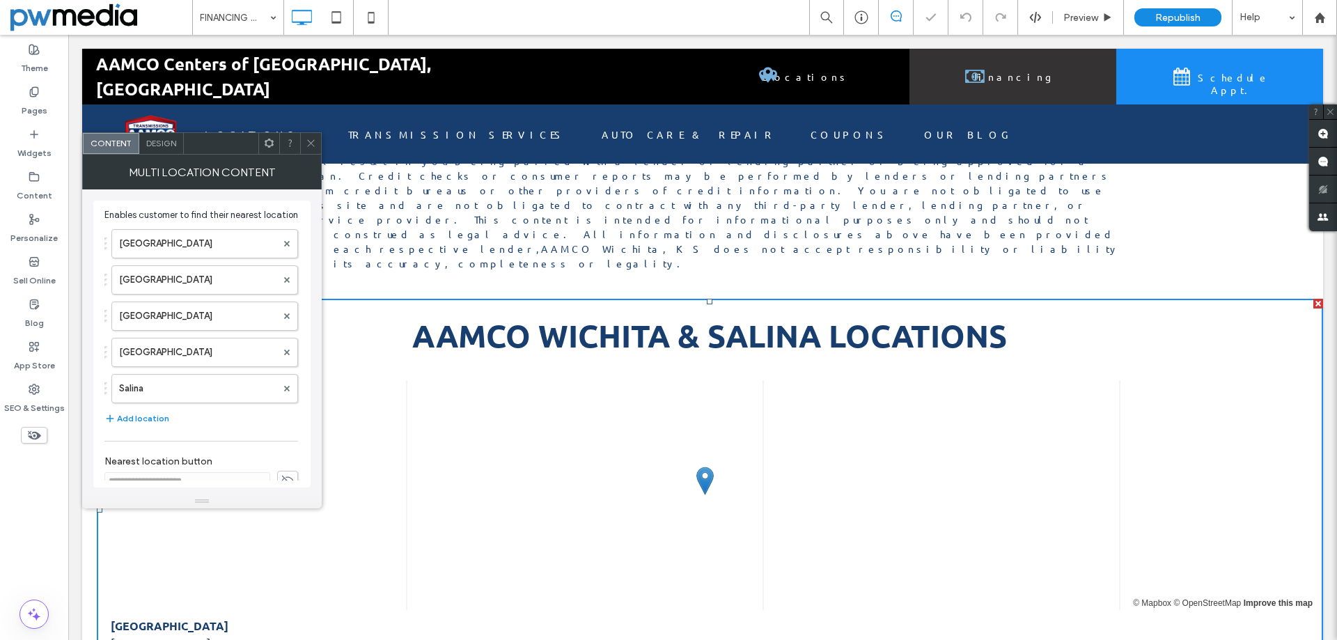
scroll to position [1699, 0]
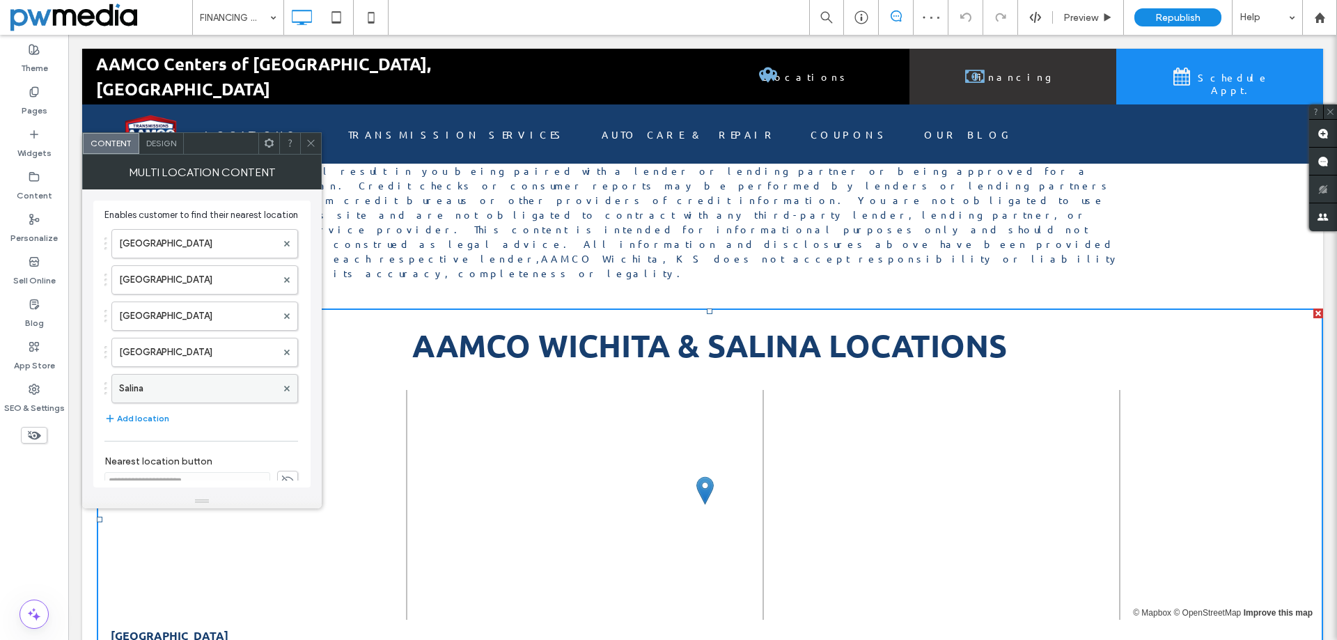
click at [153, 403] on label "Salina" at bounding box center [197, 389] width 157 height 28
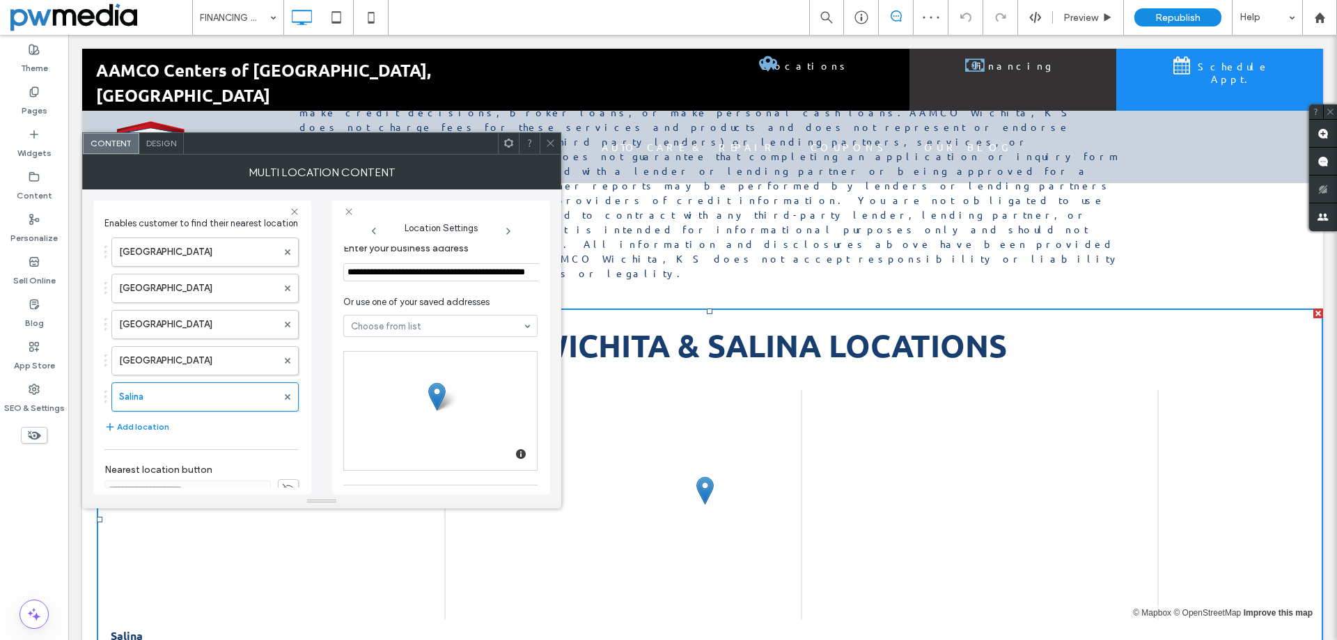
scroll to position [0, 0]
click at [415, 274] on input "**********" at bounding box center [442, 272] width 198 height 18
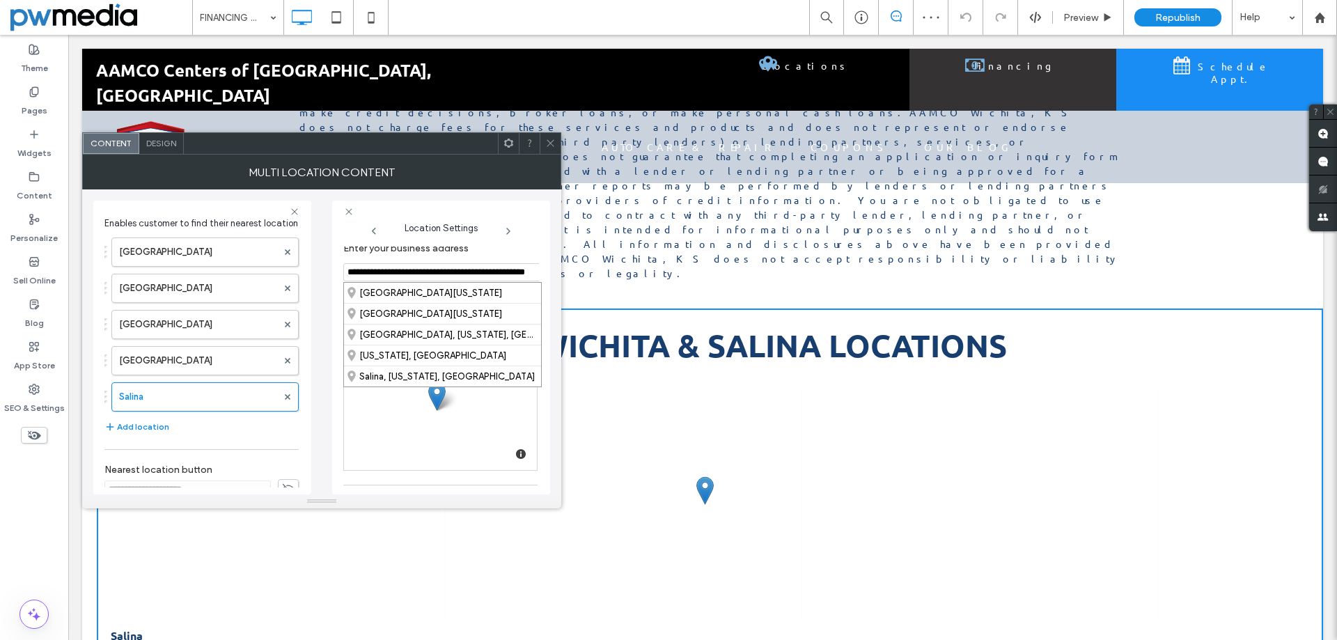
paste input
click at [416, 293] on div "662 South Broadway Boulevard, Salina, Kansas 67401, United States" at bounding box center [442, 293] width 197 height 20
type input "**********"
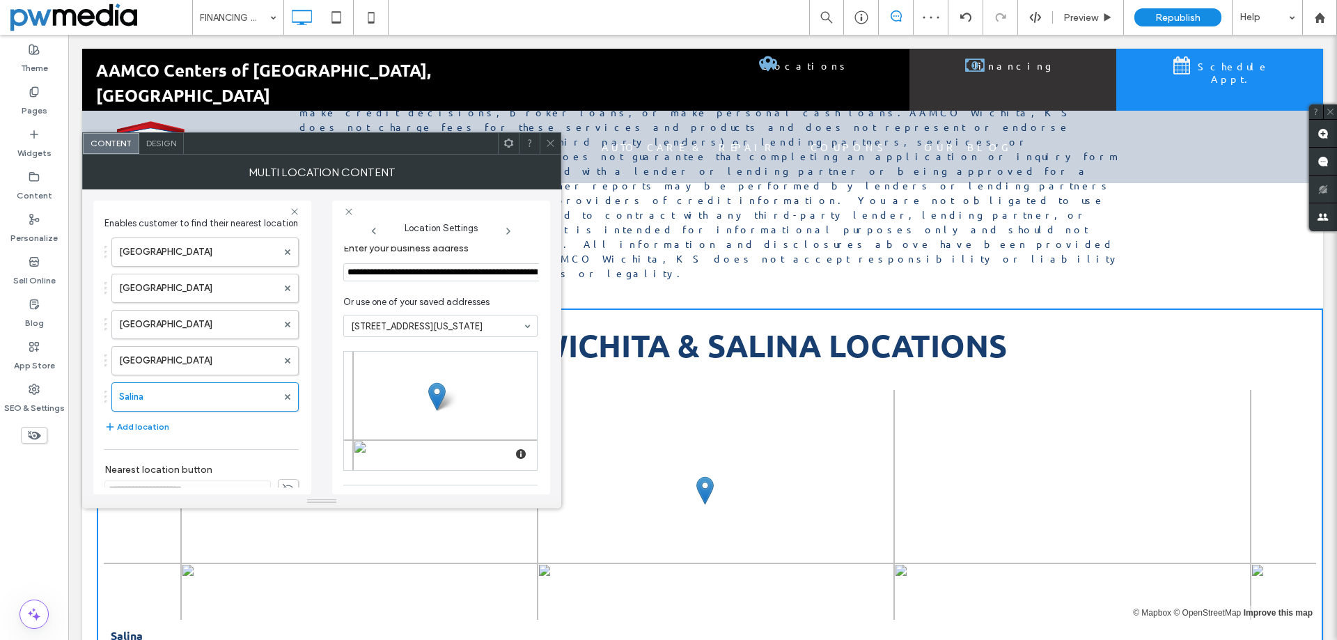
click at [517, 203] on div "**********" at bounding box center [441, 348] width 218 height 294
click at [547, 146] on icon at bounding box center [550, 143] width 10 height 10
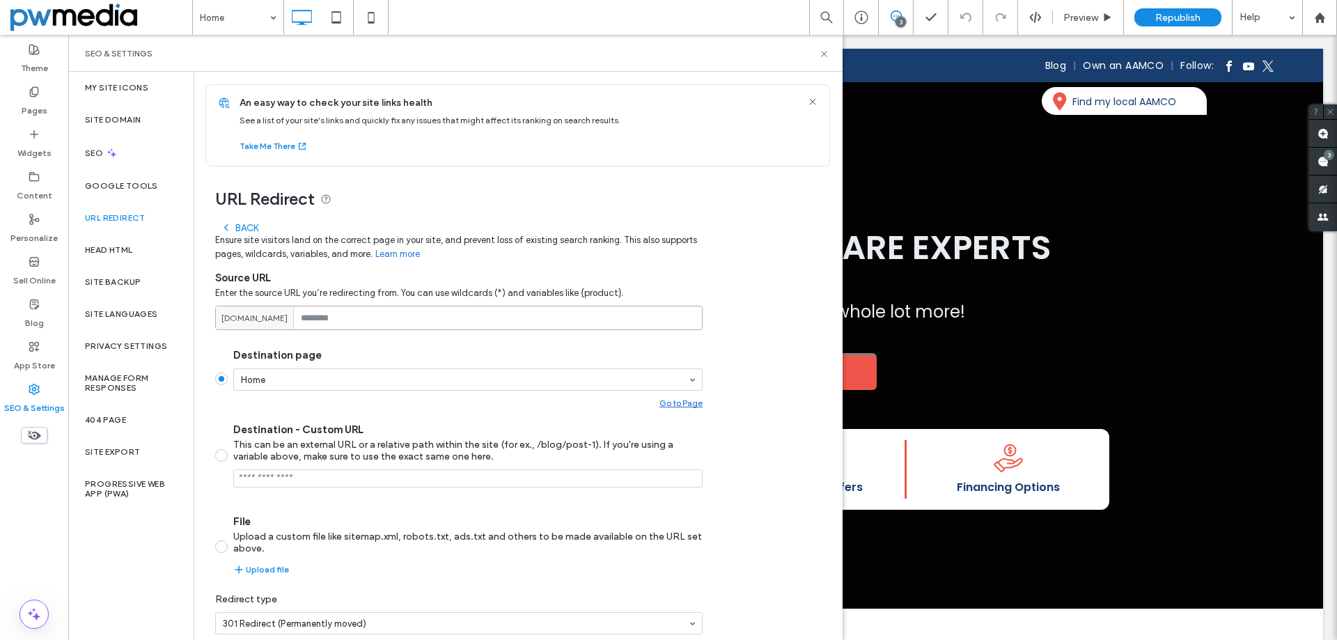
click at [499, 315] on input at bounding box center [459, 318] width 488 height 24
paste input "**********"
type input "**********"
click at [279, 458] on div "This can be an external URL or a relative path within the site (for ex., /blog/…" at bounding box center [467, 451] width 469 height 24
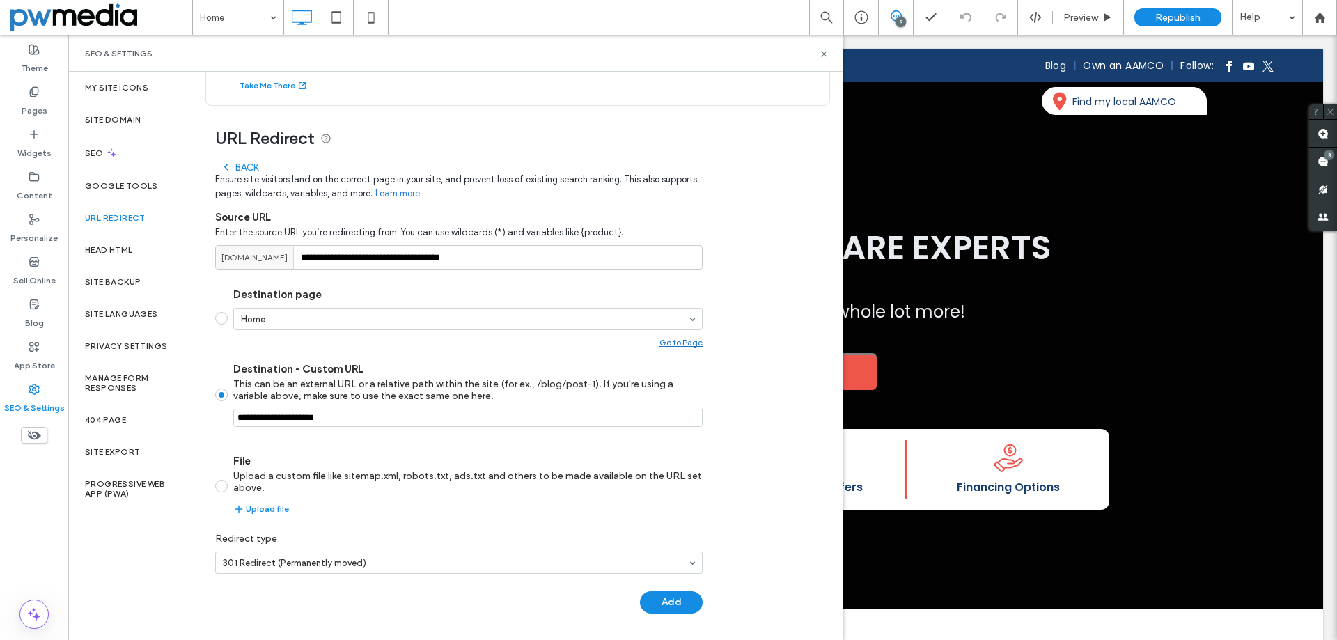
drag, startPoint x: 364, startPoint y: 420, endPoint x: 215, endPoint y: 408, distance: 150.2
click at [215, 410] on div "**********" at bounding box center [512, 367] width 637 height 522
paste input "**********"
type input "**********"
click at [678, 602] on button "Add" at bounding box center [671, 602] width 63 height 22
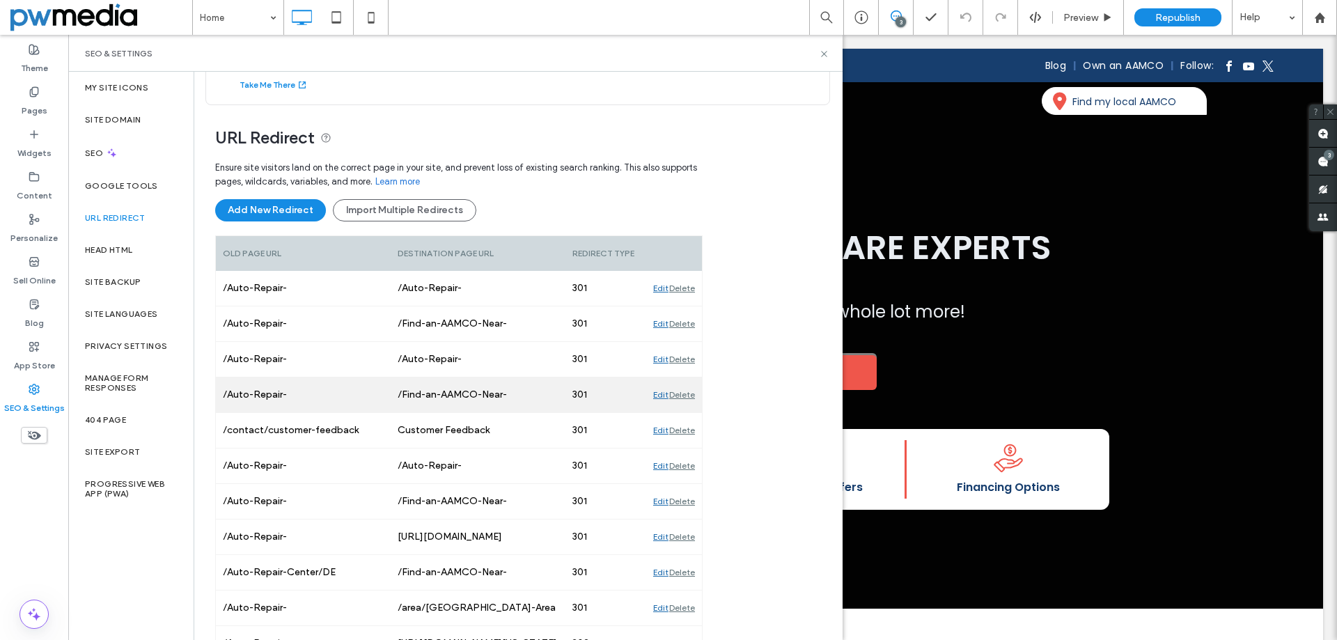
click at [659, 396] on div "Edit" at bounding box center [660, 394] width 15 height 35
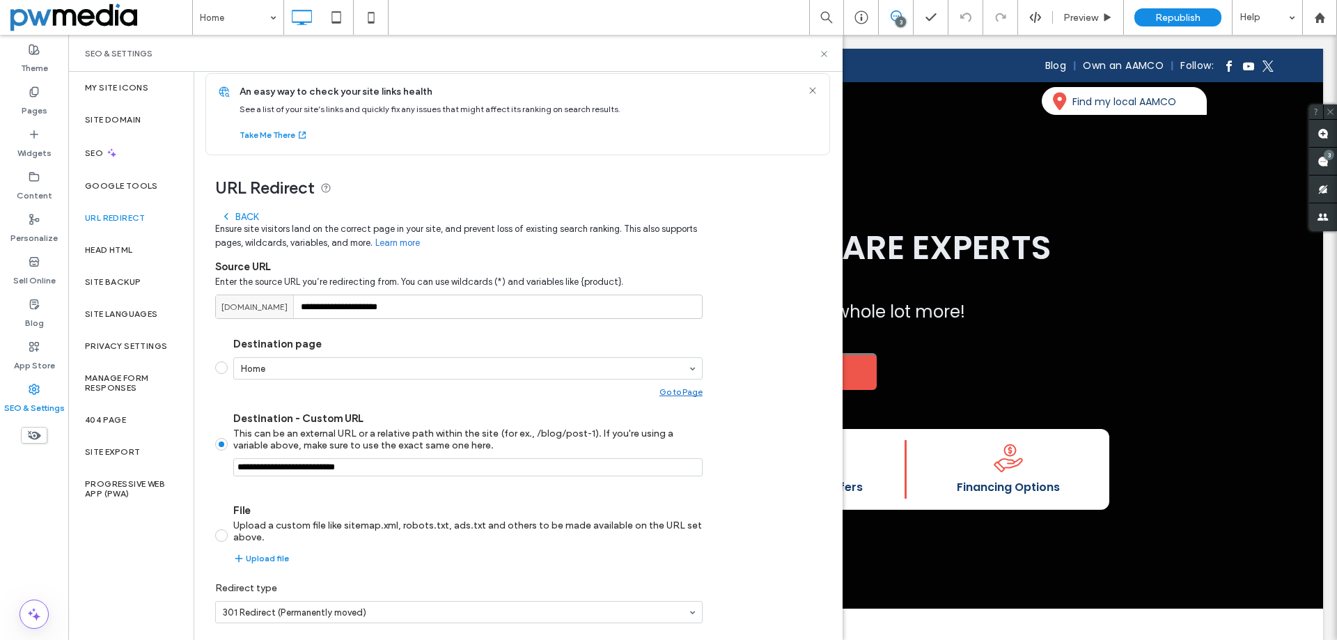
scroll to position [0, 0]
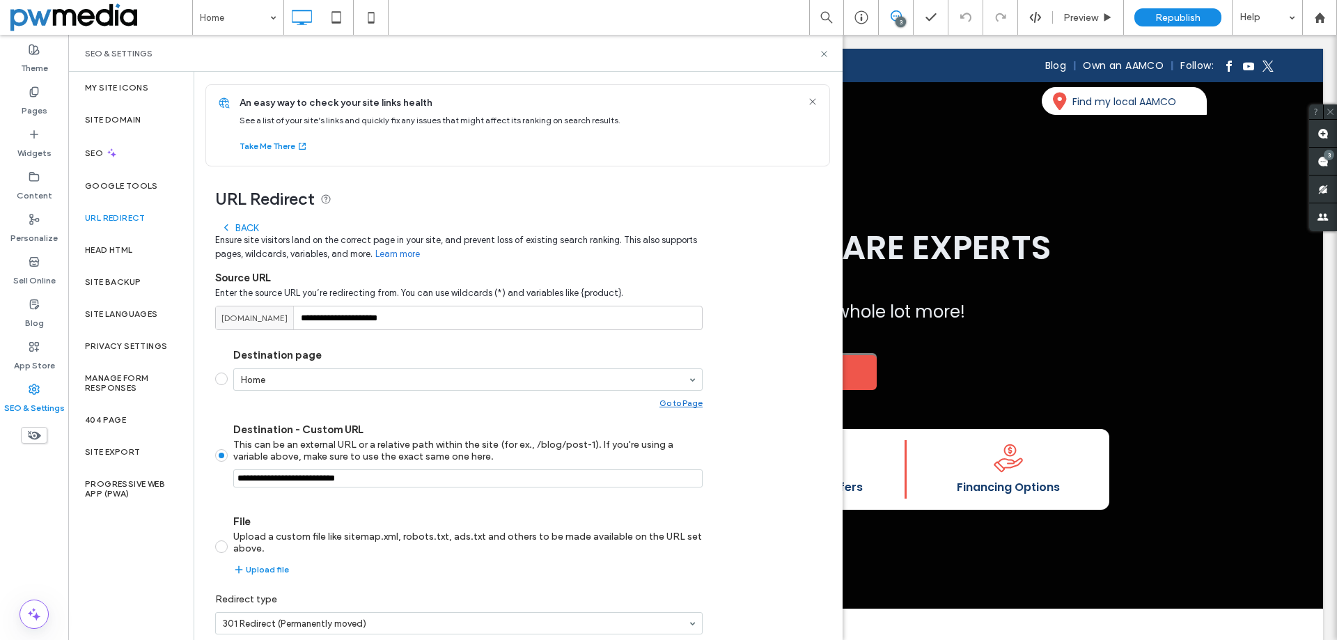
click at [240, 229] on div "Back" at bounding box center [240, 227] width 38 height 11
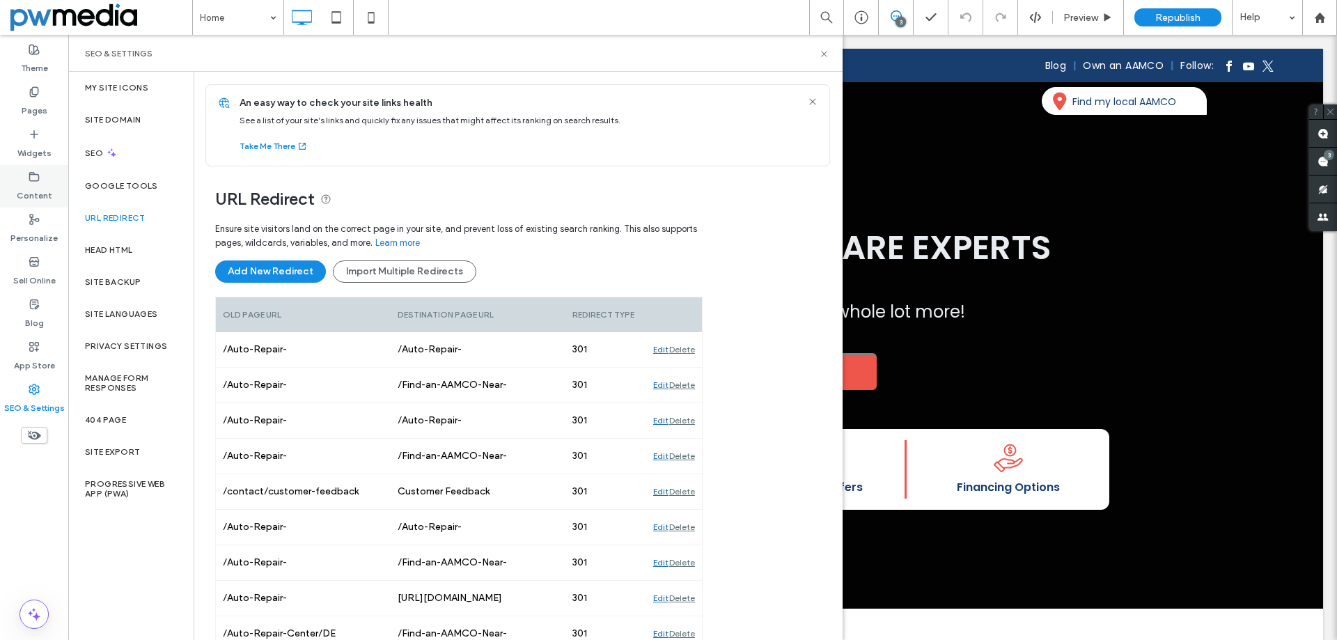
click at [46, 192] on label "Content" at bounding box center [35, 192] width 36 height 20
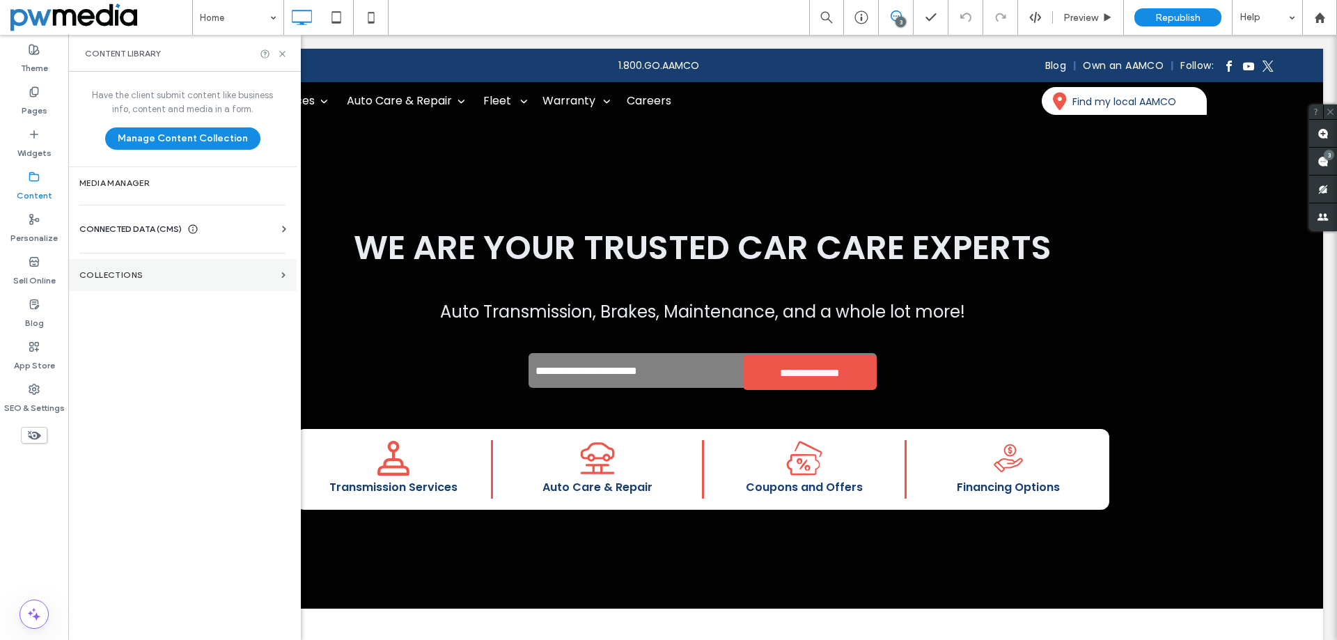
click at [187, 272] on label "Collections" at bounding box center [177, 275] width 196 height 10
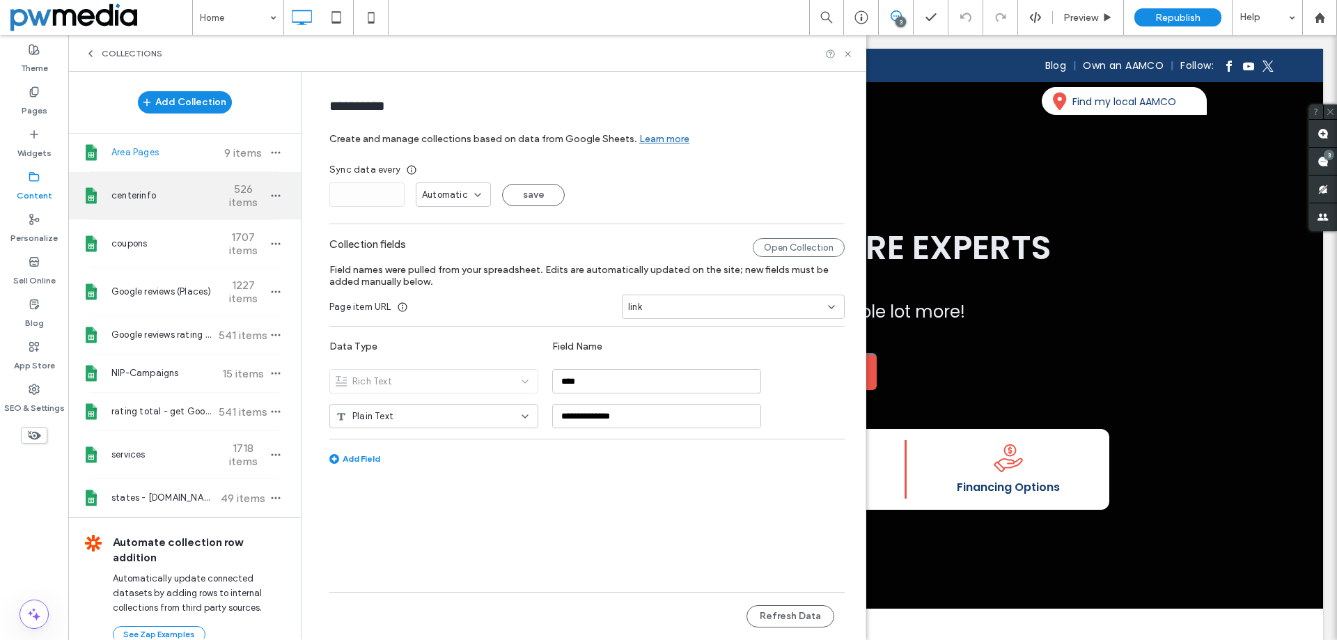
click at [208, 192] on div "centerinfo 526 items" at bounding box center [184, 195] width 233 height 47
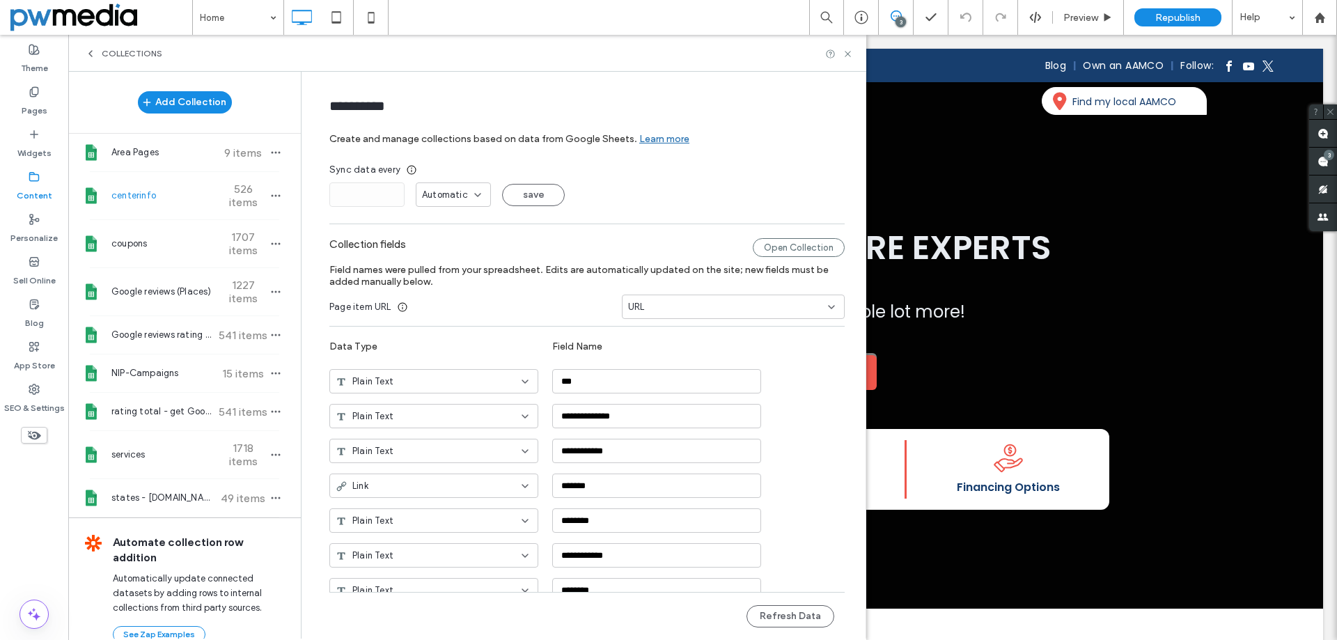
type input "**********"
click at [792, 610] on button "Refresh Data" at bounding box center [791, 616] width 88 height 22
click at [850, 56] on use at bounding box center [848, 54] width 6 height 6
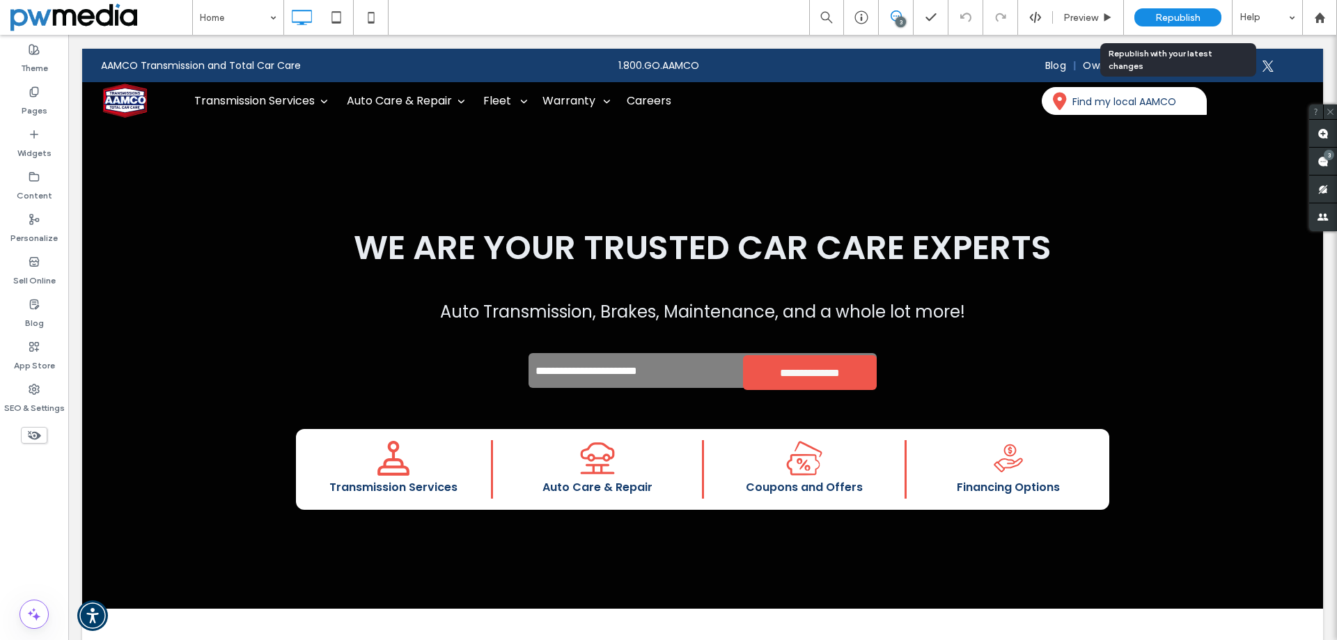
click at [1187, 17] on span "Republish" at bounding box center [1177, 18] width 45 height 12
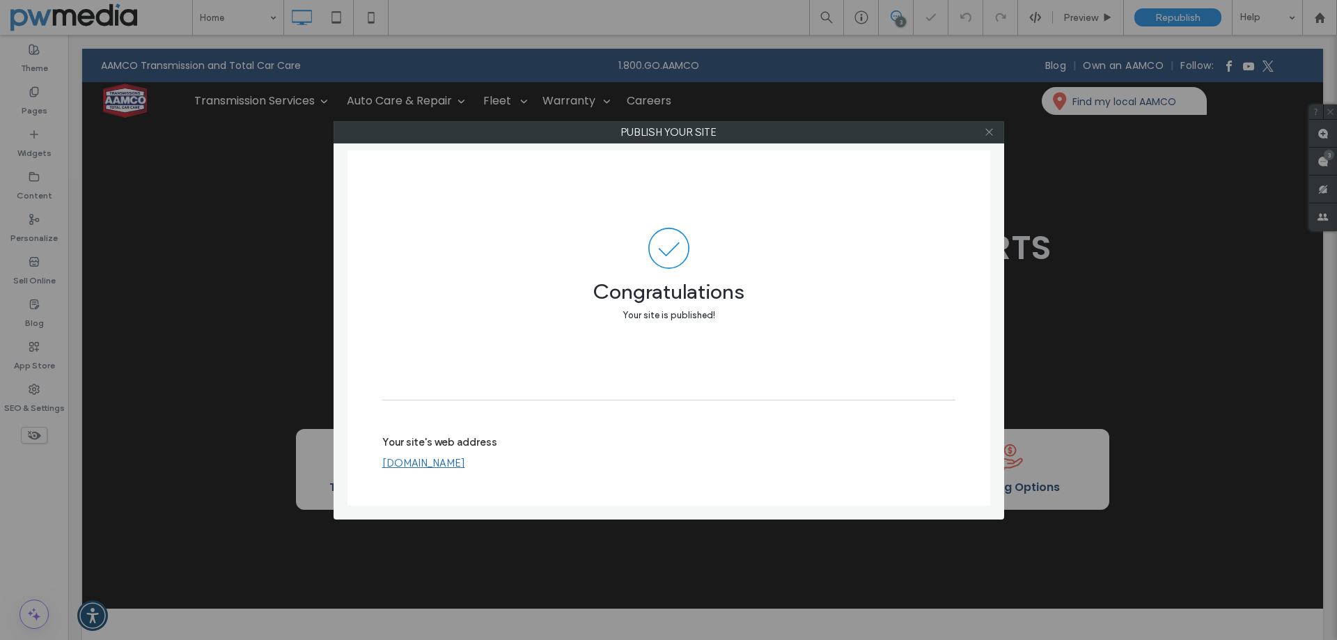
click at [988, 133] on use at bounding box center [988, 132] width 7 height 7
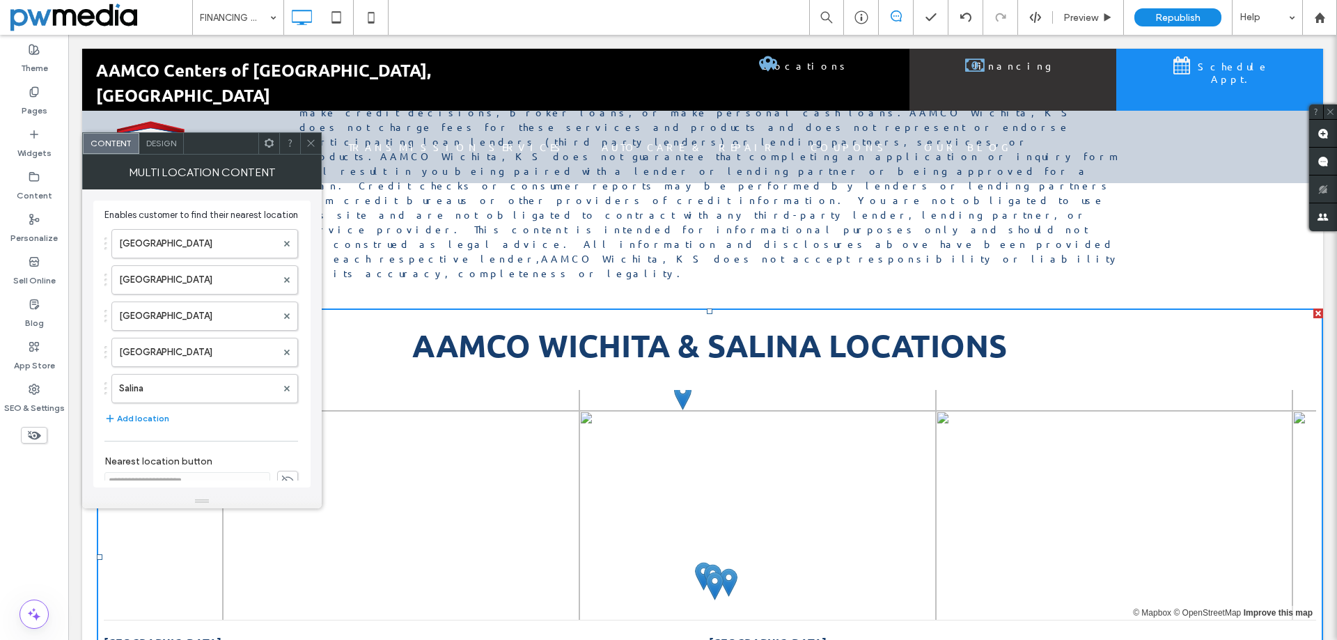
click at [313, 145] on icon at bounding box center [311, 143] width 10 height 10
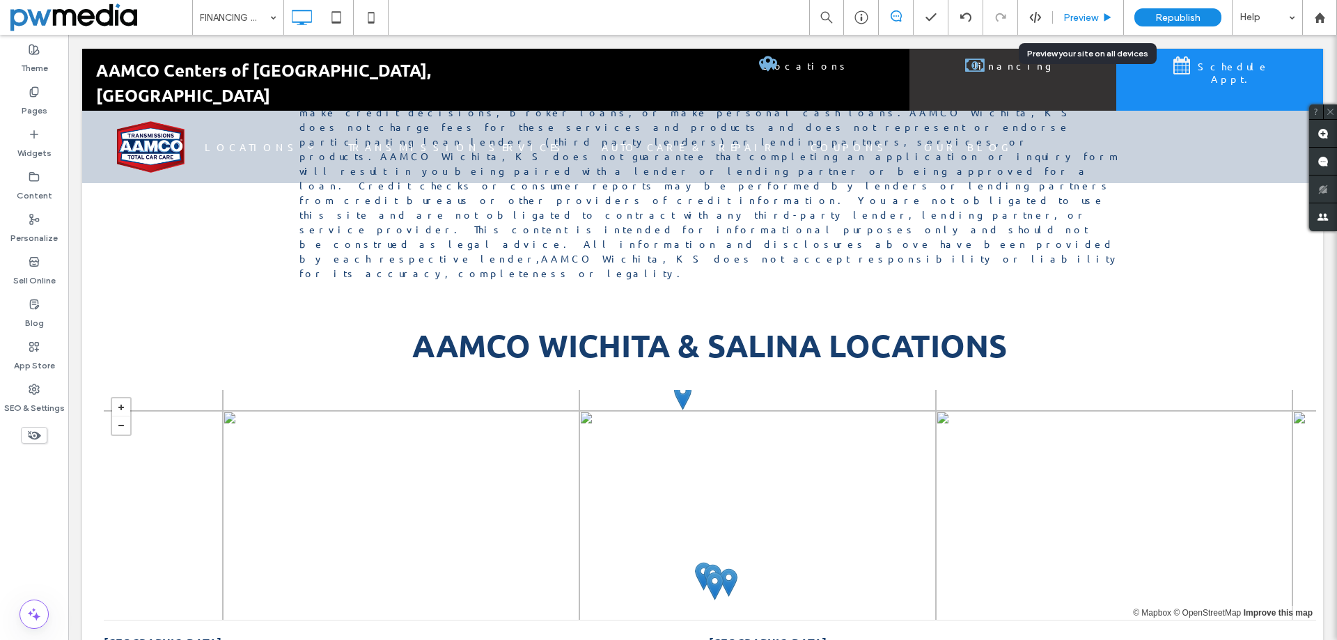
click at [1075, 8] on div "Preview" at bounding box center [1088, 17] width 71 height 35
drag, startPoint x: 1002, startPoint y: 20, endPoint x: 1089, endPoint y: 17, distance: 86.4
click at [1089, 17] on span "Preview" at bounding box center [1080, 18] width 35 height 12
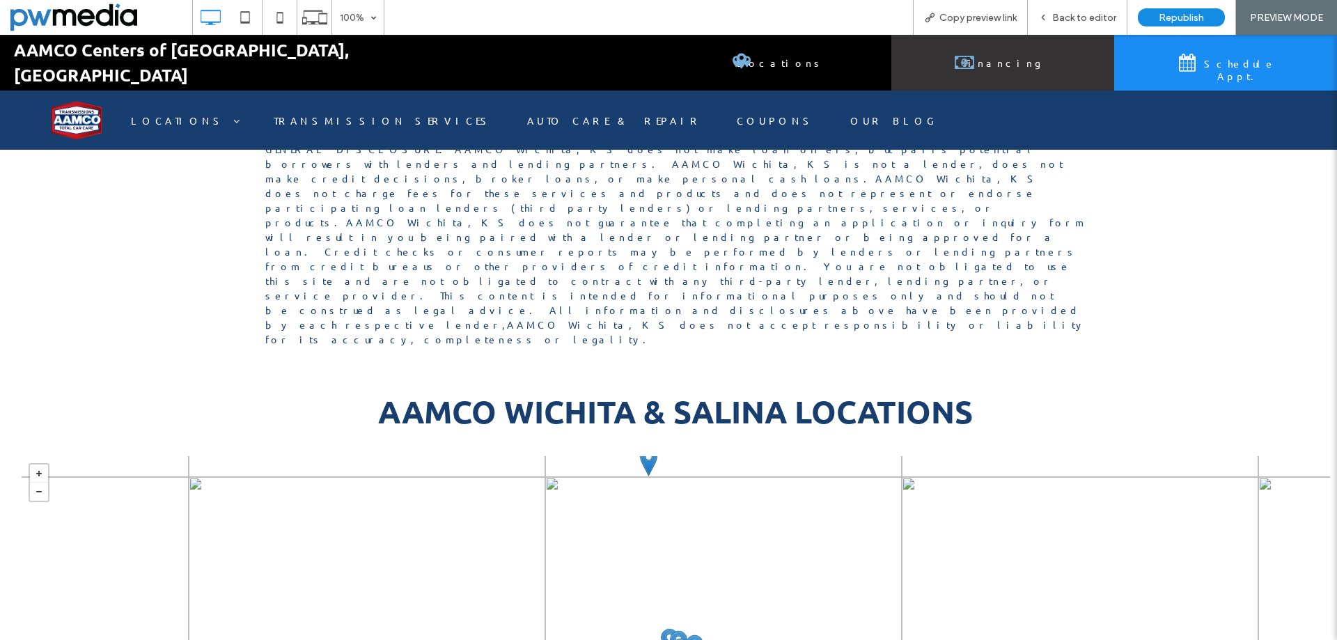
scroll to position [1483, 0]
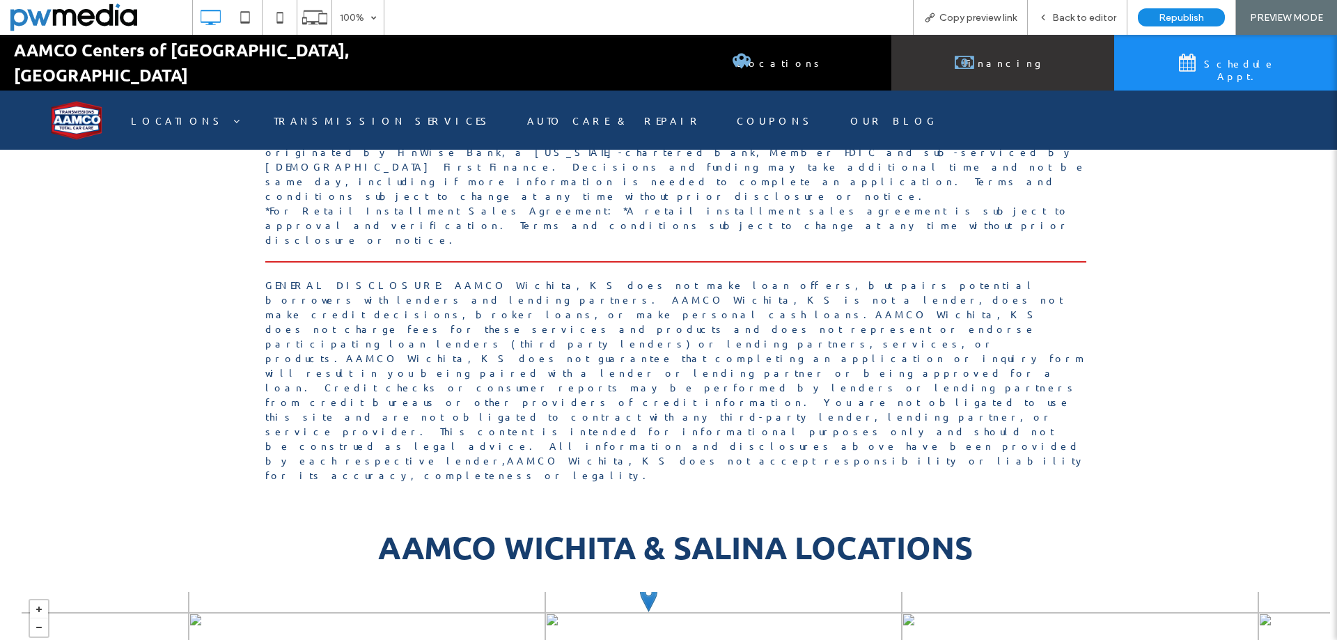
click at [1017, 49] on span "Financing" at bounding box center [1003, 62] width 88 height 26
click at [1160, 22] on span "Republish" at bounding box center [1181, 18] width 45 height 12
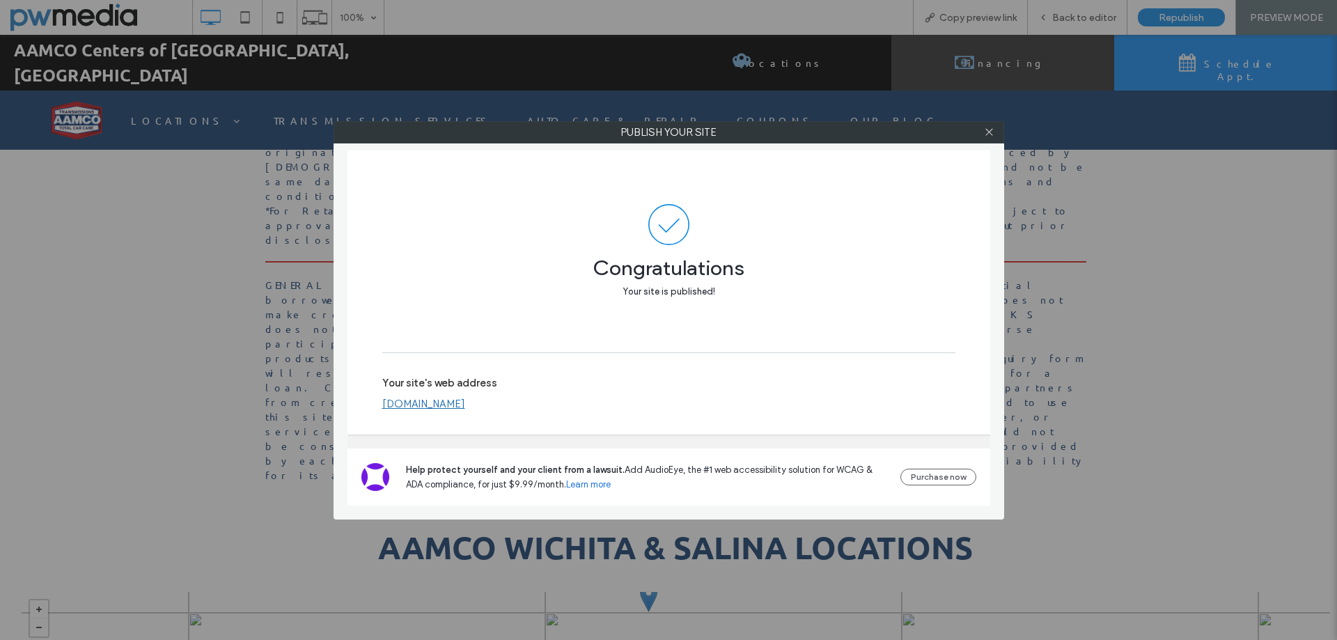
click at [455, 407] on link "www.aamcowichita.com" at bounding box center [423, 404] width 83 height 13
